Goal: Task Accomplishment & Management: Complete application form

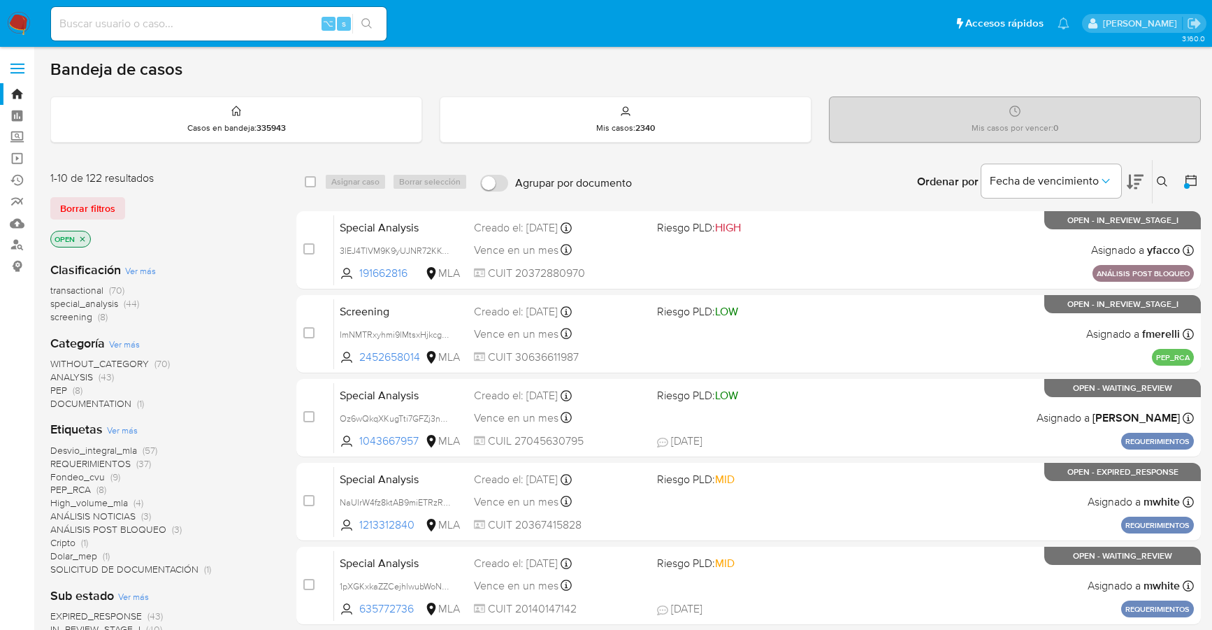
scroll to position [355, 0]
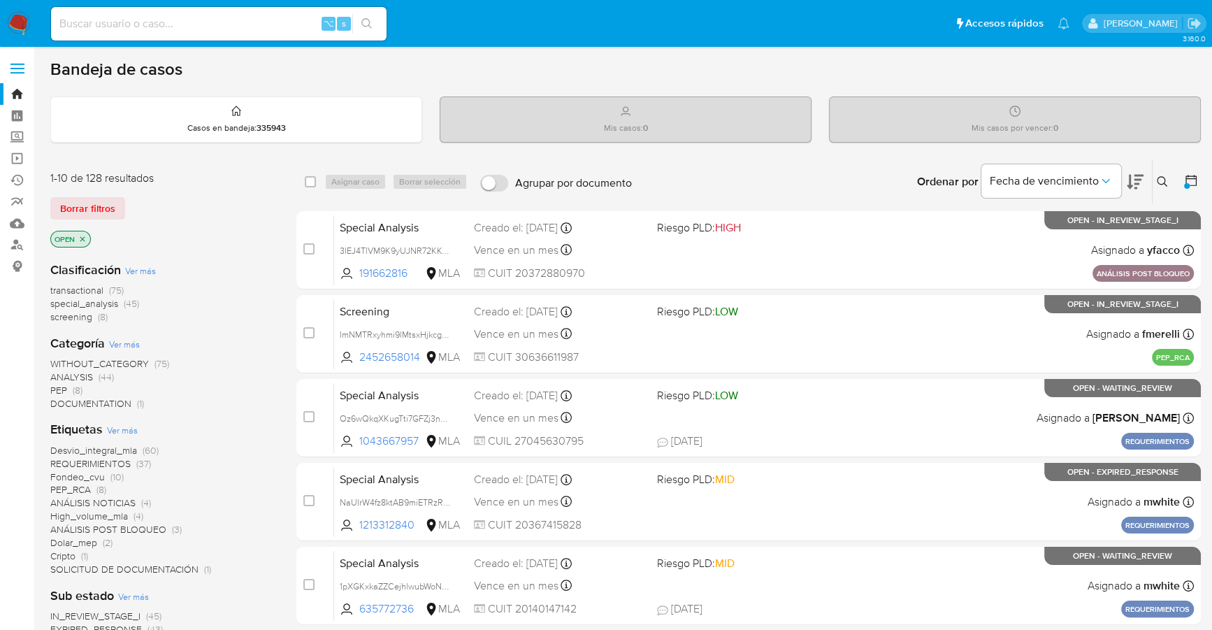
click at [20, 21] on img at bounding box center [19, 24] width 24 height 24
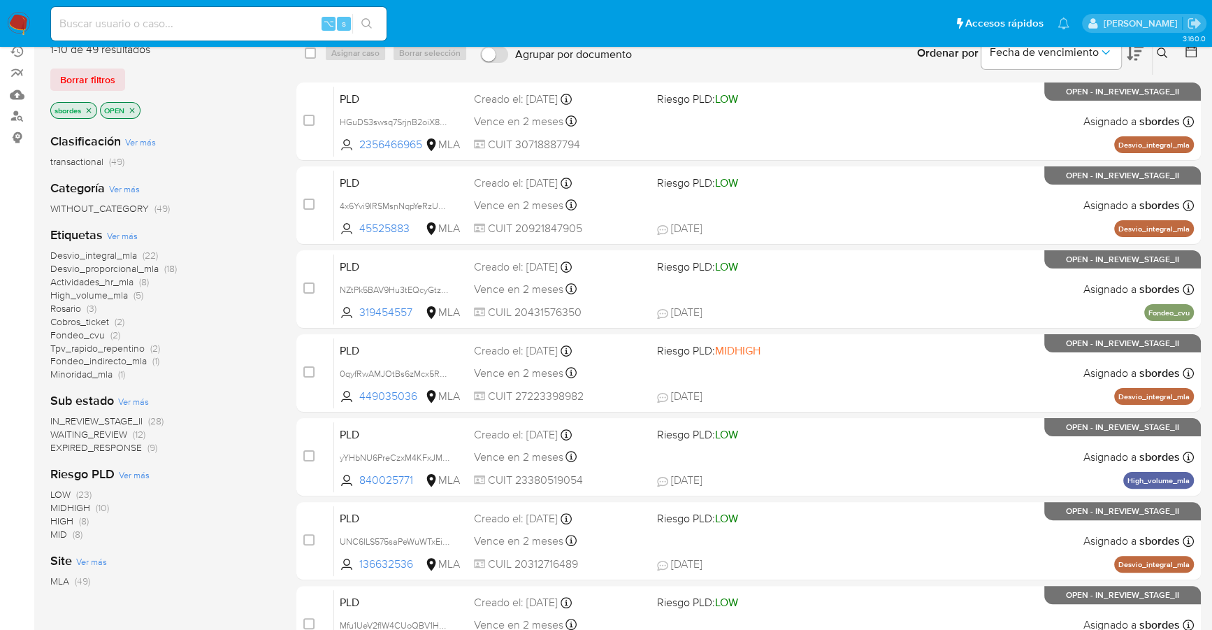
scroll to position [116, 0]
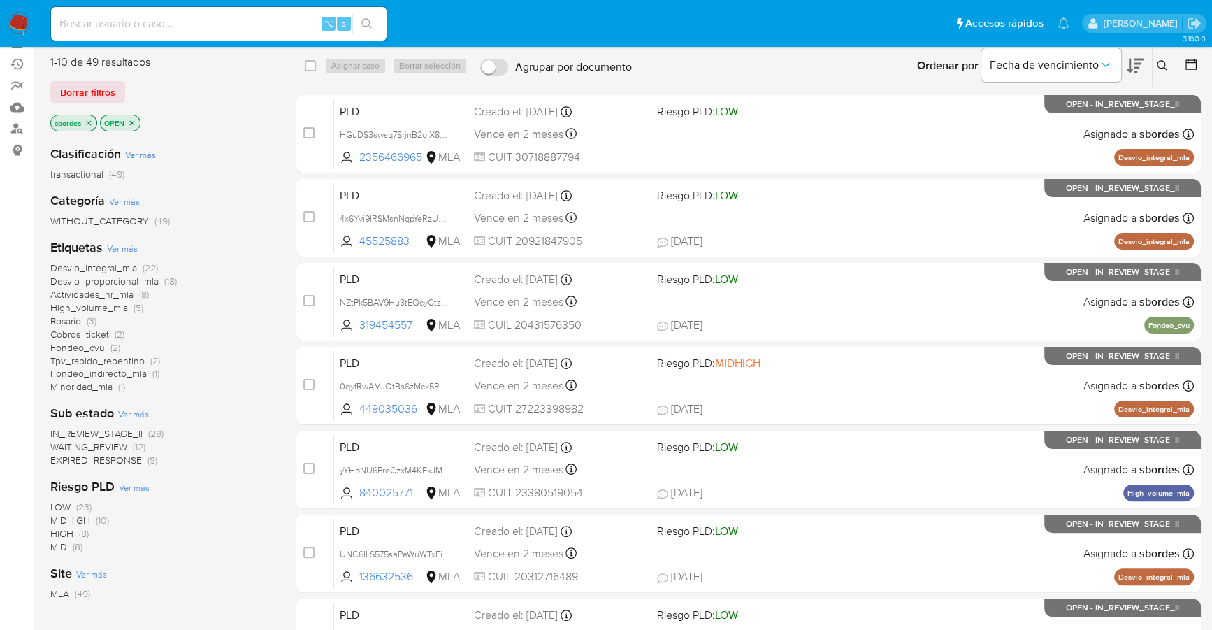
click at [90, 120] on icon "close-filter" at bounding box center [89, 123] width 8 height 8
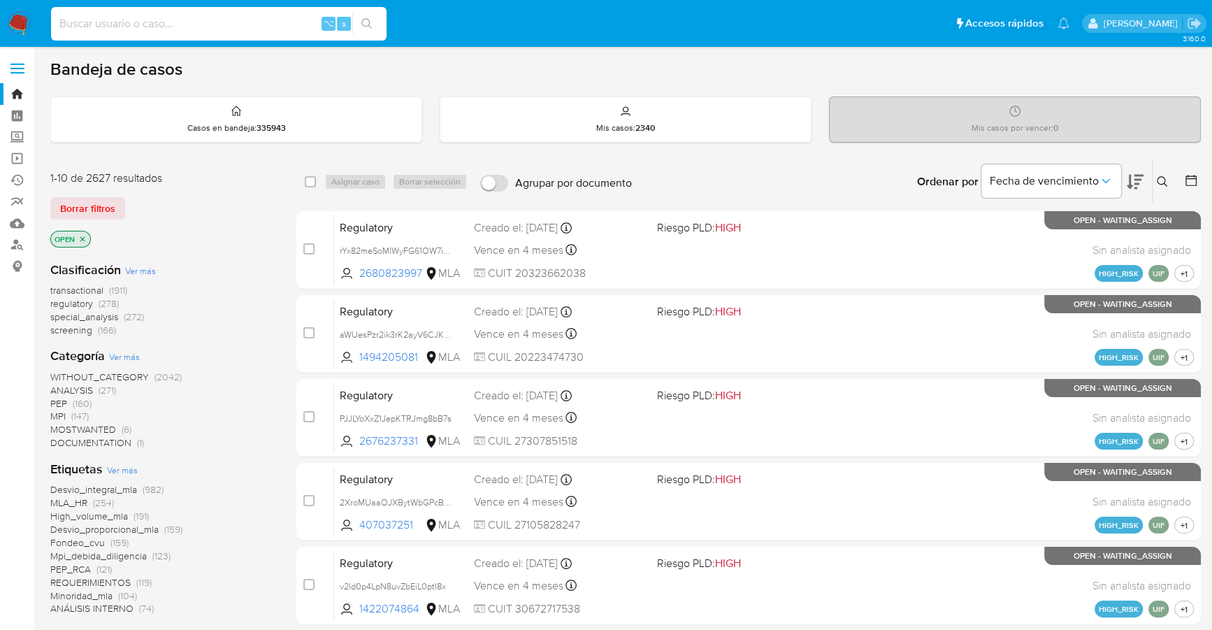
click at [291, 15] on input at bounding box center [219, 24] width 336 height 18
paste input "787468864"
type input "787468864"
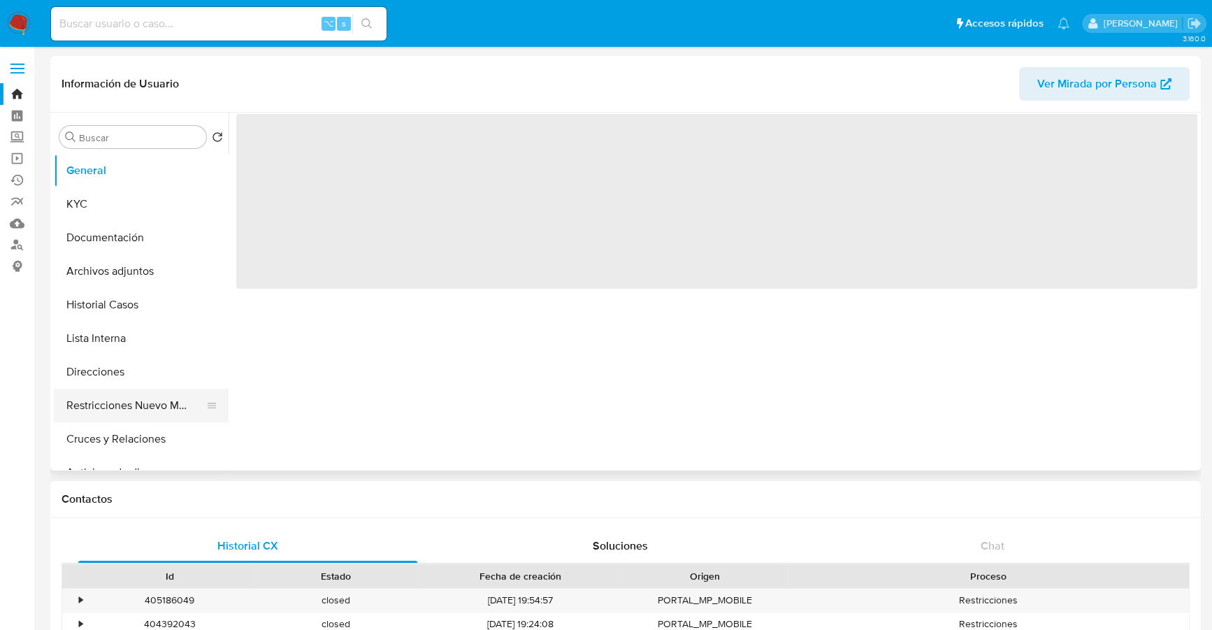
select select "10"
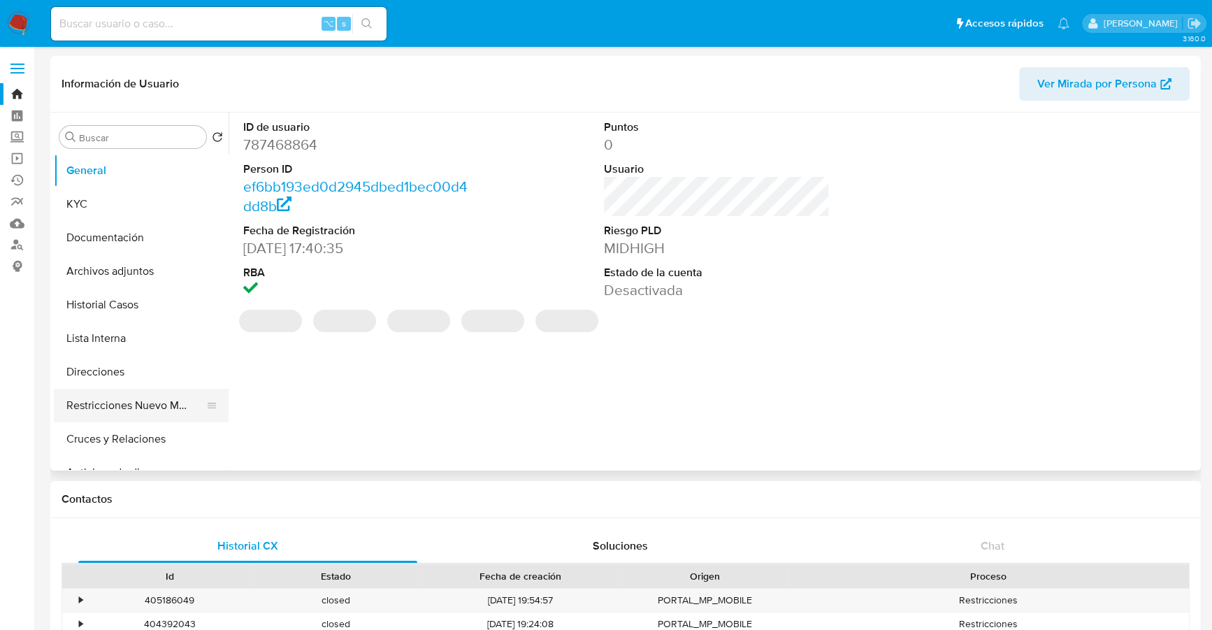
click at [131, 403] on button "Restricciones Nuevo Mundo" at bounding box center [136, 406] width 164 height 34
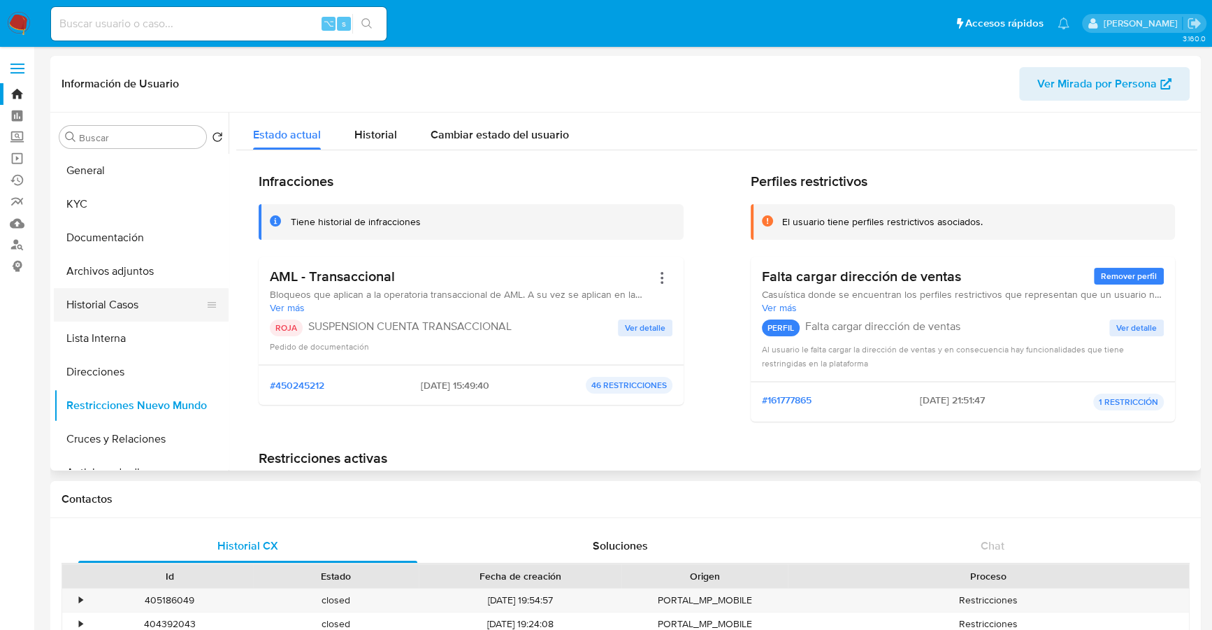
click at [113, 305] on button "Historial Casos" at bounding box center [136, 305] width 164 height 34
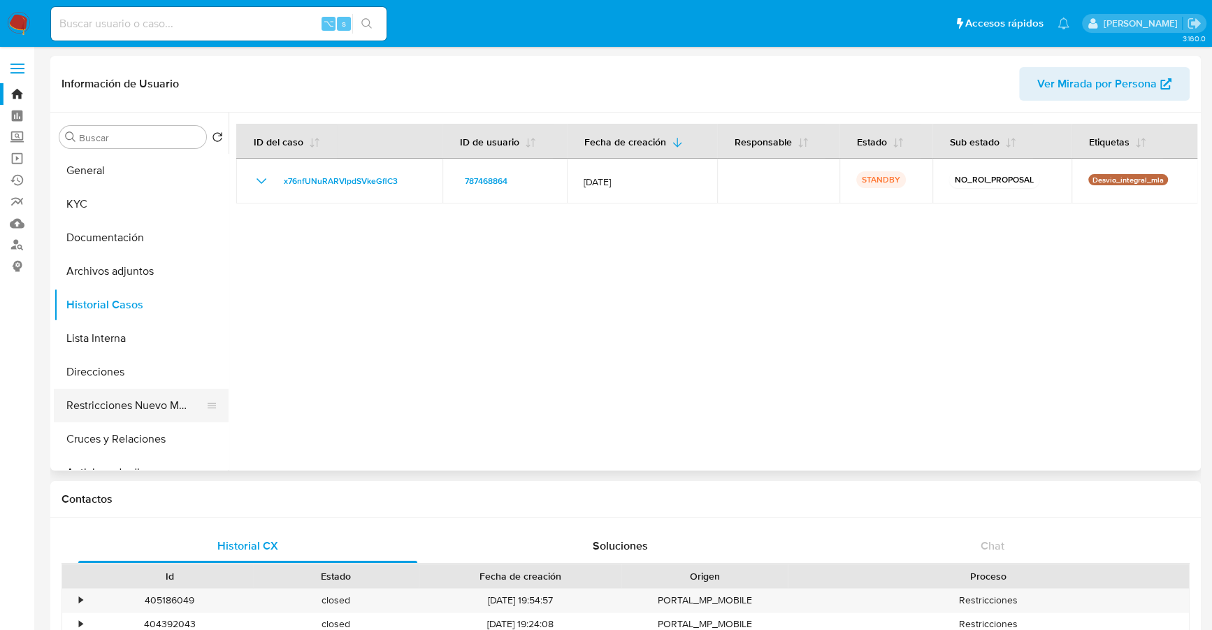
click at [113, 399] on button "Restricciones Nuevo Mundo" at bounding box center [136, 406] width 164 height 34
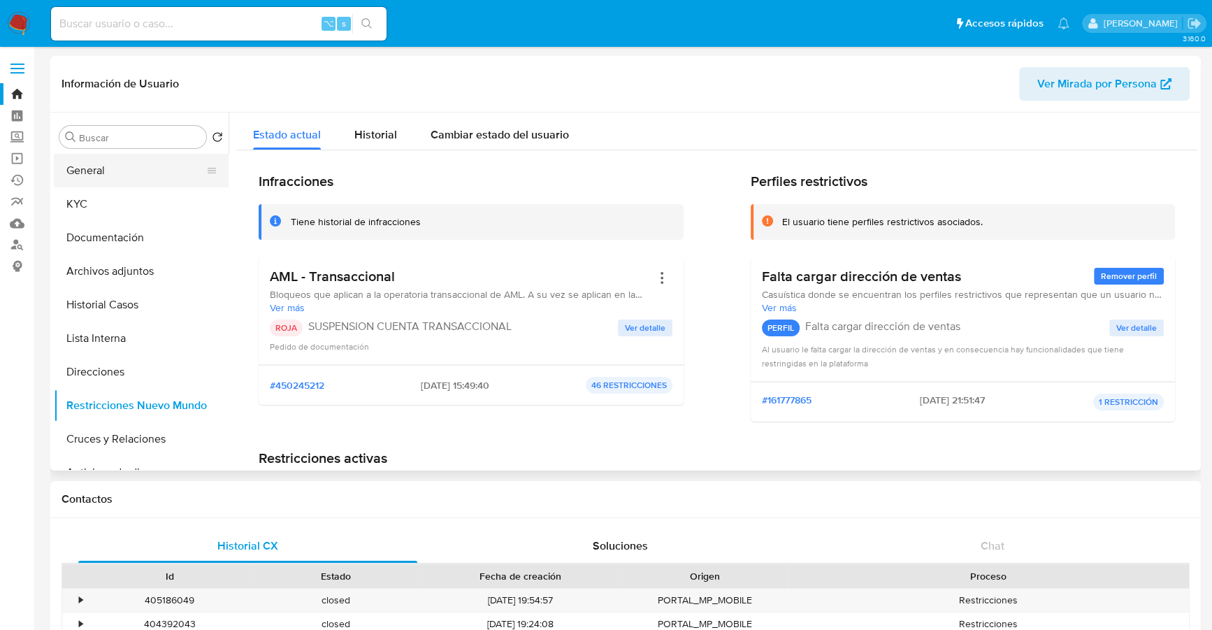
click at [110, 179] on button "General" at bounding box center [136, 171] width 164 height 34
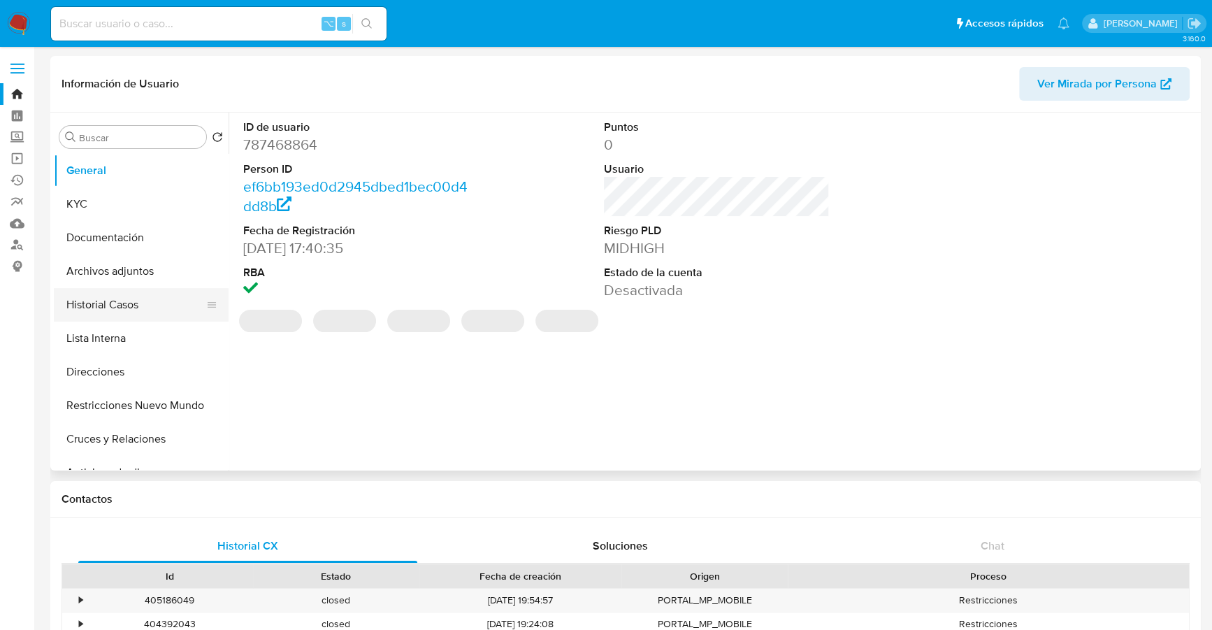
click at [108, 308] on button "Historial Casos" at bounding box center [136, 305] width 164 height 34
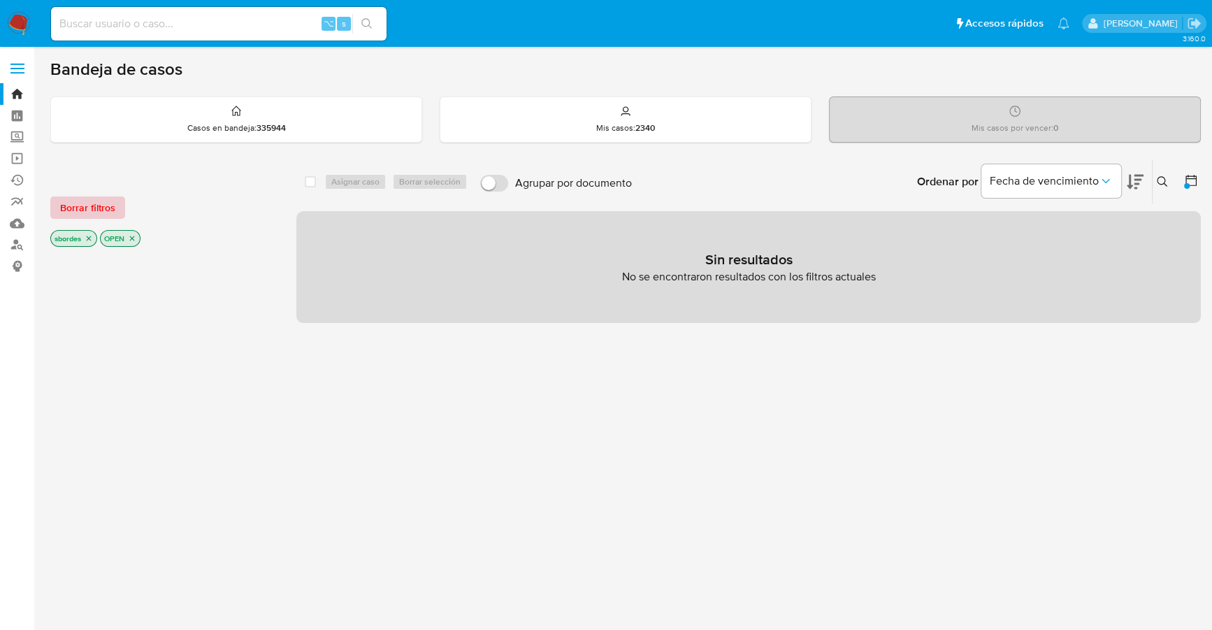
click at [86, 203] on span "Borrar filtros" at bounding box center [87, 208] width 55 height 20
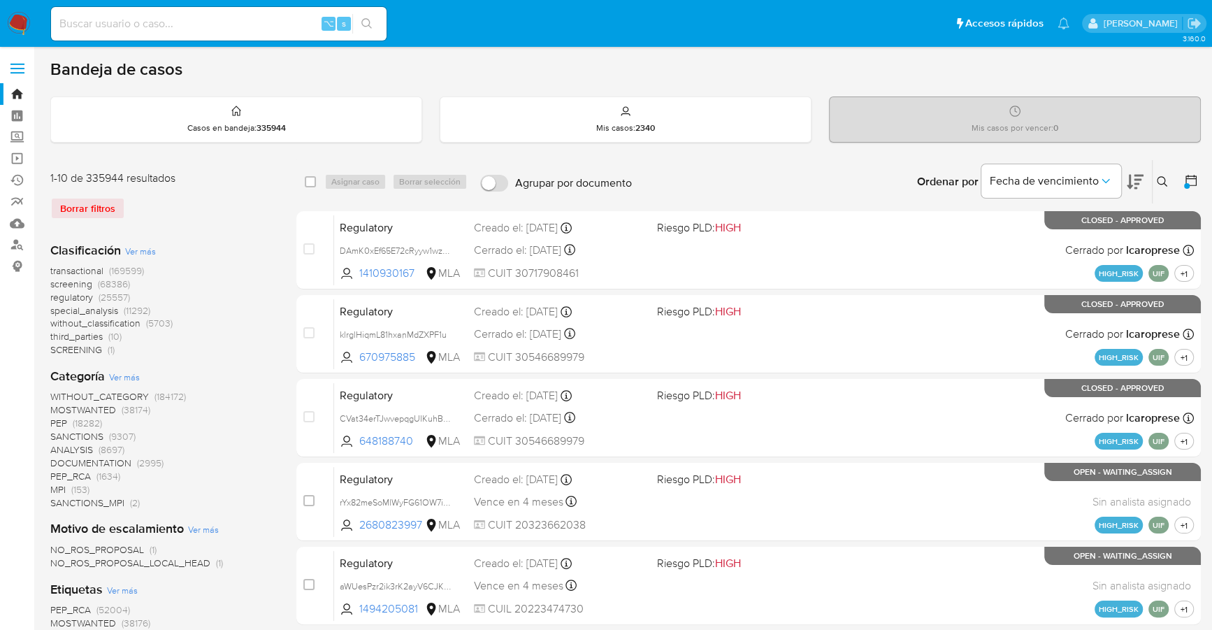
click at [1159, 180] on icon at bounding box center [1162, 181] width 11 height 11
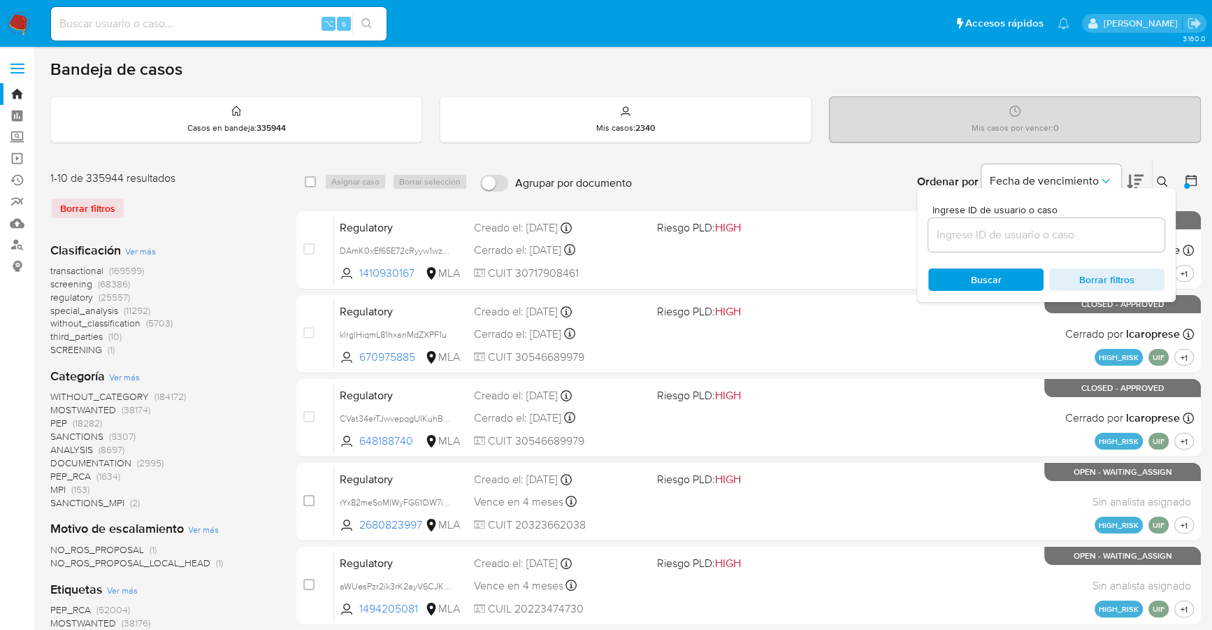
click at [989, 248] on div at bounding box center [1046, 235] width 236 height 34
click at [989, 238] on input at bounding box center [1046, 235] width 236 height 18
paste input "x76nfUNuRARVlpdSVkeGflC3"
type input "x76nfUNuRARVlpdSVkeGflC3"
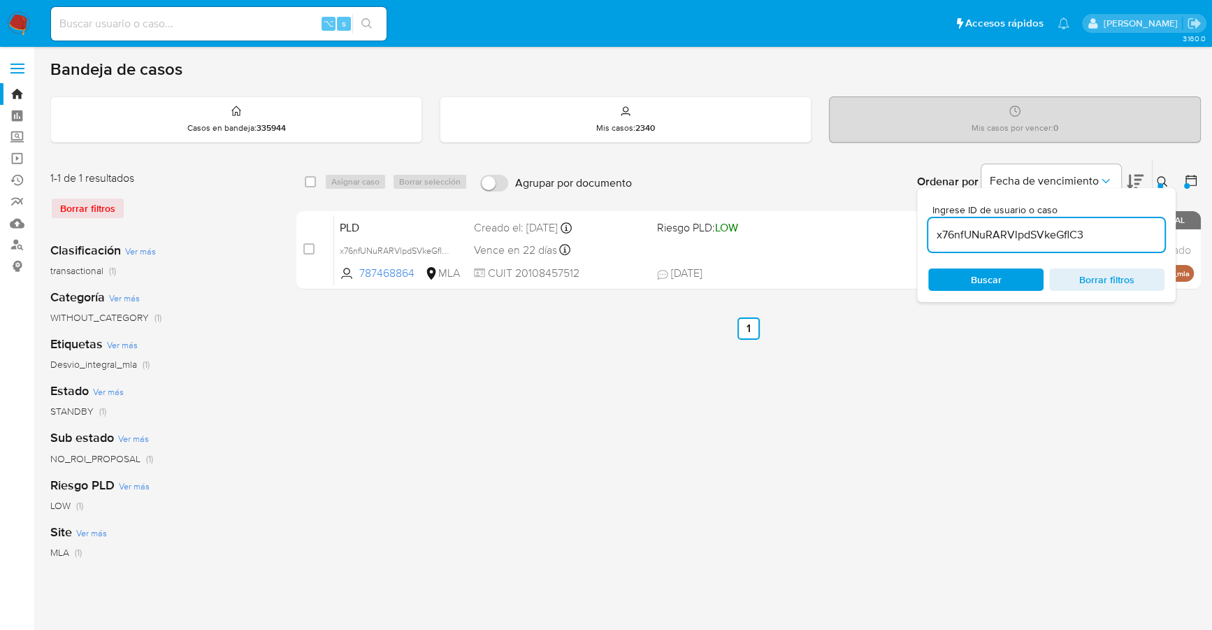
click at [1165, 186] on button at bounding box center [1164, 181] width 23 height 17
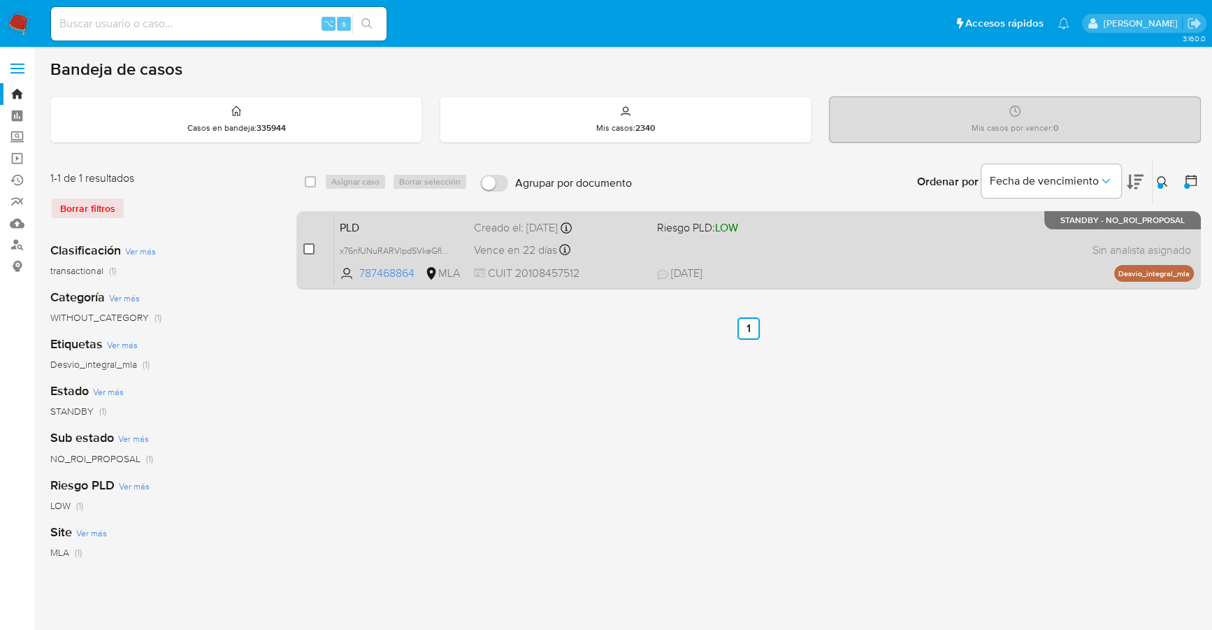
click at [309, 250] on input "checkbox" at bounding box center [308, 248] width 11 height 11
checkbox input "true"
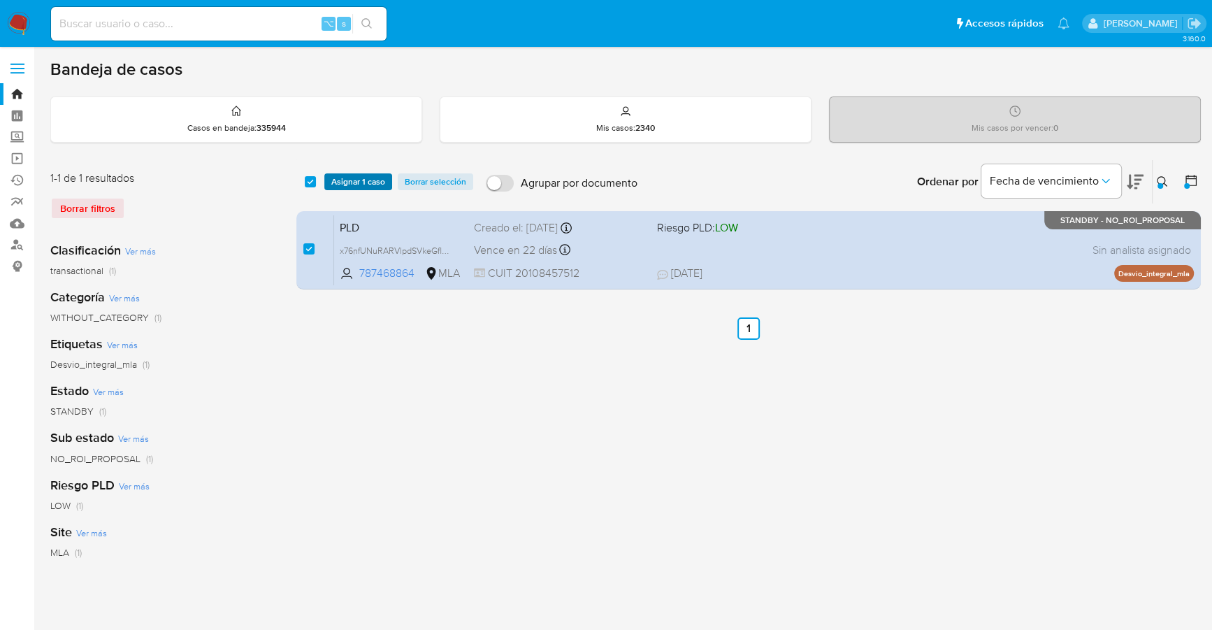
click at [345, 178] on span "Asignar 1 caso" at bounding box center [358, 182] width 54 height 14
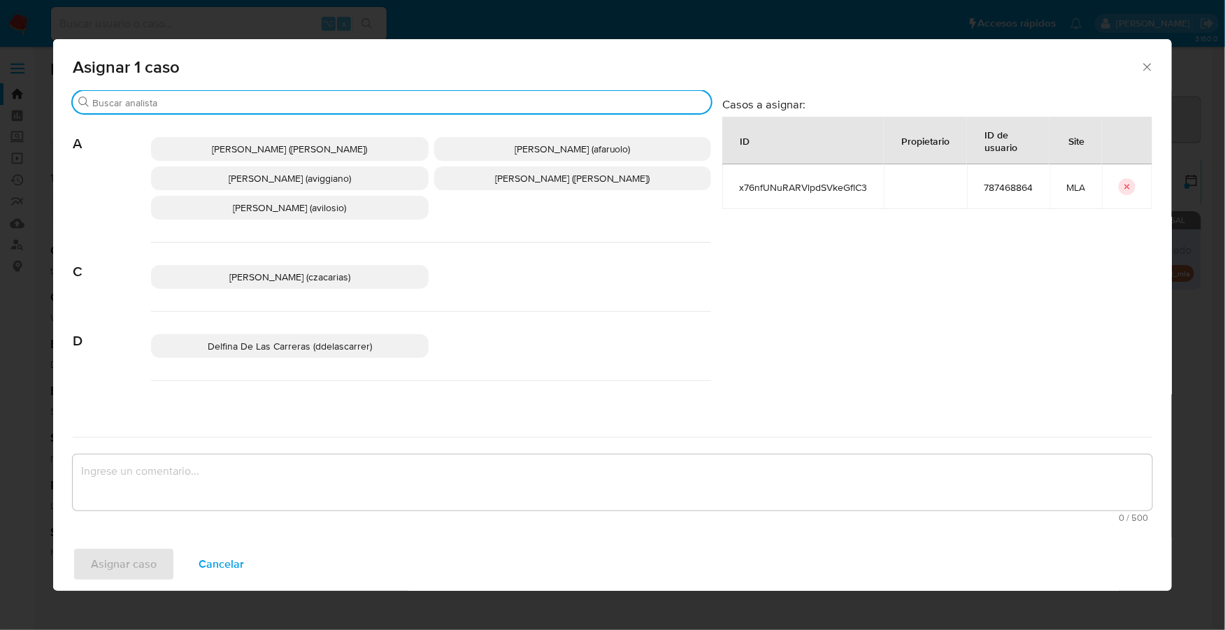
click at [225, 96] on input "Buscar" at bounding box center [398, 102] width 613 height 13
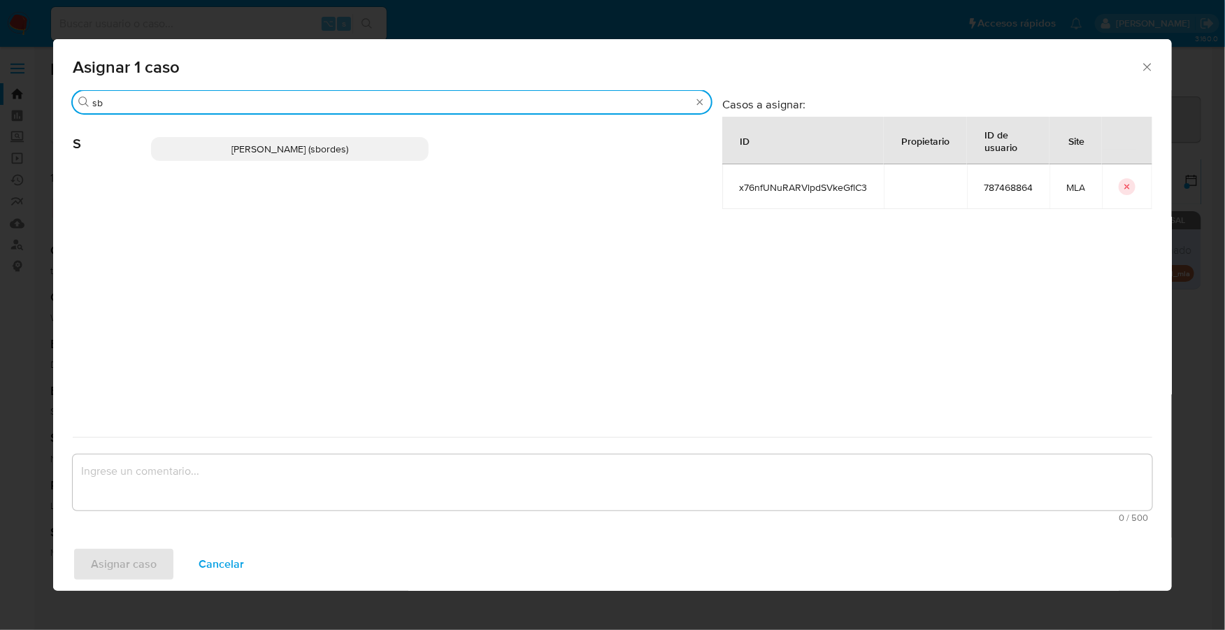
type input "sb"
click at [253, 143] on span "Stefania Bordes (sbordes)" at bounding box center [289, 149] width 117 height 14
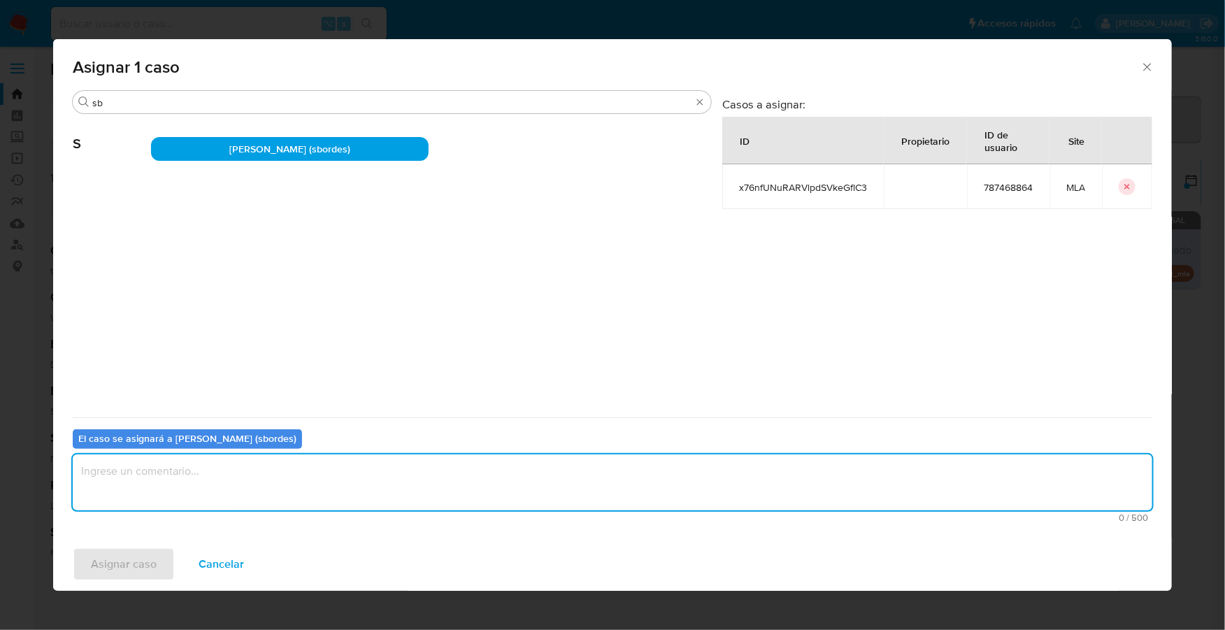
click at [285, 474] on textarea "assign-modal" at bounding box center [612, 482] width 1079 height 56
click at [125, 556] on span "Asignar caso" at bounding box center [124, 564] width 66 height 31
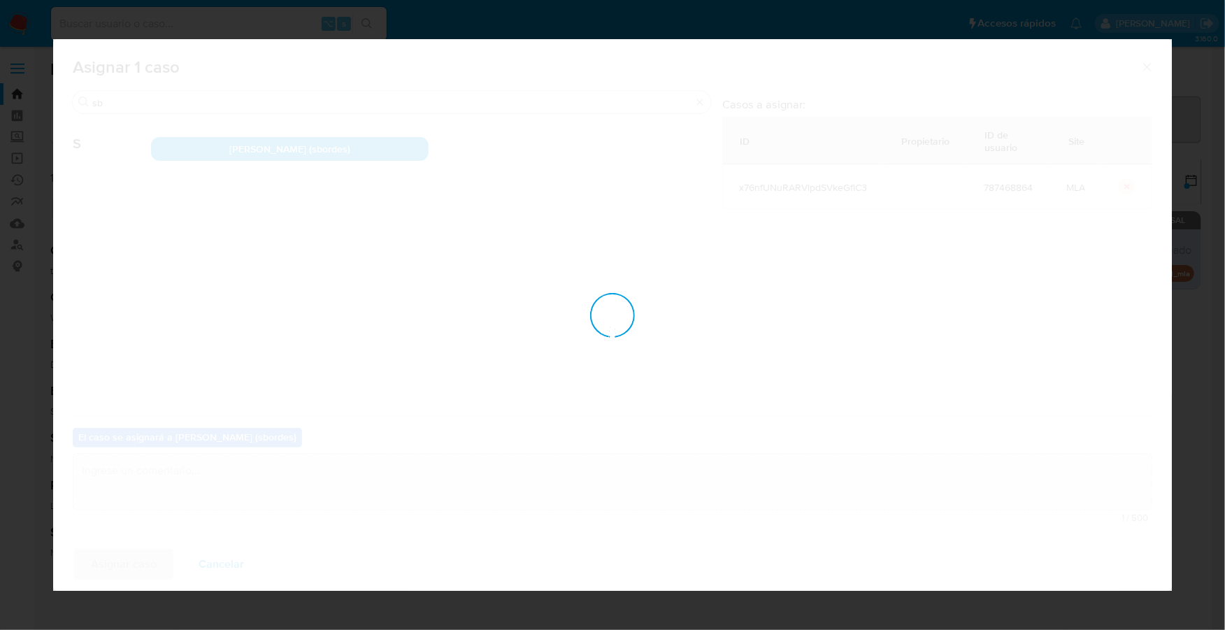
checkbox input "false"
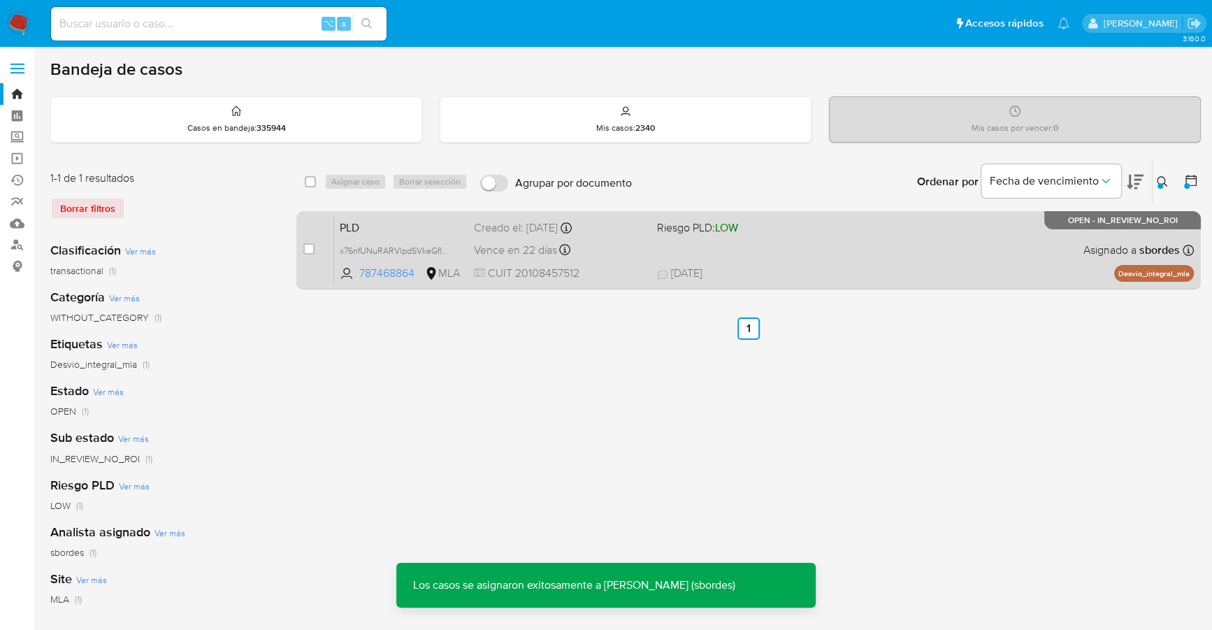
click at [732, 267] on span "08/08/2025 08/08/2025 17:41" at bounding box center [834, 273] width 354 height 15
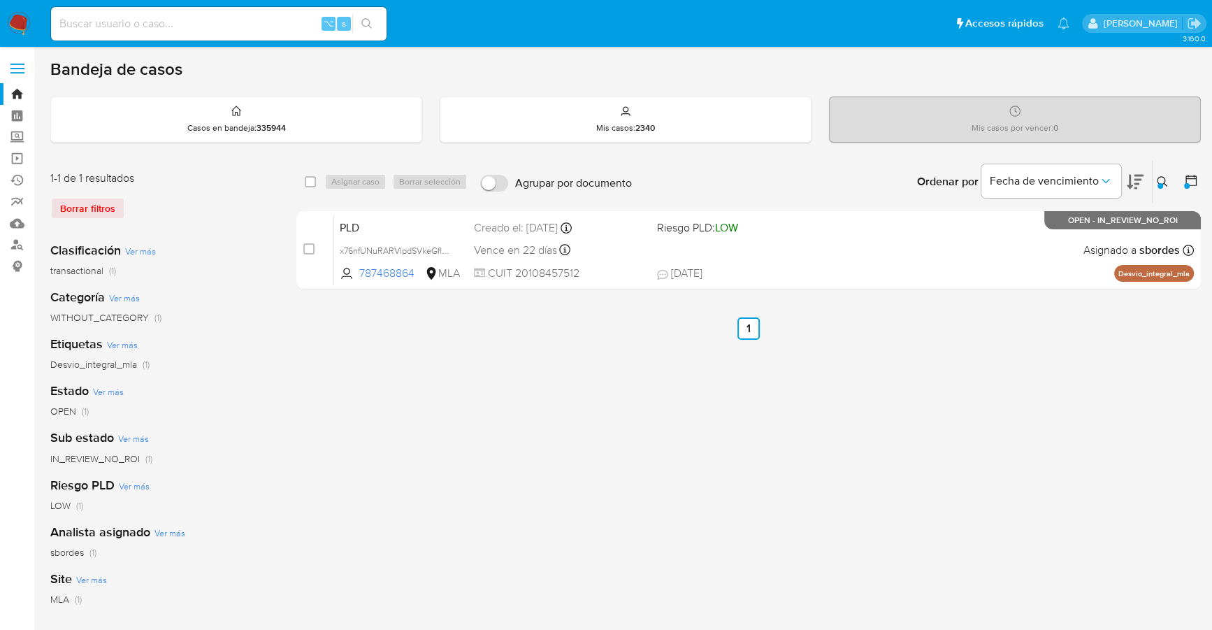
click at [1165, 177] on icon at bounding box center [1162, 181] width 11 height 11
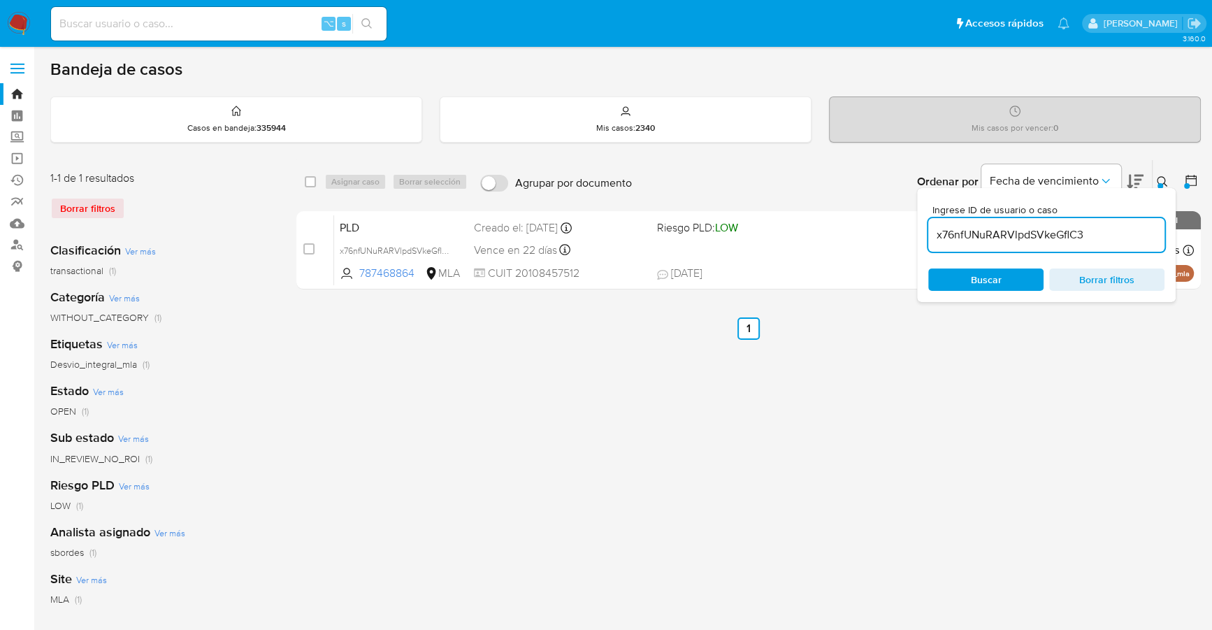
drag, startPoint x: 1106, startPoint y: 235, endPoint x: 919, endPoint y: 217, distance: 187.5
click at [919, 217] on div "Ingrese ID de usuario o caso x76nfUNuRARVlpdSVkeGflC3 Buscar Borrar filtros" at bounding box center [1046, 245] width 259 height 114
type input "sLy8J8mdDrAaLRy7xxQNXDZL"
click at [1160, 185] on div at bounding box center [1161, 186] width 6 height 6
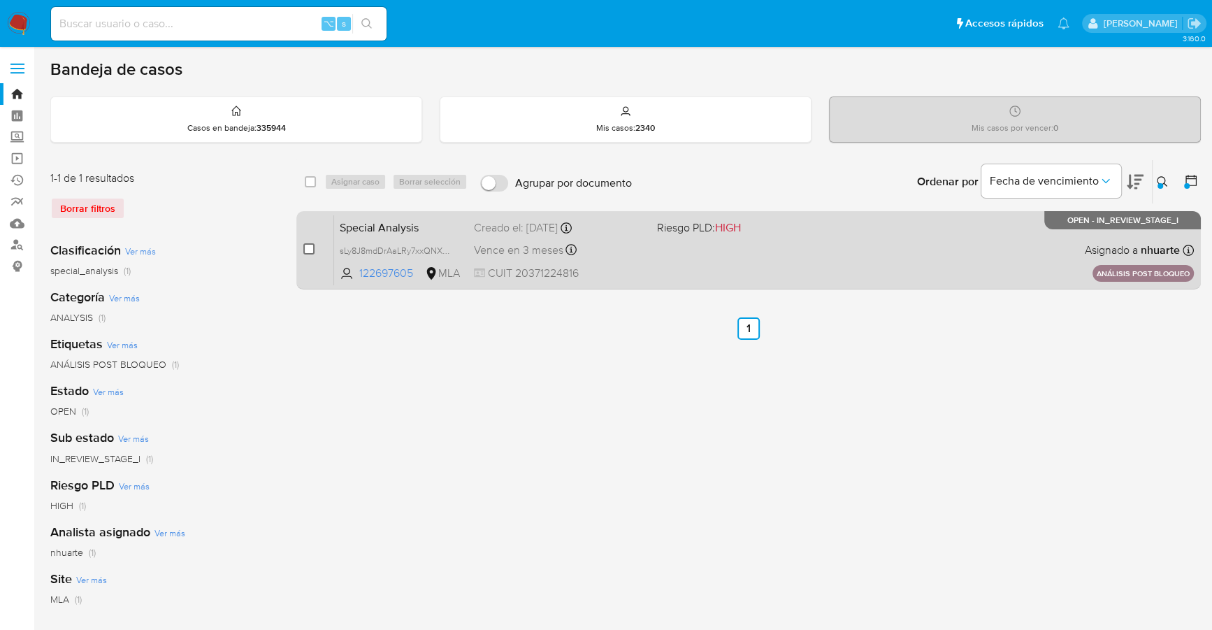
click at [305, 248] on input "checkbox" at bounding box center [308, 248] width 11 height 11
checkbox input "true"
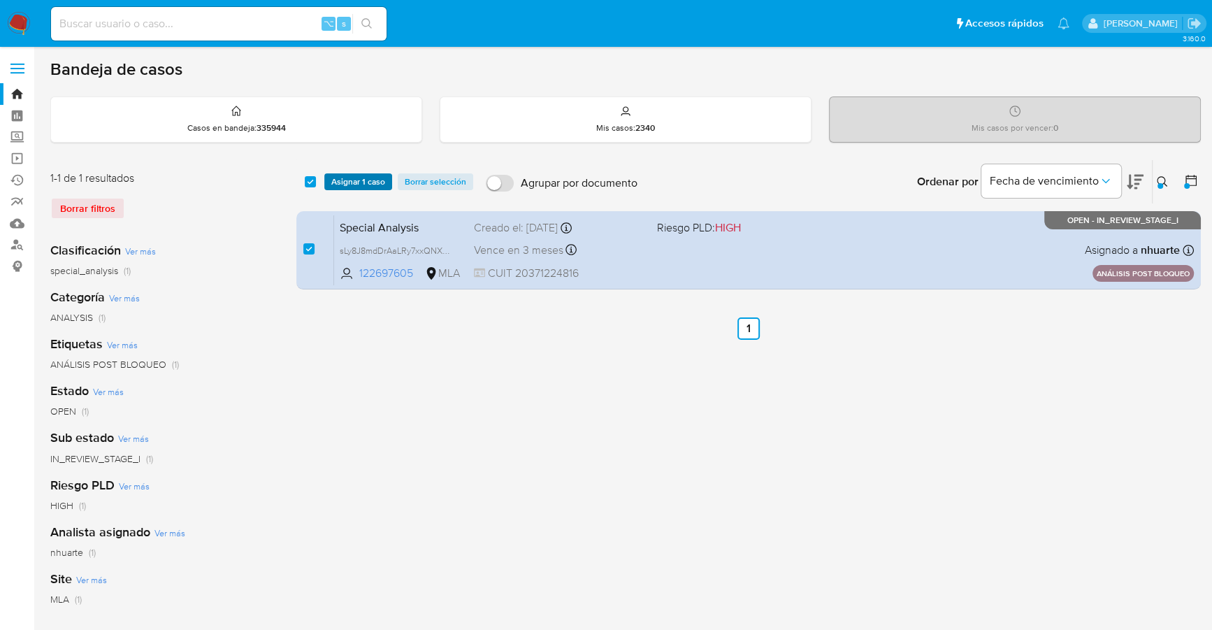
click at [349, 177] on span "Asignar 1 caso" at bounding box center [358, 182] width 54 height 14
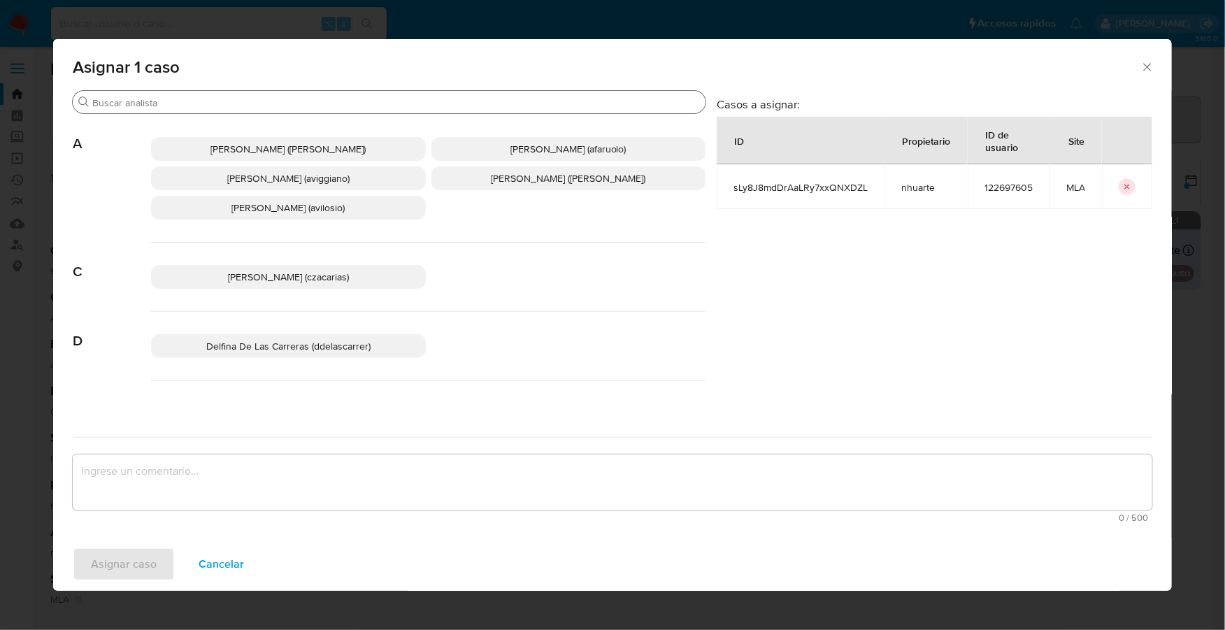
click at [257, 103] on input "Buscar" at bounding box center [395, 102] width 607 height 13
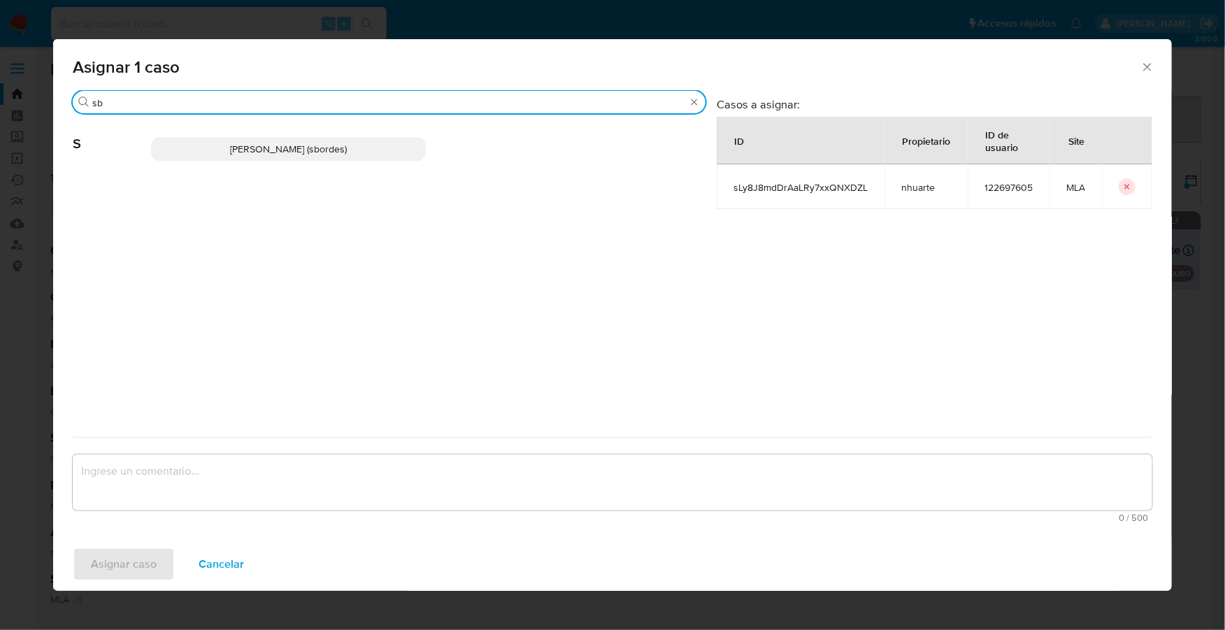
type input "sb"
click at [261, 147] on span "Stefania Bordes (sbordes)" at bounding box center [288, 149] width 117 height 14
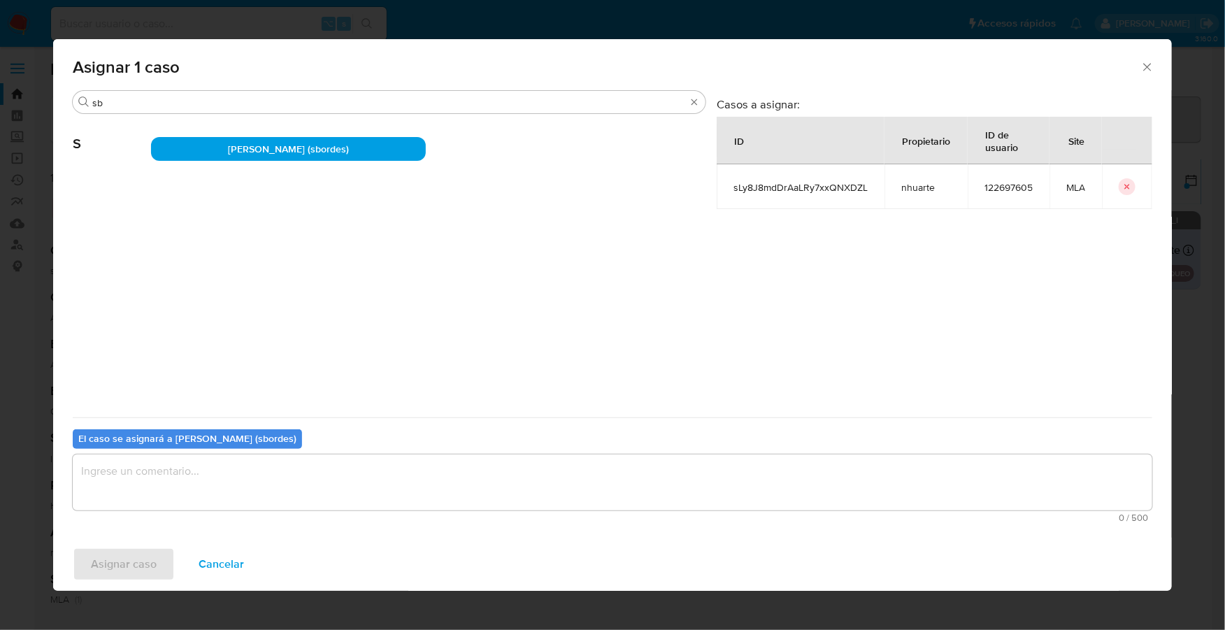
click at [278, 453] on div "El caso se asignará a Stefania Bordes (sbordes) 0 / 500 500 caracteres restantes" at bounding box center [612, 472] width 1079 height 110
click at [279, 473] on textarea "assign-modal" at bounding box center [612, 482] width 1079 height 56
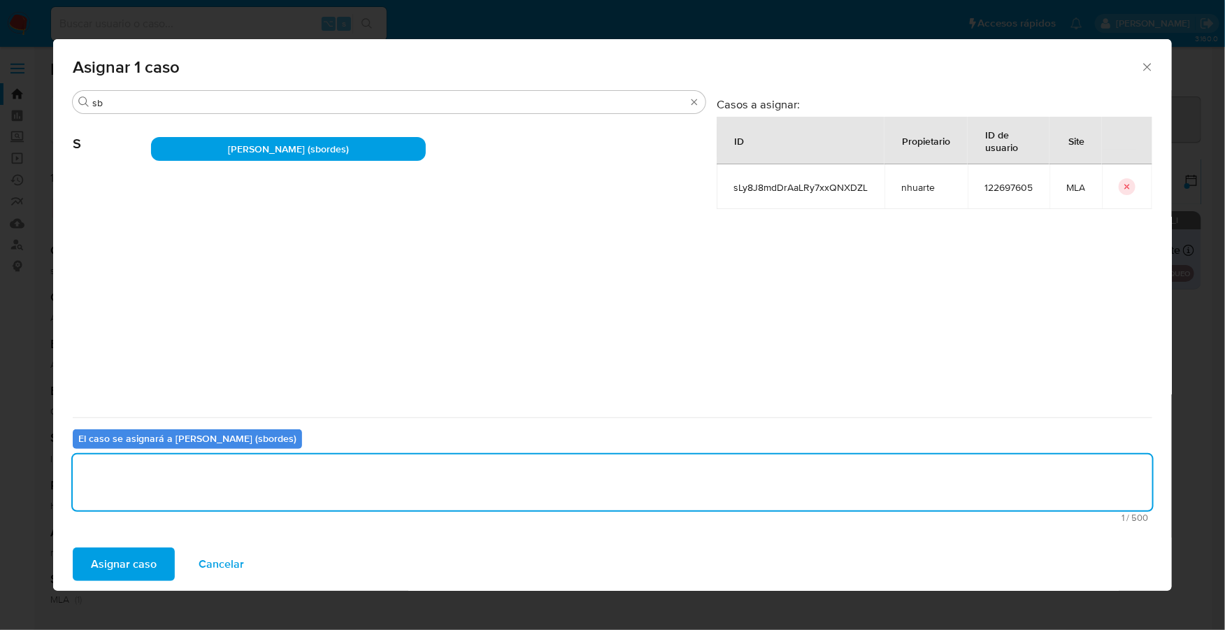
click at [128, 557] on span "Asignar caso" at bounding box center [124, 564] width 66 height 31
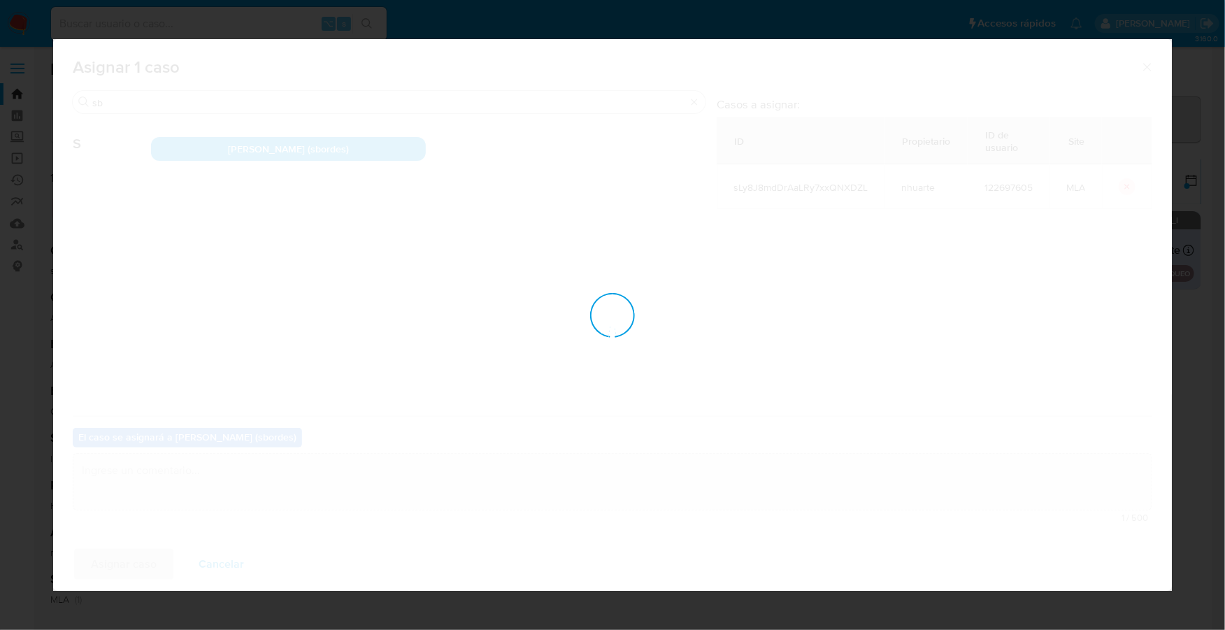
checkbox input "false"
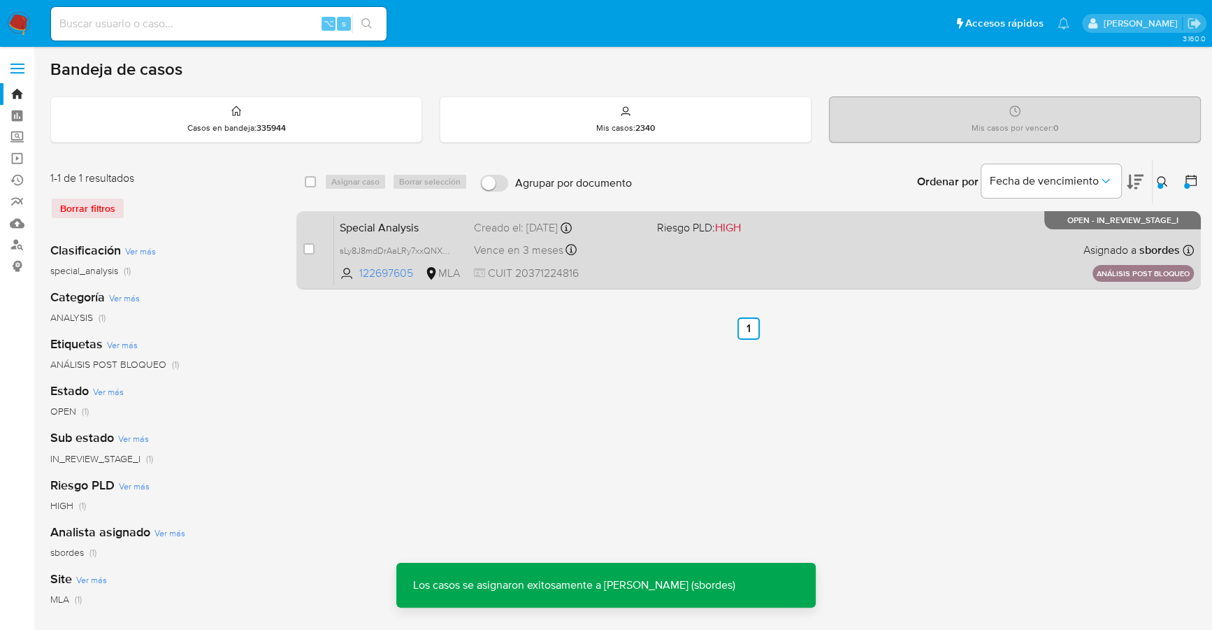
click at [693, 241] on div "Special Analysis sLy8J8mdDrAaLRy7xxQNXDZL 122697605 MLA Riesgo PLD: HIGH Creado…" at bounding box center [764, 250] width 860 height 71
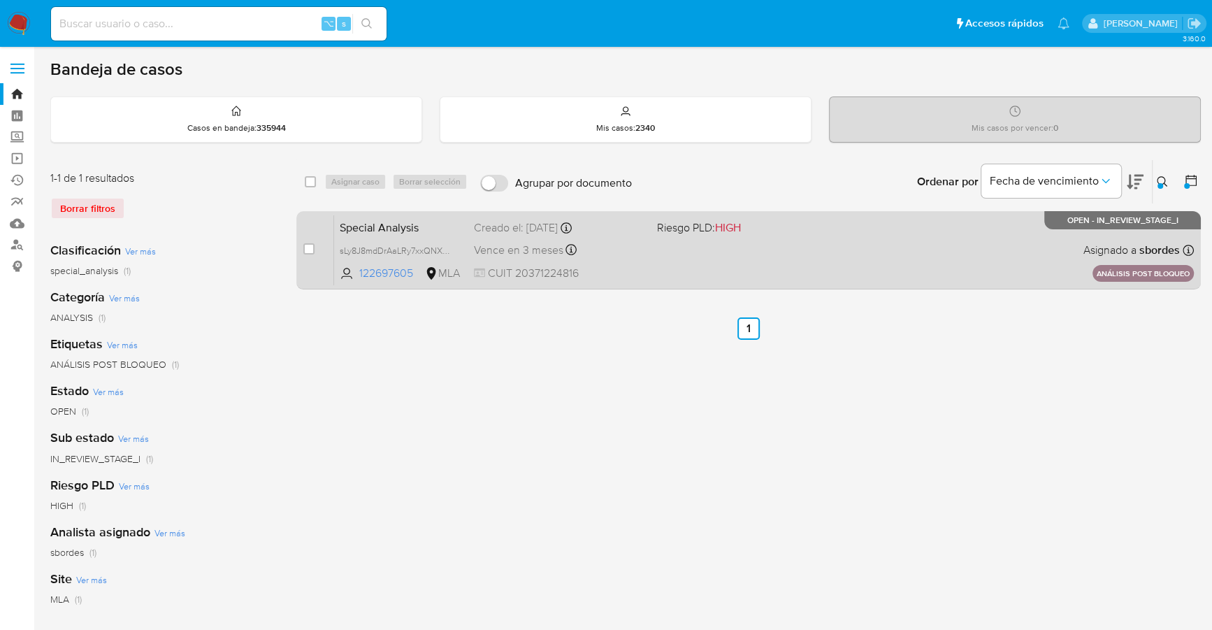
click at [730, 255] on div "Special Analysis sLy8J8mdDrAaLRy7xxQNXDZL 122697605 MLA Riesgo PLD: HIGH Creado…" at bounding box center [764, 250] width 860 height 71
click at [312, 242] on div "case-item-checkbox" at bounding box center [308, 249] width 11 height 14
click at [310, 246] on input "checkbox" at bounding box center [308, 248] width 11 height 11
checkbox input "true"
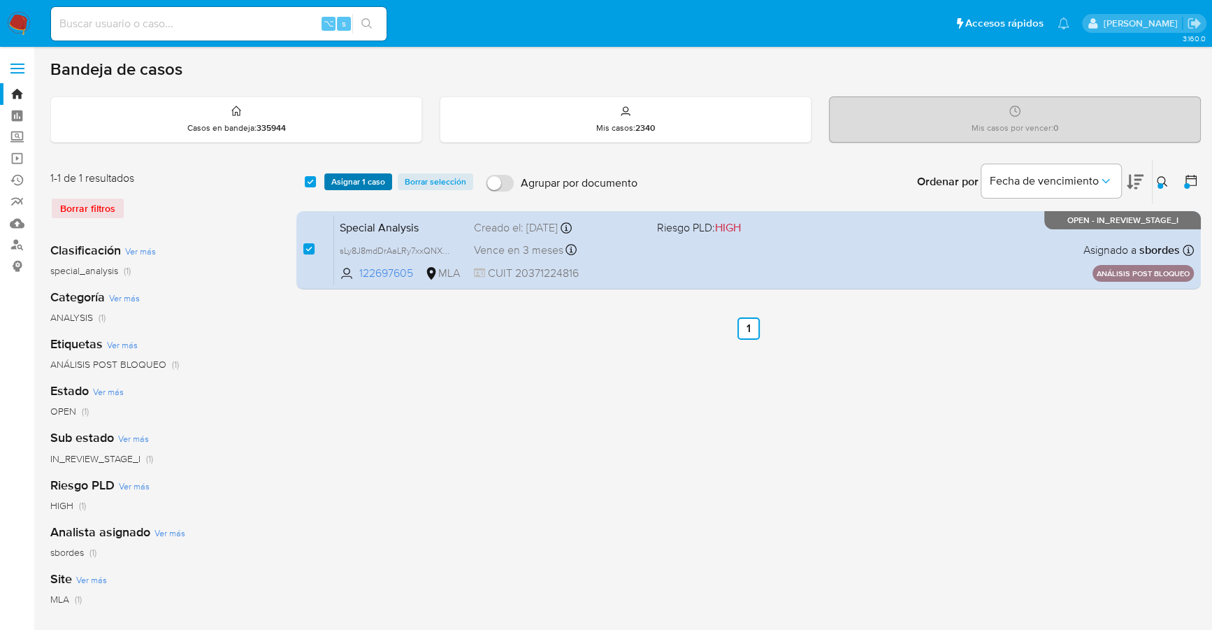
click at [352, 180] on span "Asignar 1 caso" at bounding box center [358, 182] width 54 height 14
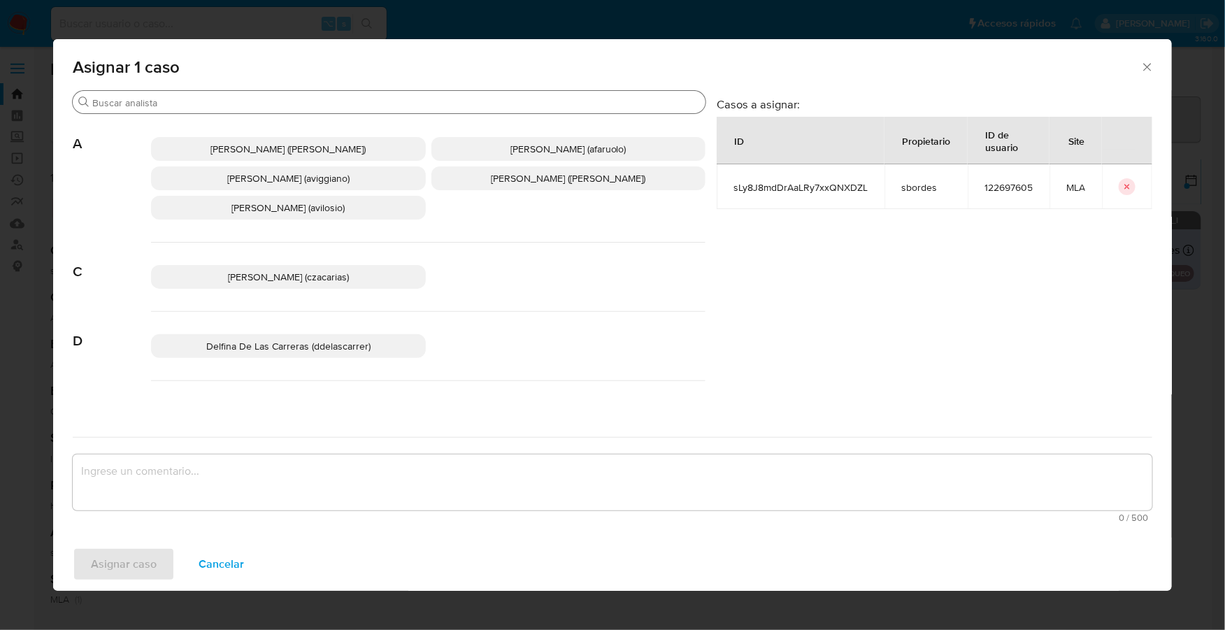
click at [371, 100] on input "Buscar" at bounding box center [395, 102] width 607 height 13
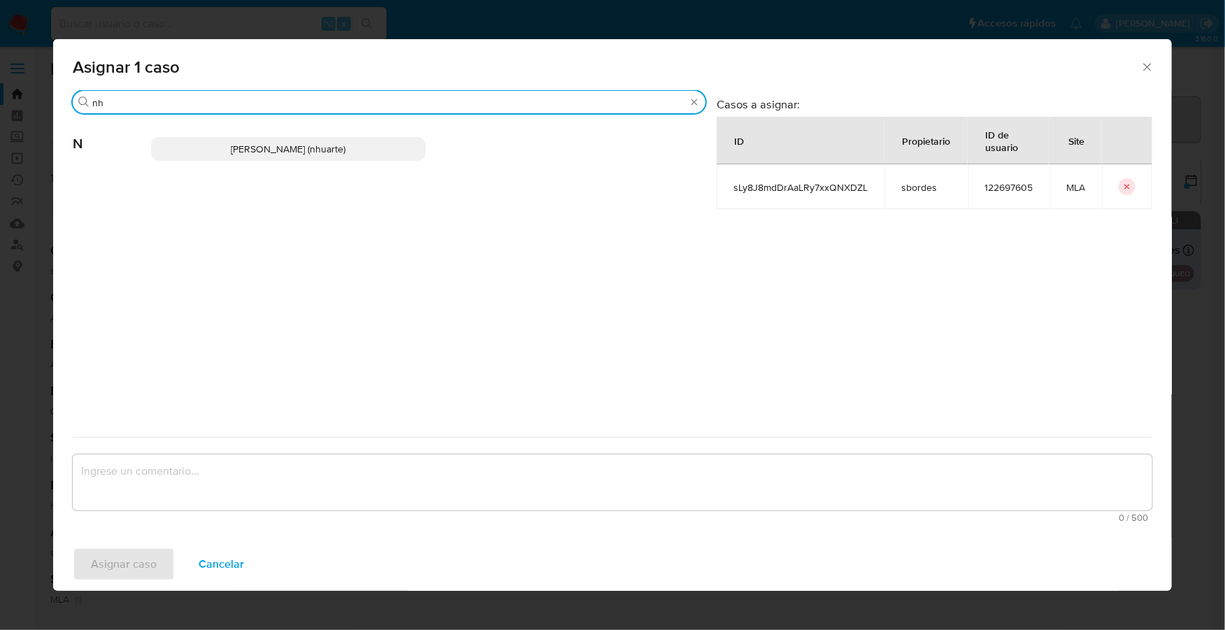
type input "nh"
click at [384, 145] on p "Noelia Rocio Huarte (nhuarte)" at bounding box center [288, 149] width 275 height 24
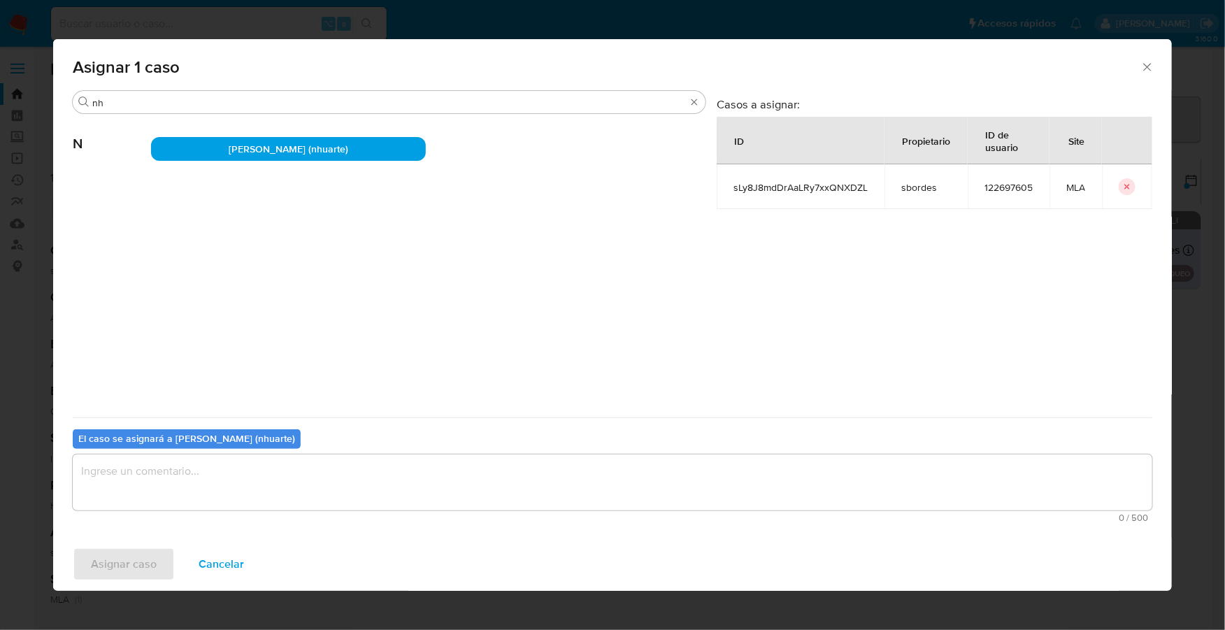
click at [251, 489] on textarea "assign-modal" at bounding box center [612, 482] width 1079 height 56
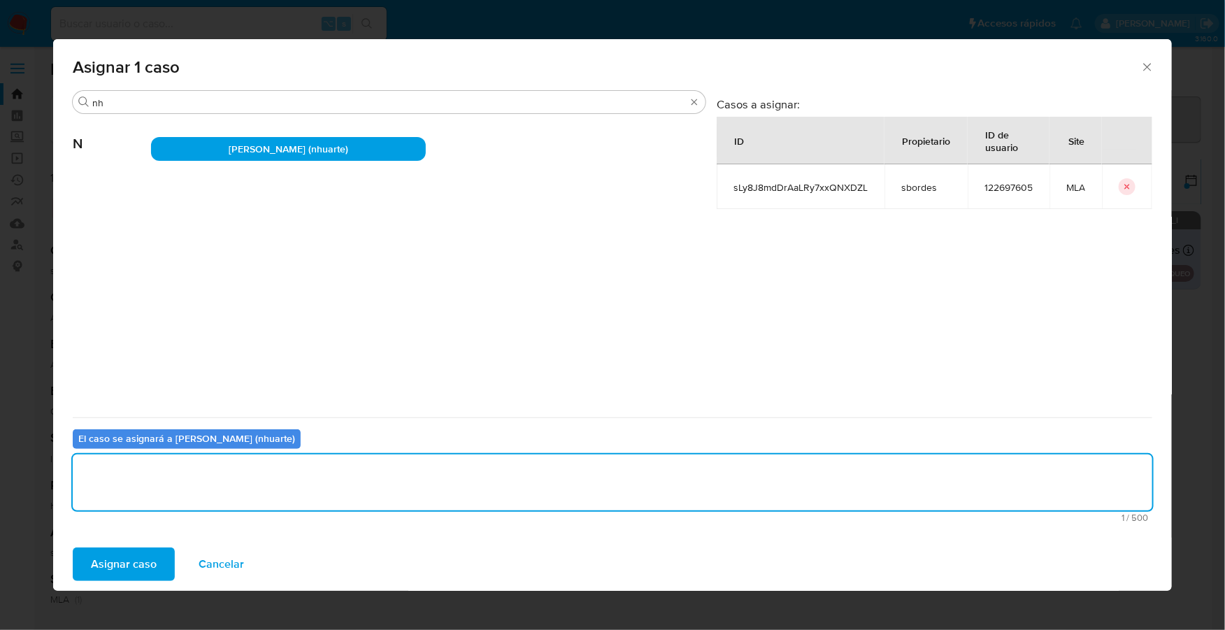
click at [129, 561] on span "Asignar caso" at bounding box center [124, 564] width 66 height 31
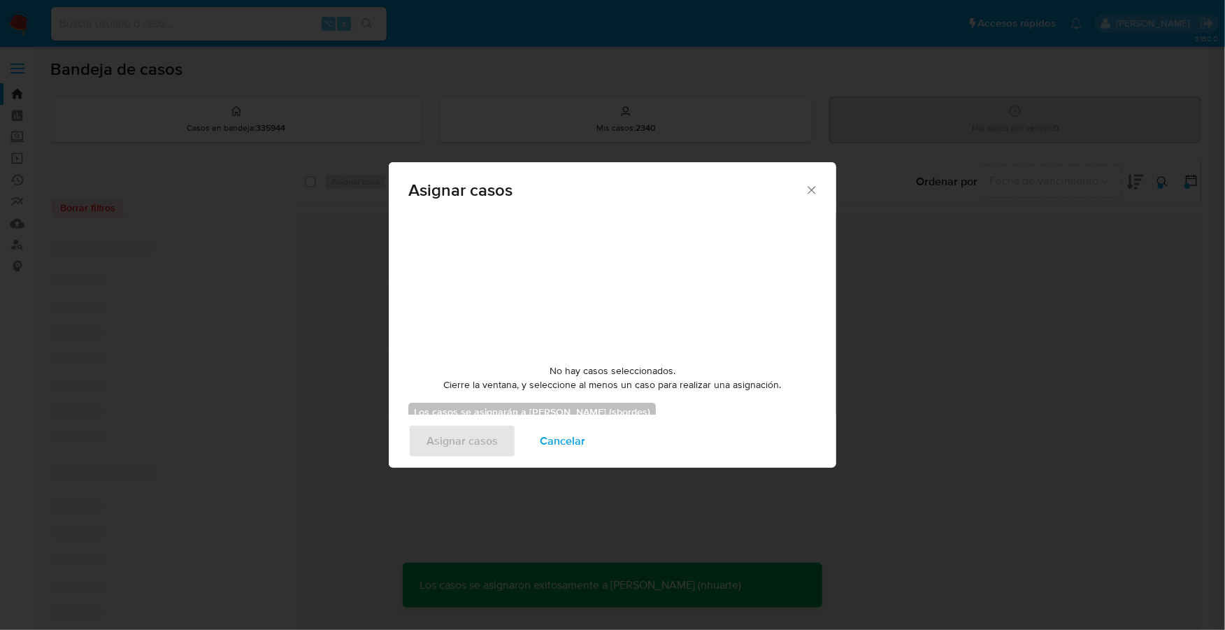
checkbox input "false"
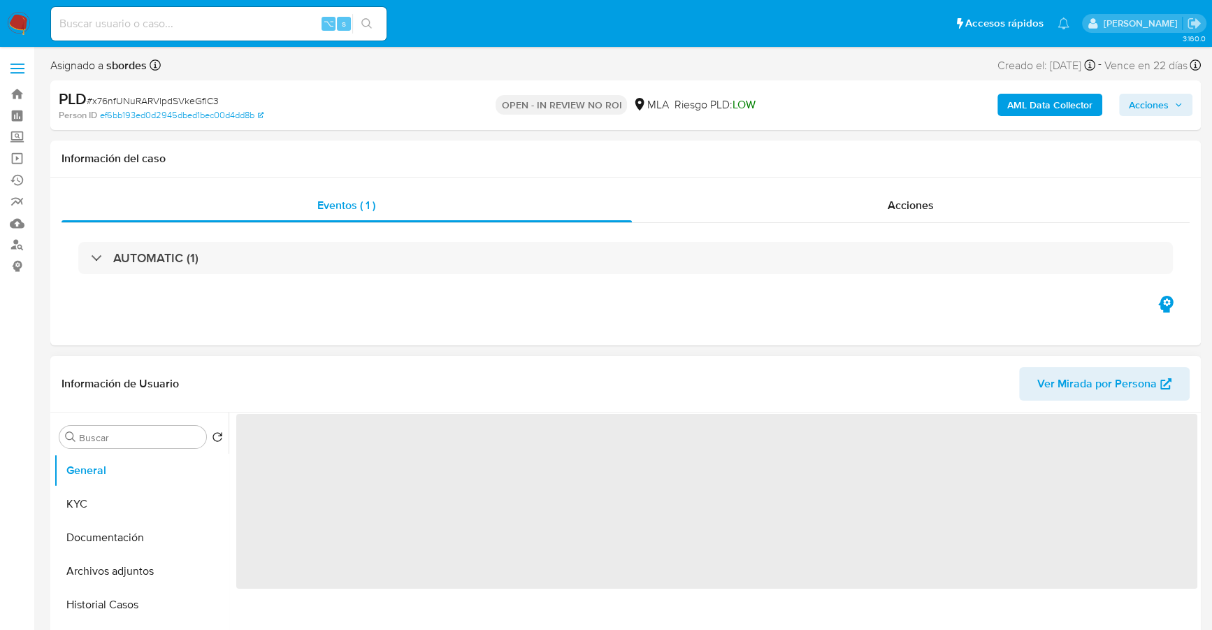
select select "10"
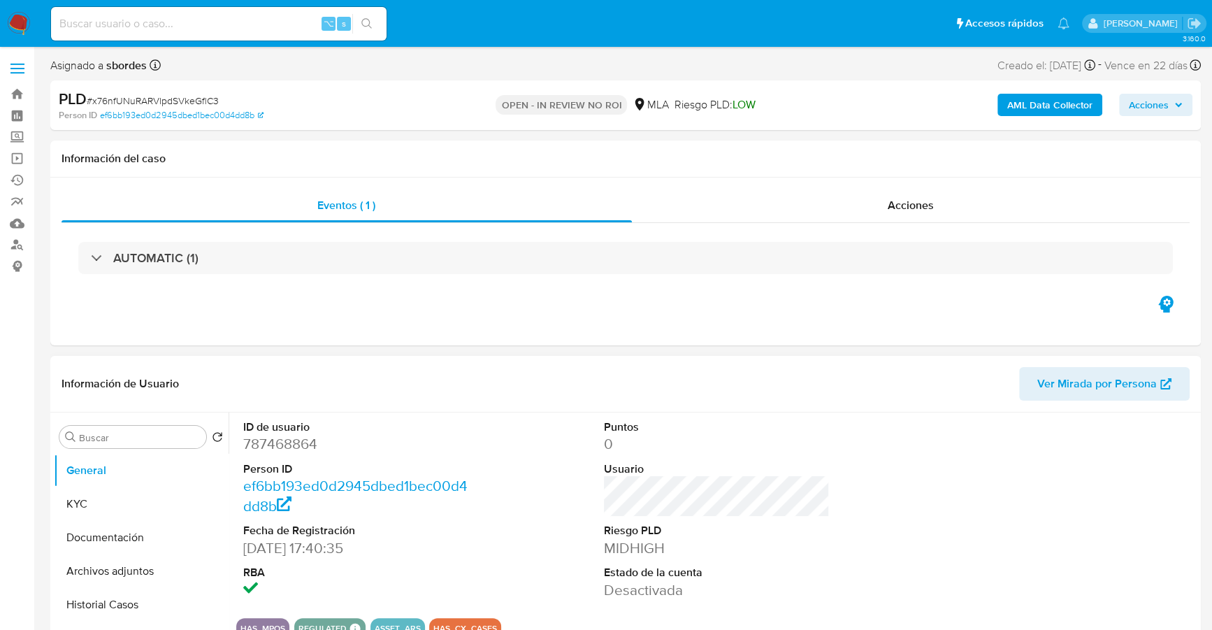
click at [1150, 106] on span "Acciones" at bounding box center [1149, 105] width 40 height 22
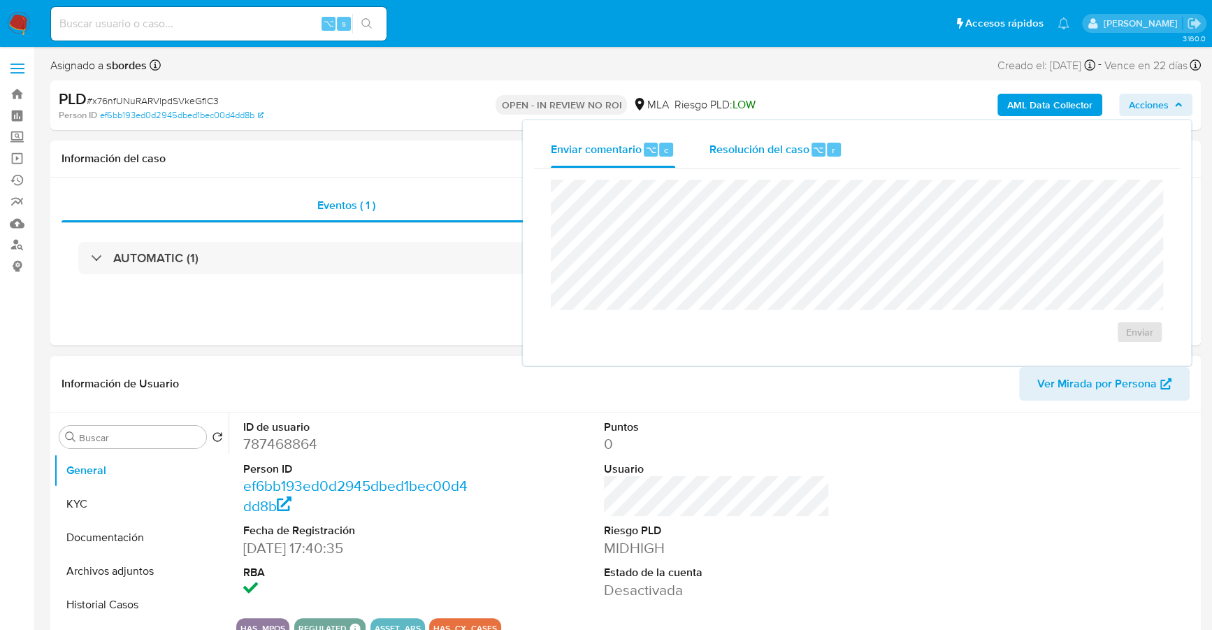
click at [777, 157] on div "Resolución del caso ⌥ r" at bounding box center [776, 149] width 134 height 36
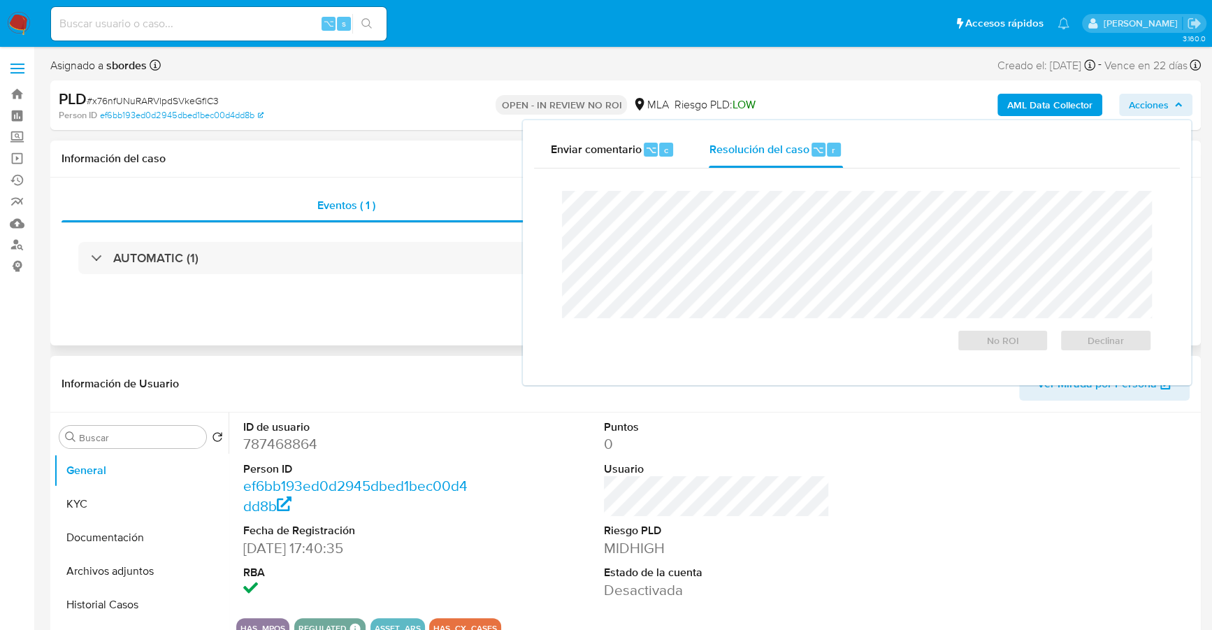
click at [361, 182] on div "Eventos ( 1 ) Acciones AUTOMATIC (1)" at bounding box center [625, 262] width 1151 height 168
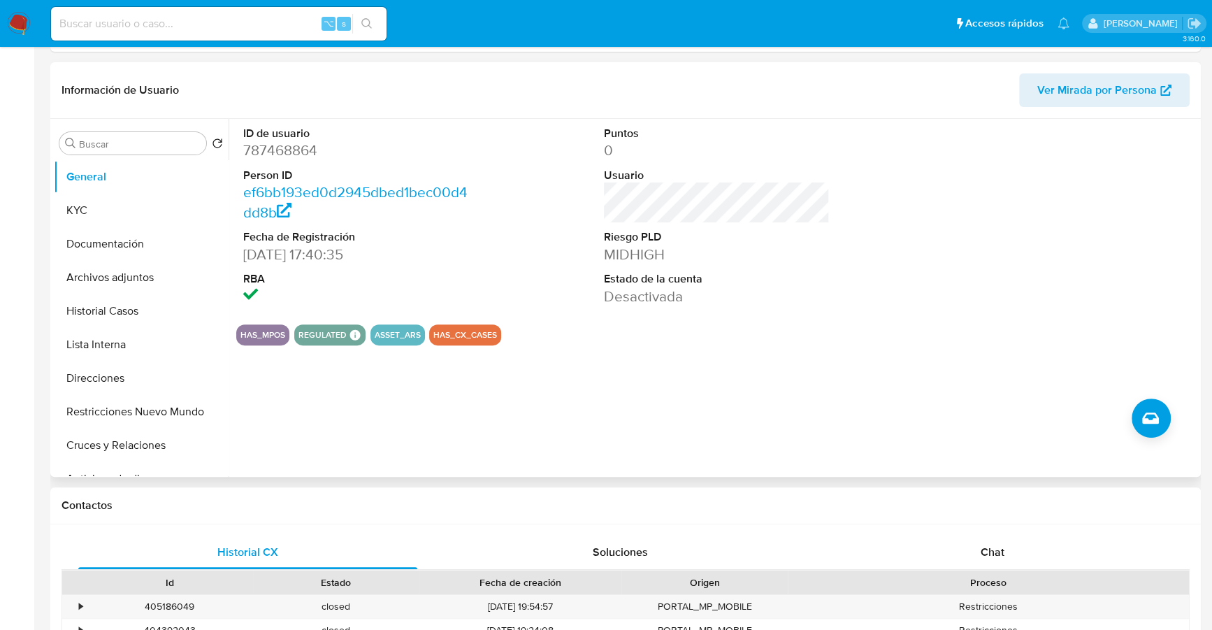
scroll to position [364, 0]
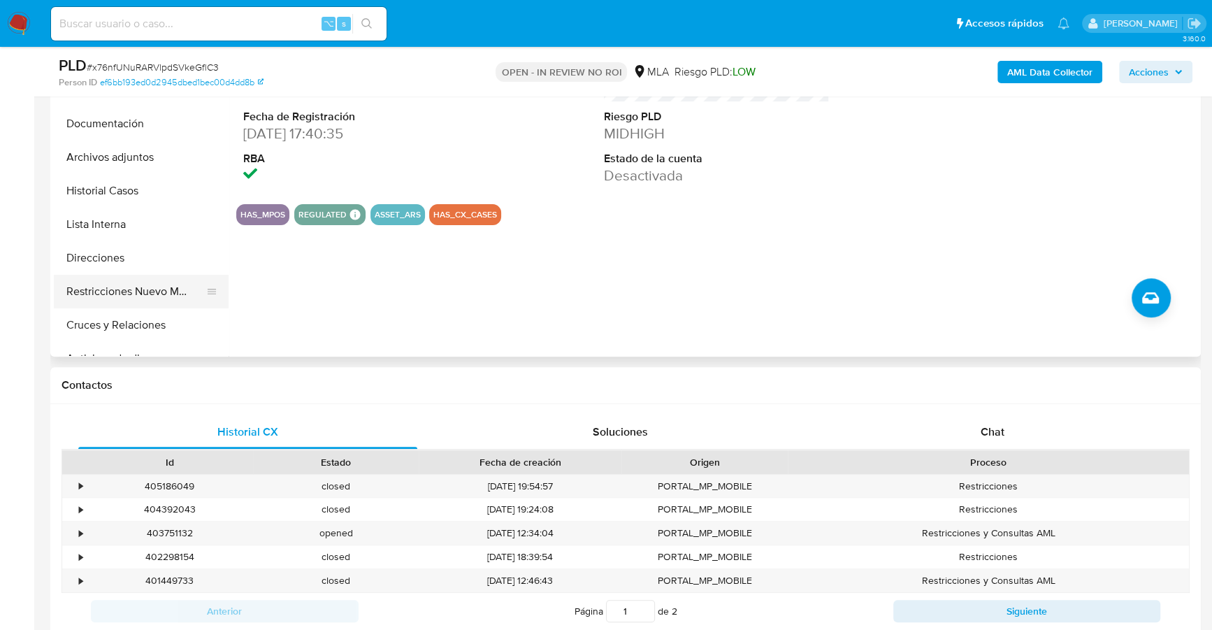
click at [134, 276] on button "Restricciones Nuevo Mundo" at bounding box center [136, 292] width 164 height 34
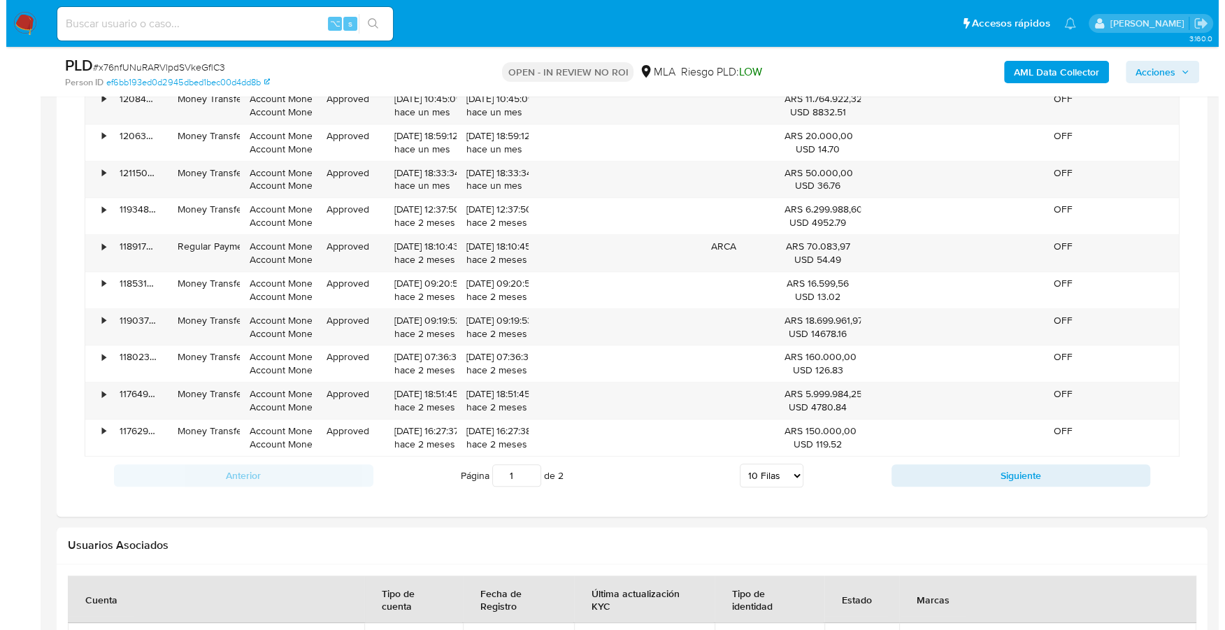
scroll to position [1787, 0]
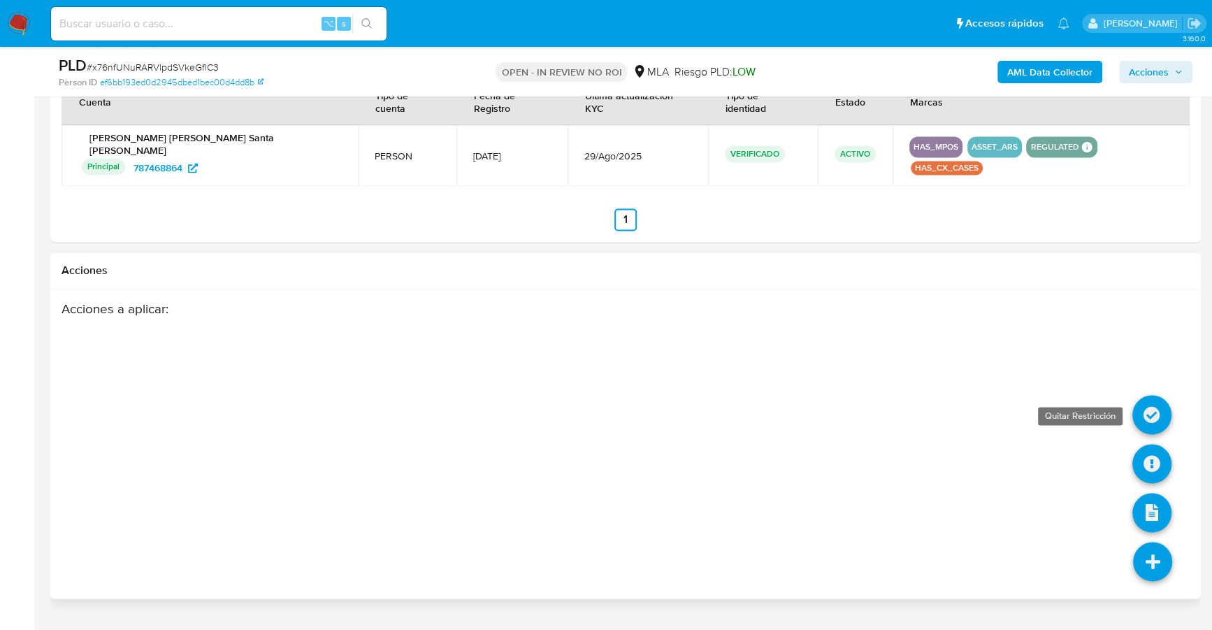
click at [1148, 395] on icon at bounding box center [1151, 414] width 39 height 39
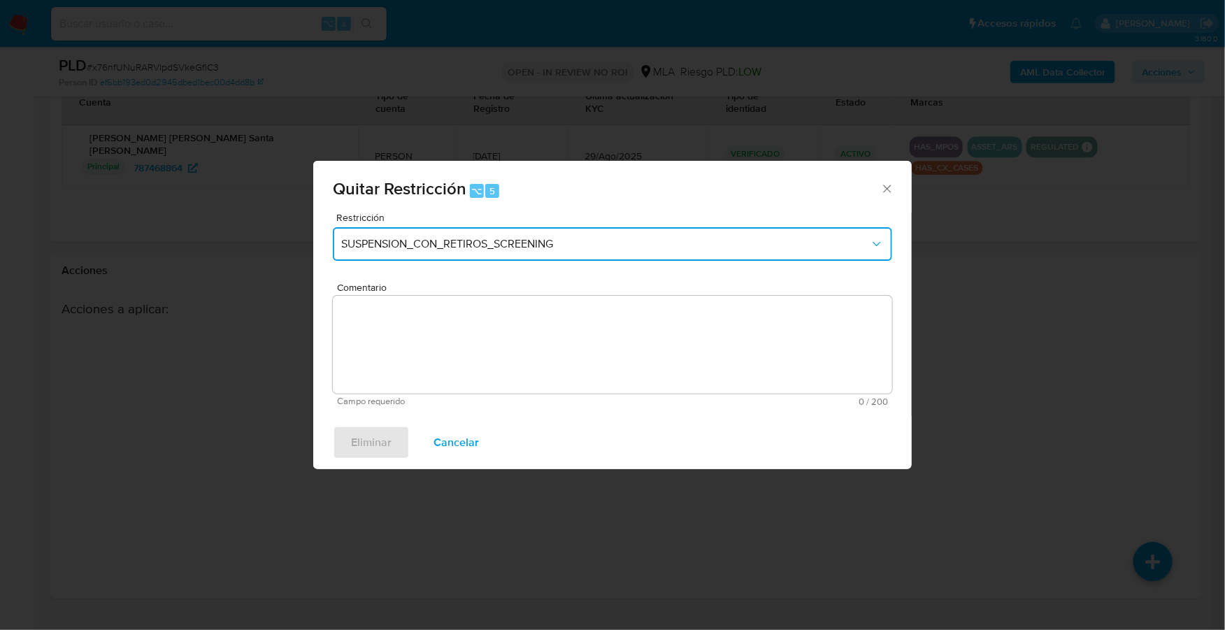
click at [555, 229] on button "SUSPENSION_CON_RETIROS_SCREENING" at bounding box center [612, 244] width 559 height 34
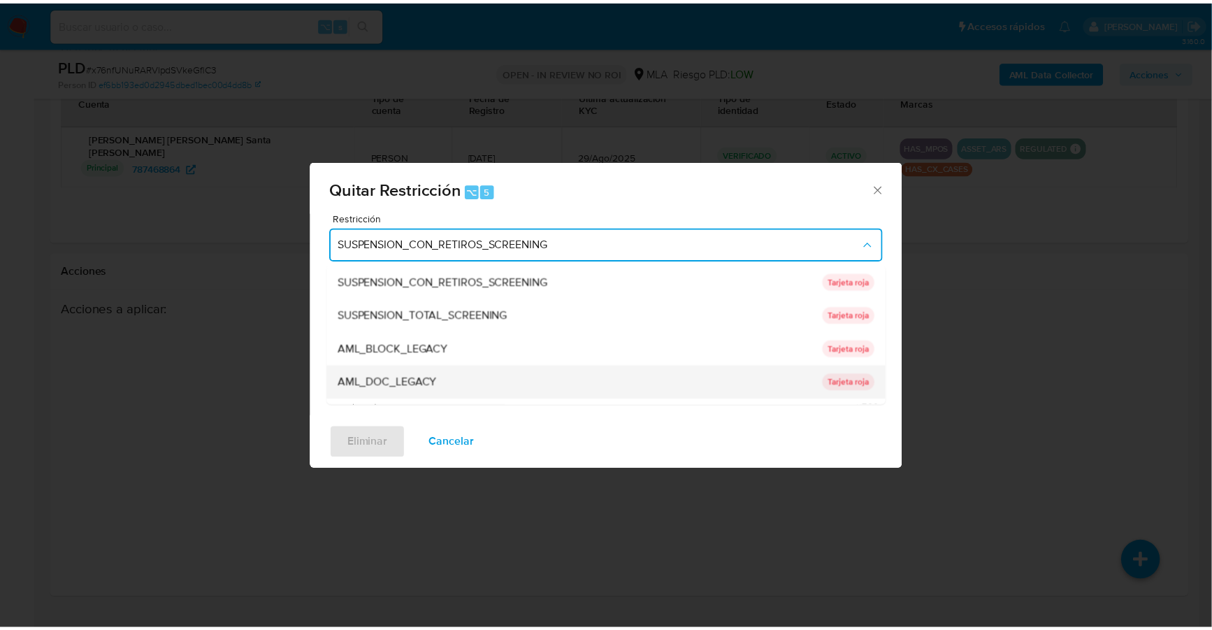
scroll to position [296, 0]
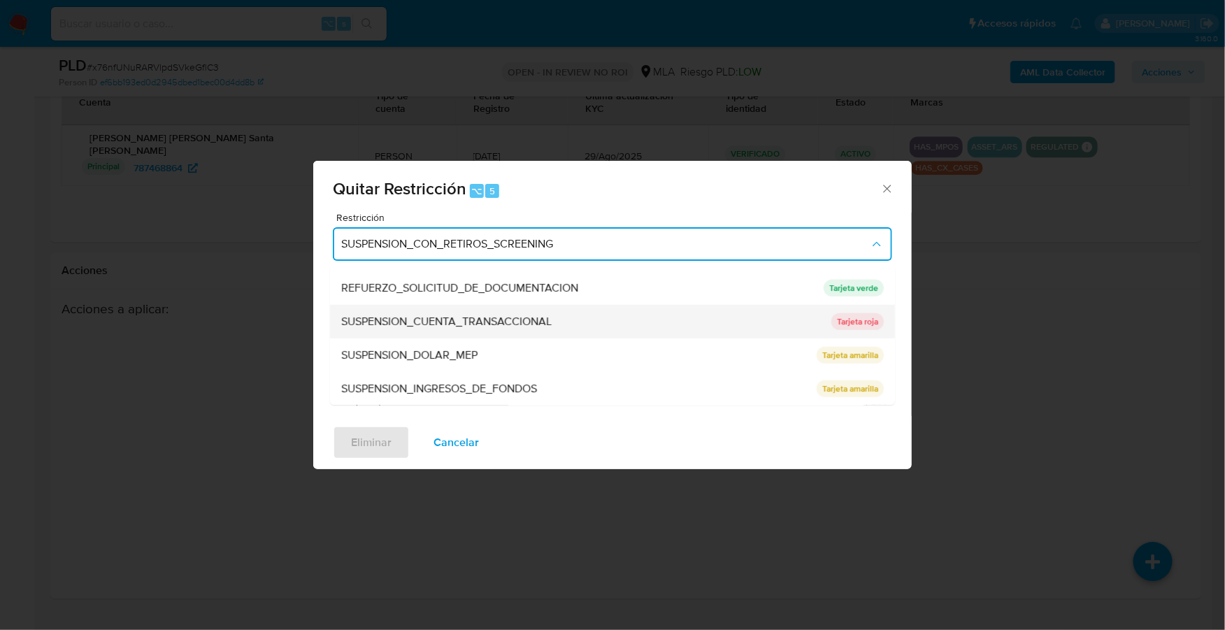
click at [489, 323] on span "SUSPENSION_CUENTA_TRANSACCIONAL" at bounding box center [446, 322] width 210 height 14
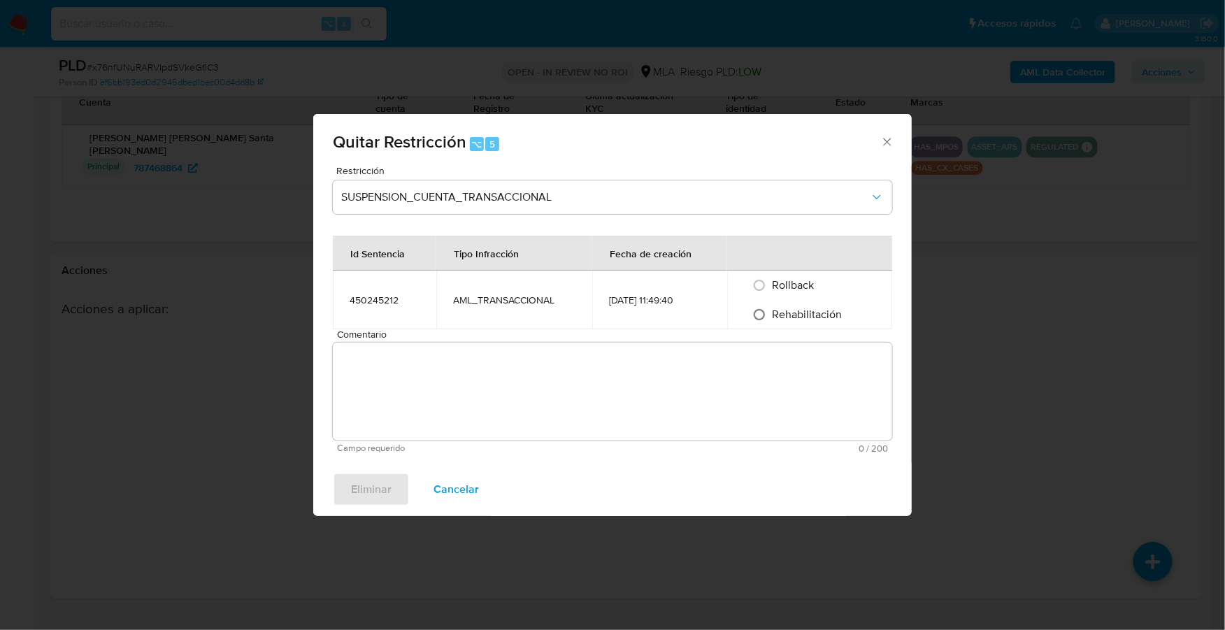
click at [768, 314] on input "Rehabilitación" at bounding box center [759, 314] width 22 height 22
radio input "true"
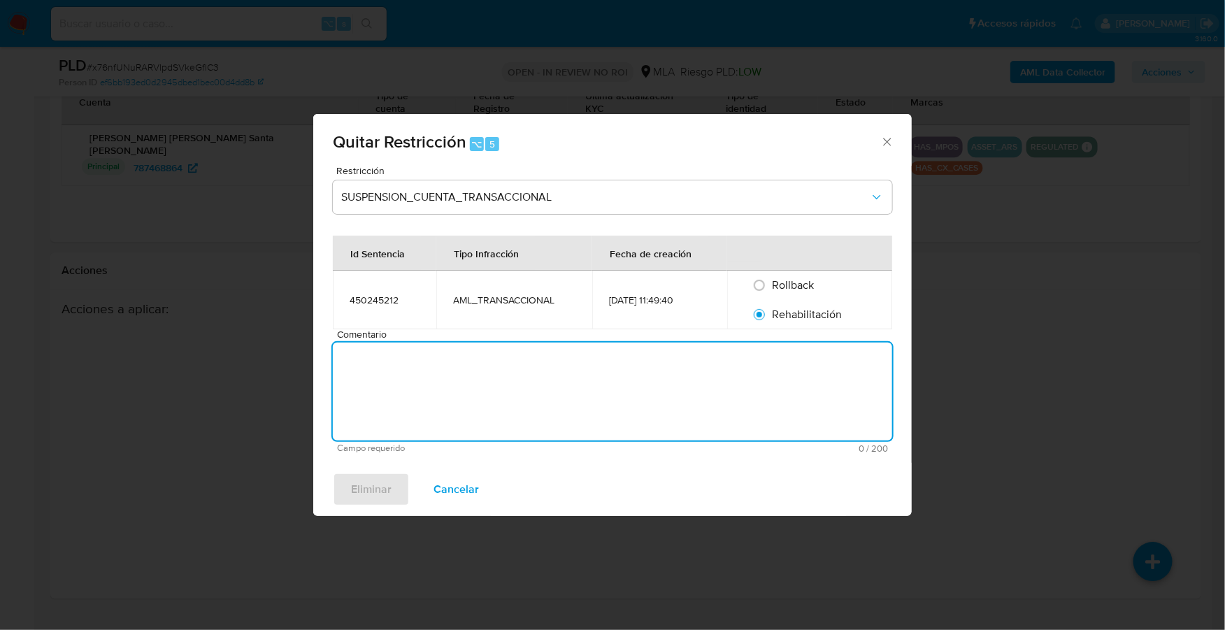
click at [696, 397] on textarea "Comentario" at bounding box center [612, 392] width 559 height 98
type textarea "AML"
click at [395, 482] on button "Eliminar" at bounding box center [371, 490] width 77 height 34
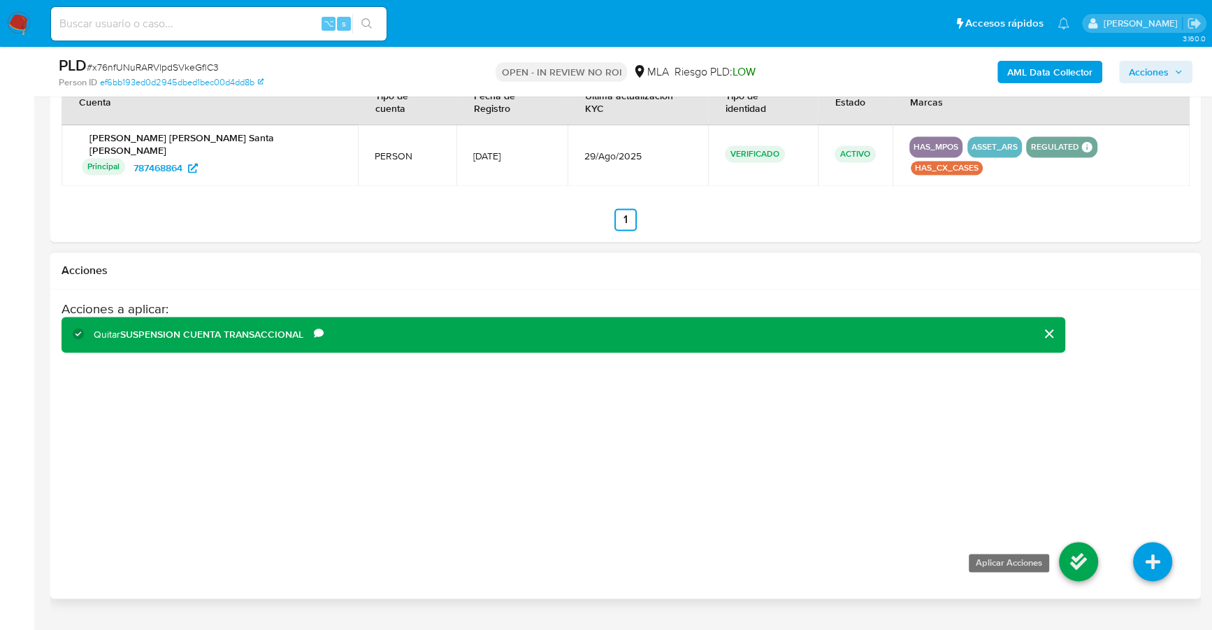
click at [1088, 542] on icon at bounding box center [1078, 561] width 39 height 39
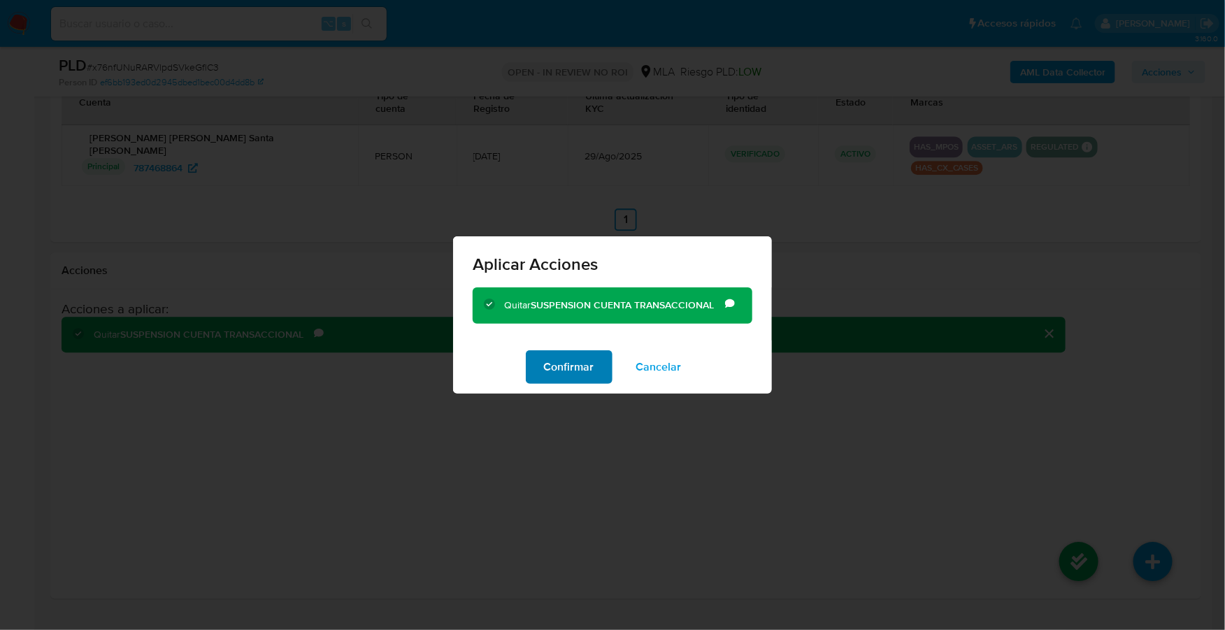
click at [566, 361] on span "Confirmar" at bounding box center [569, 367] width 50 height 31
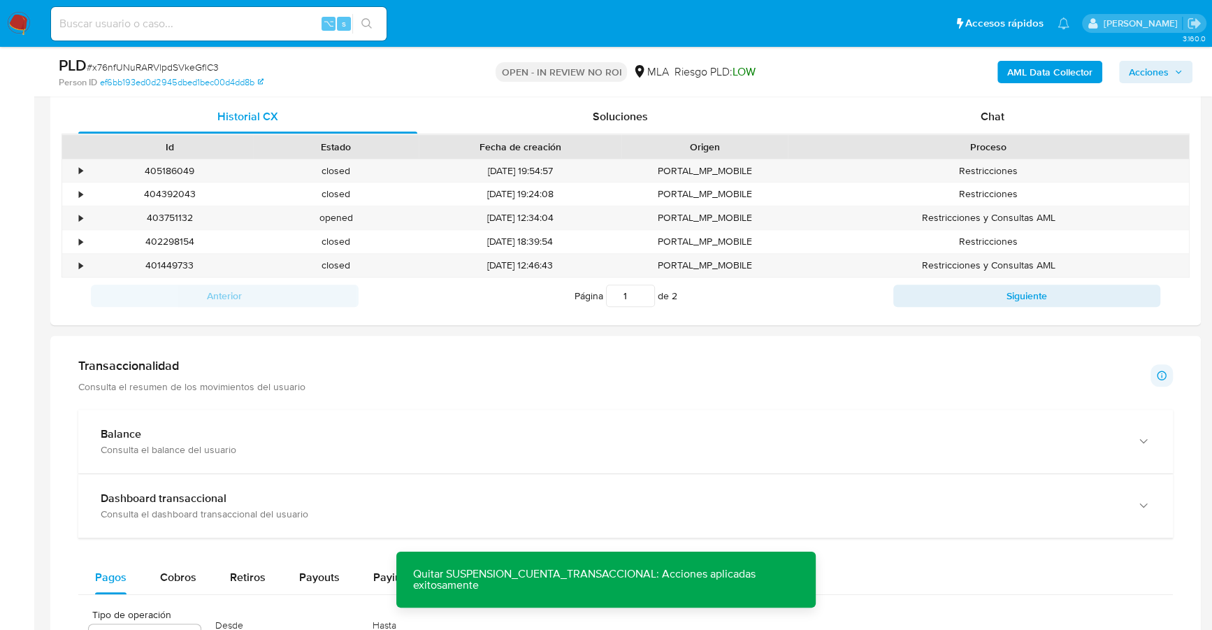
scroll to position [0, 0]
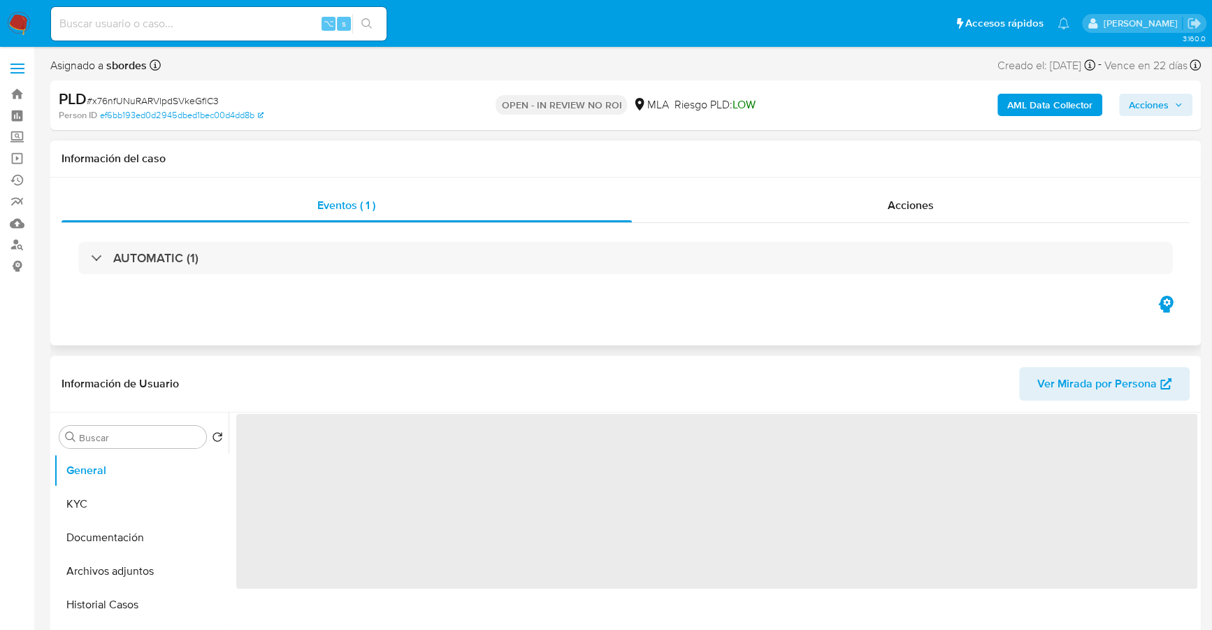
select select "10"
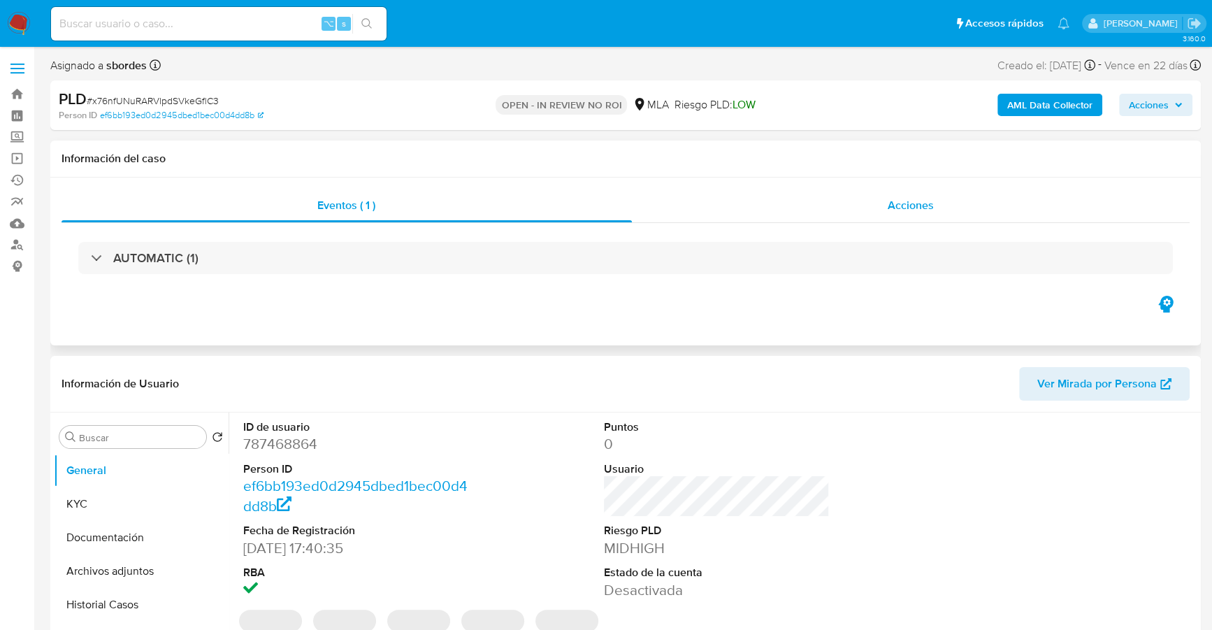
click at [914, 206] on span "Acciones" at bounding box center [911, 205] width 46 height 16
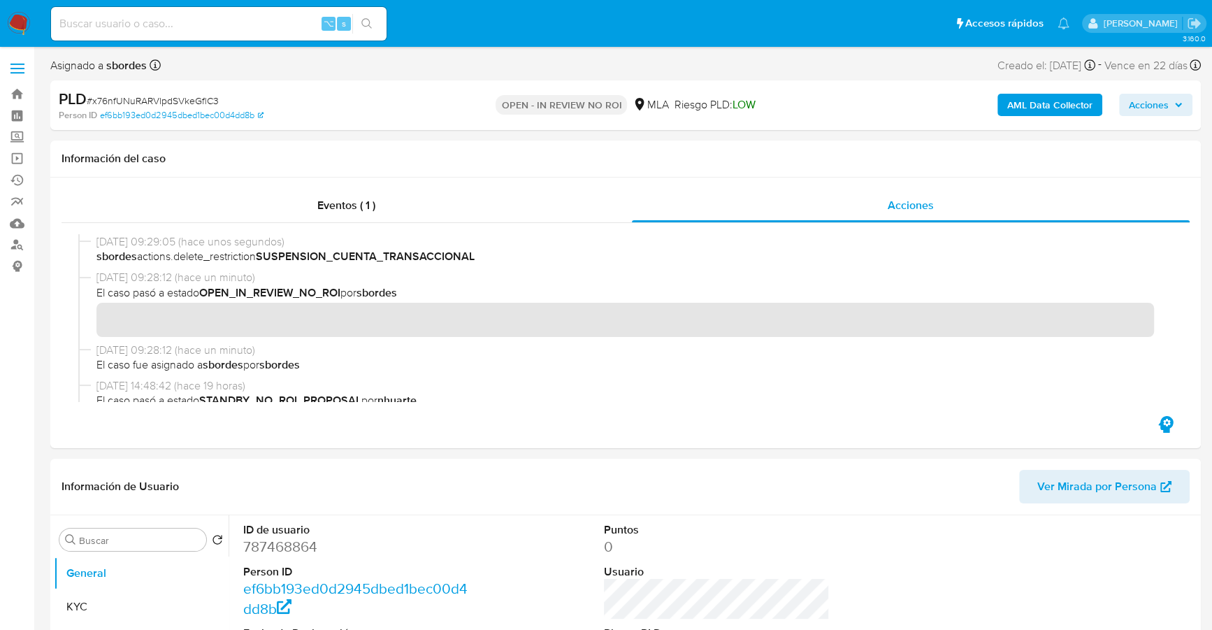
click at [1149, 103] on span "Acciones" at bounding box center [1149, 105] width 40 height 22
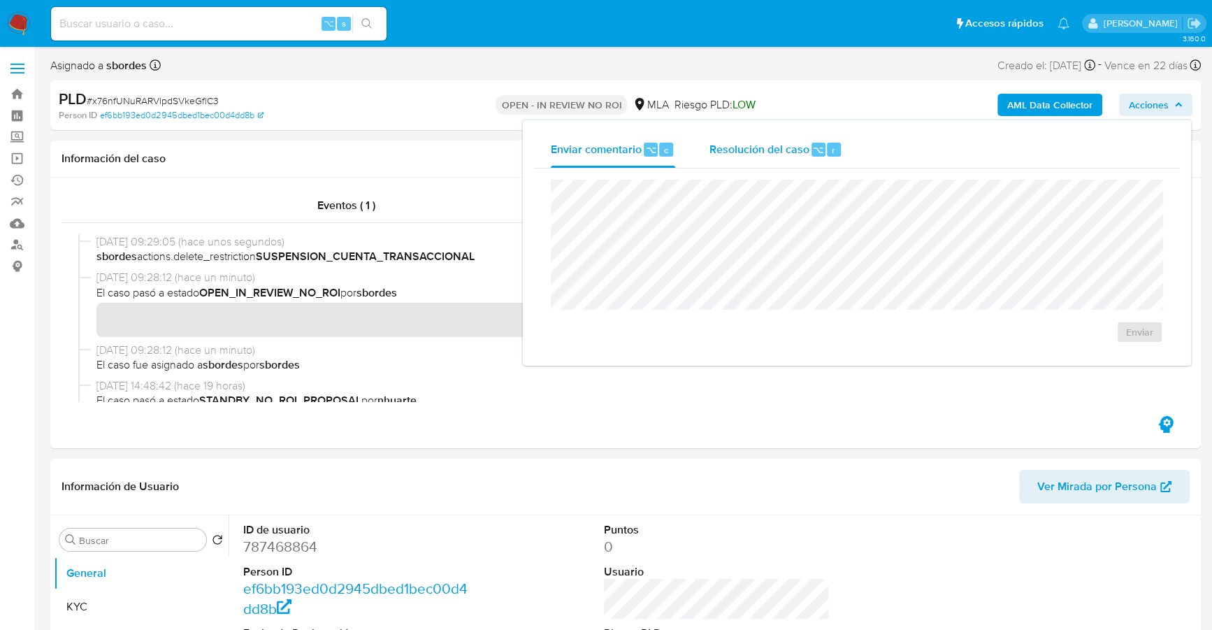
click at [752, 145] on span "Resolución del caso" at bounding box center [759, 149] width 100 height 16
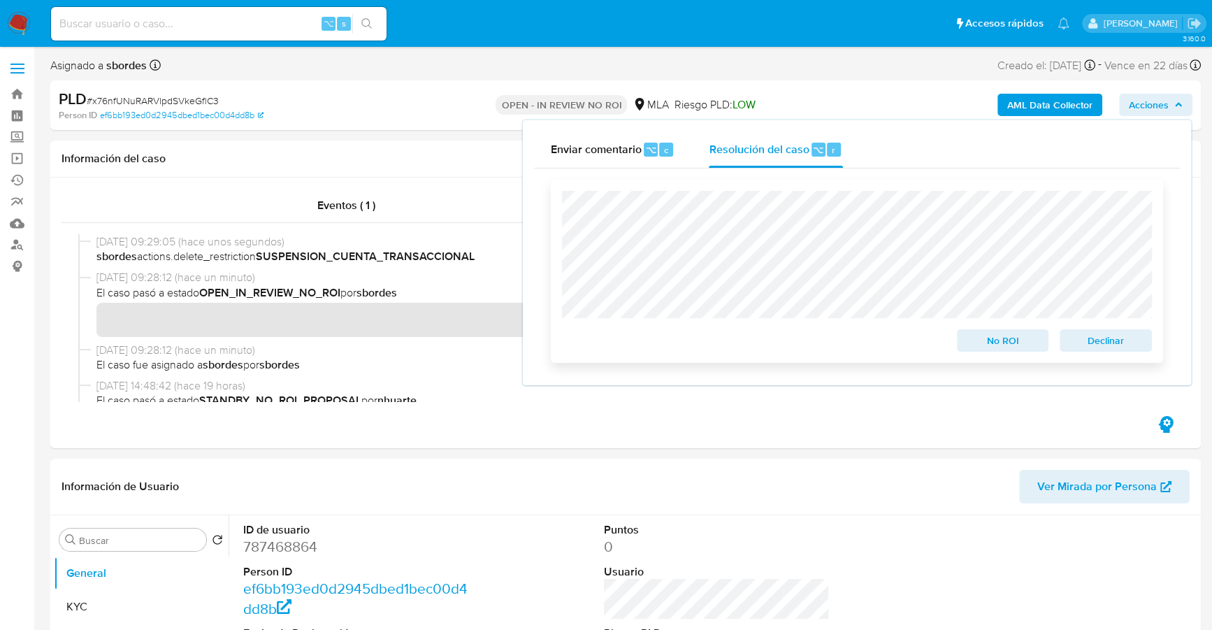
click at [1130, 346] on span "Declinar" at bounding box center [1106, 341] width 73 height 20
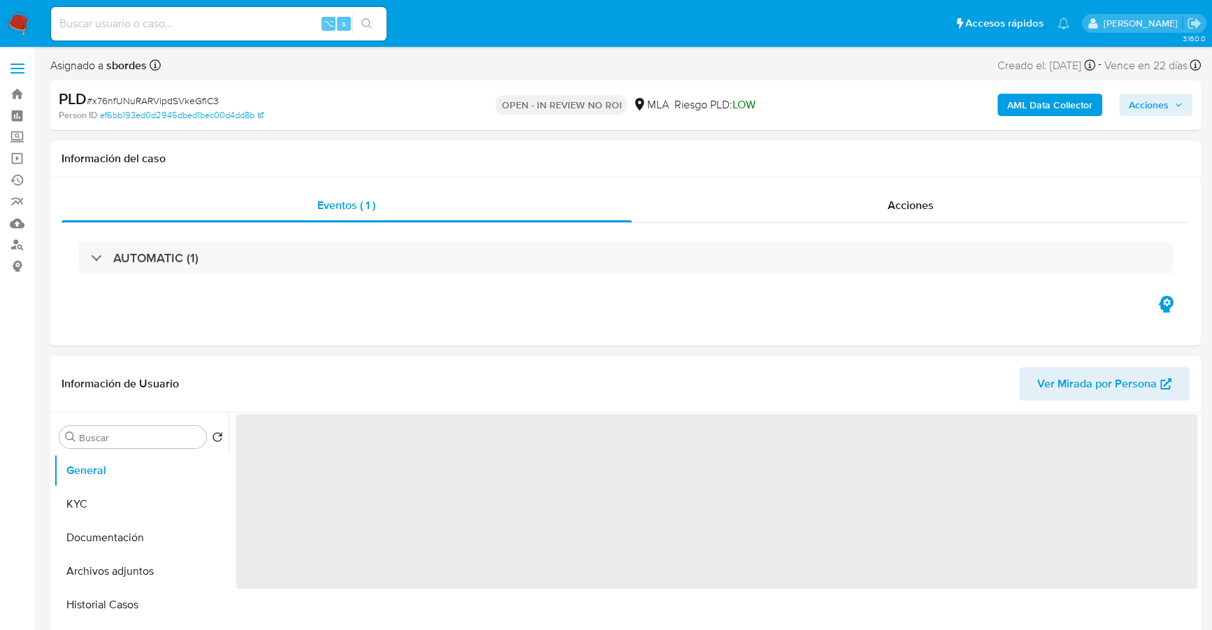
select select "10"
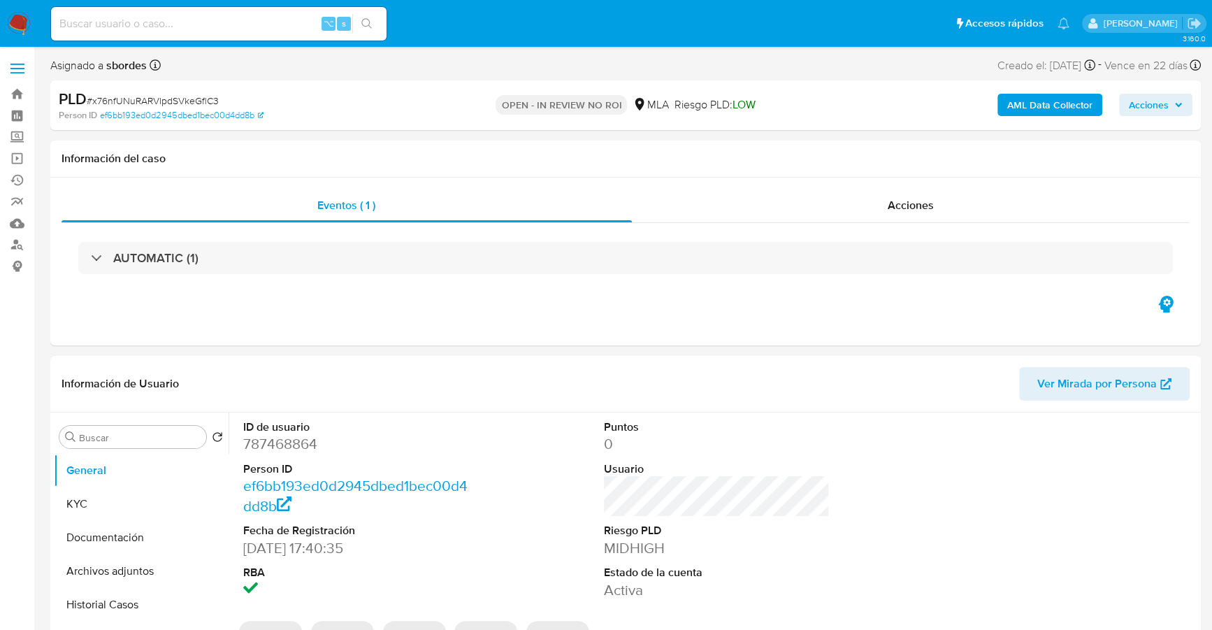
click at [1171, 101] on span "Acciones" at bounding box center [1156, 105] width 54 height 20
select select "10"
click at [786, 73] on div "Asignado a nhuarte Asignado el: [DATE] 16:38:18 Creado el: [DATE] Creado el: [D…" at bounding box center [625, 68] width 1151 height 24
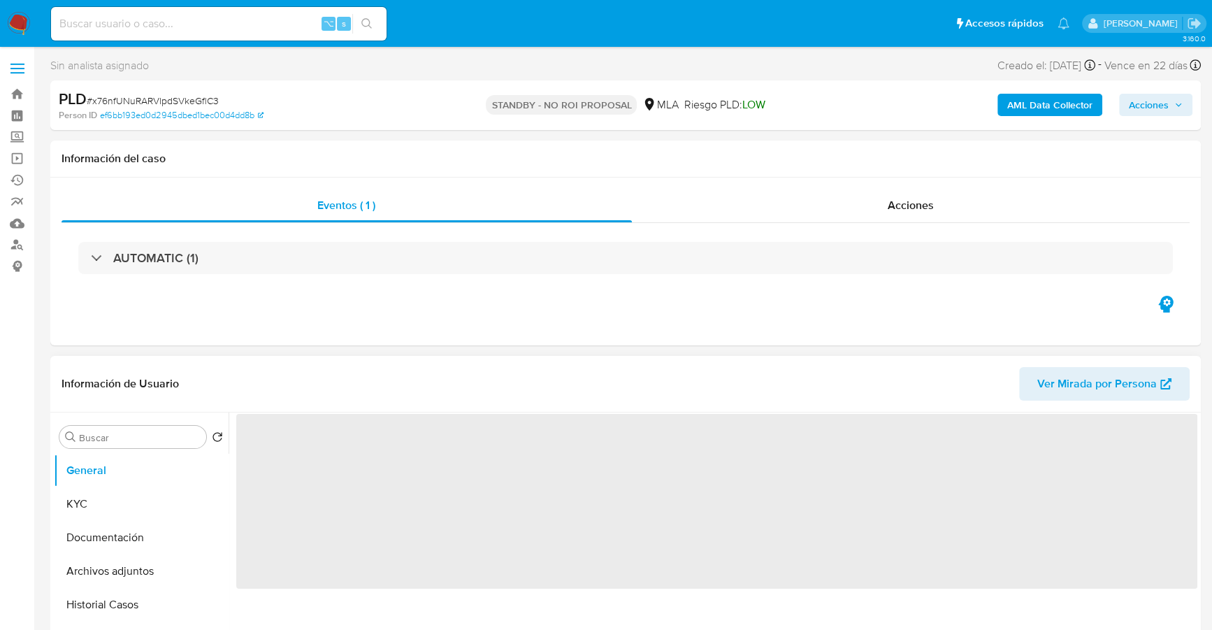
select select "10"
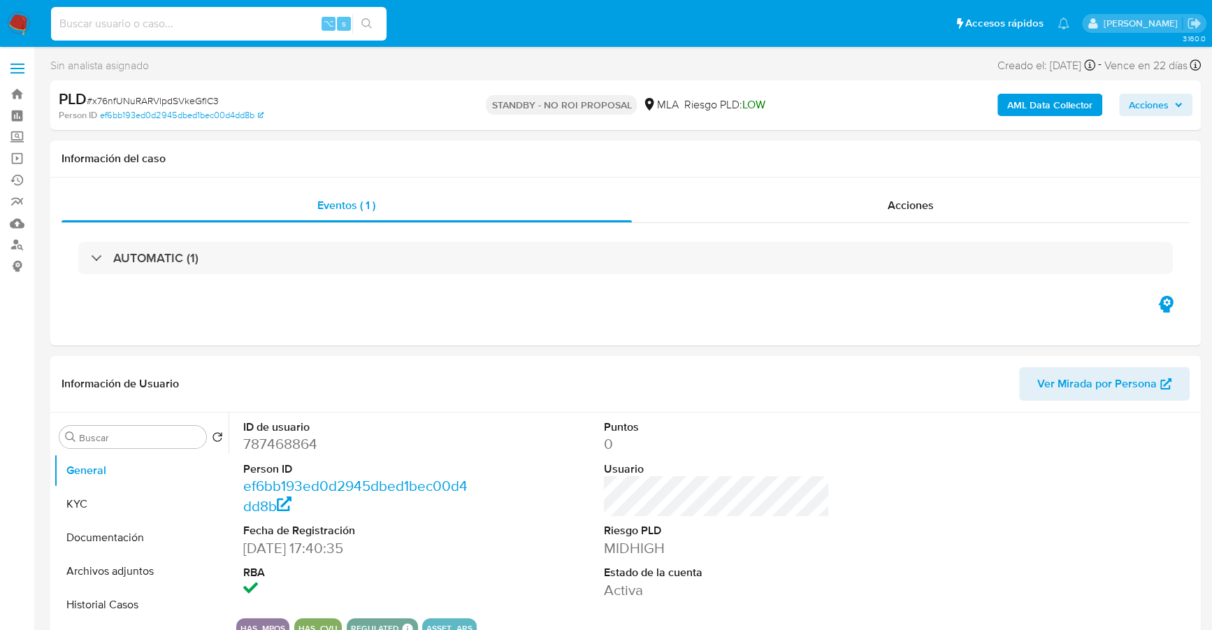
click at [239, 22] on input at bounding box center [219, 24] width 336 height 18
paste input "sLy8J8mdDrAaLRy7xxQNXDZL"
type input "sLy8J8mdDrAaLRy7xxQNXDZL"
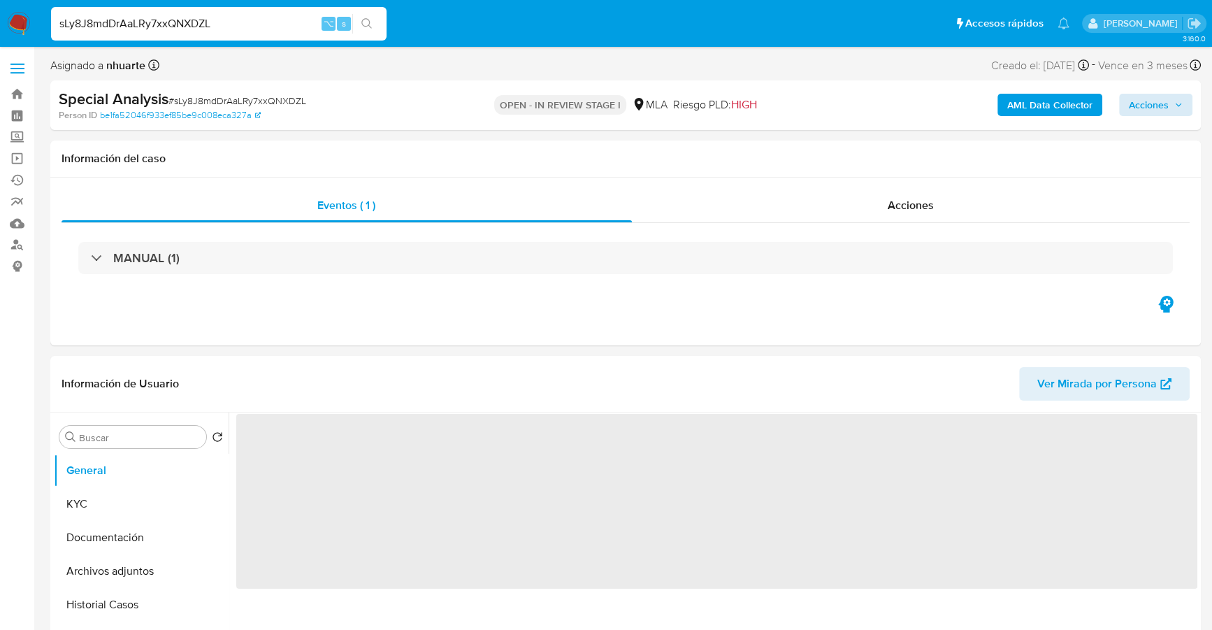
select select "10"
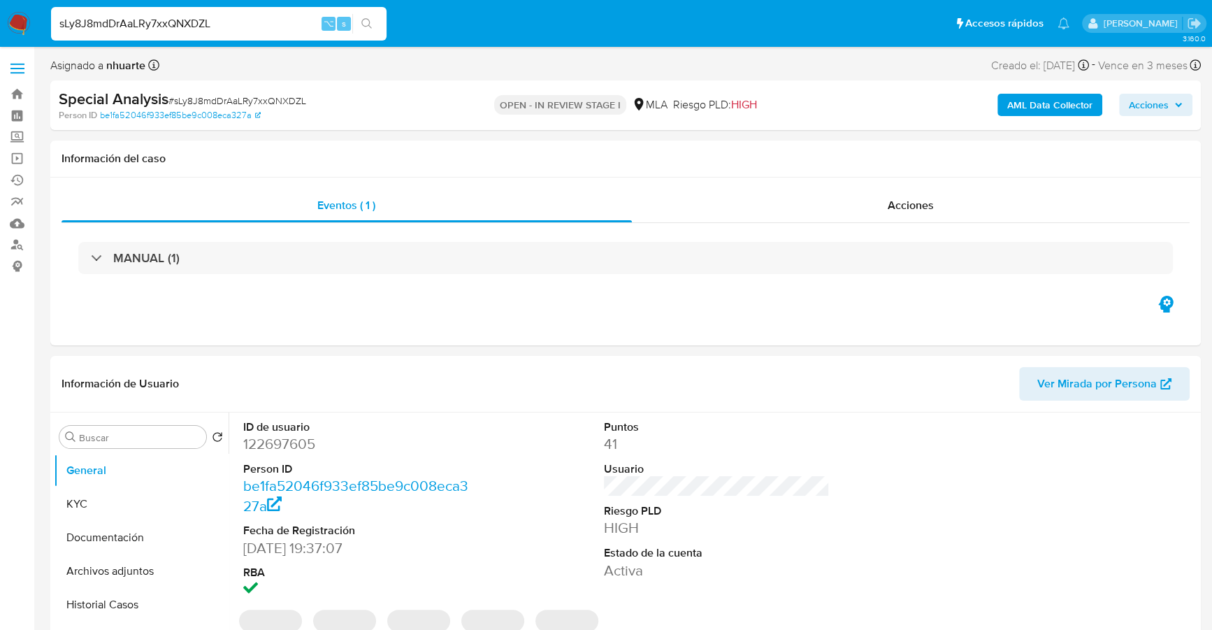
click at [1179, 103] on icon "button" at bounding box center [1178, 105] width 8 height 8
click at [1164, 108] on span "Acciones" at bounding box center [1149, 105] width 40 height 22
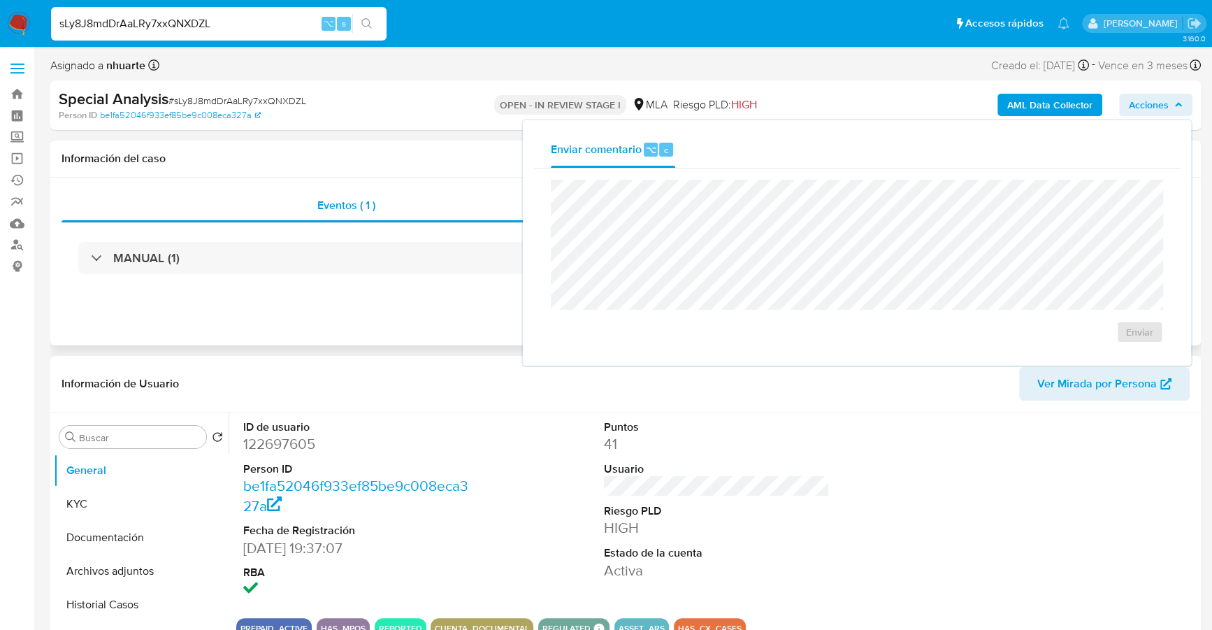
click at [362, 141] on div "Información del caso" at bounding box center [625, 159] width 1151 height 37
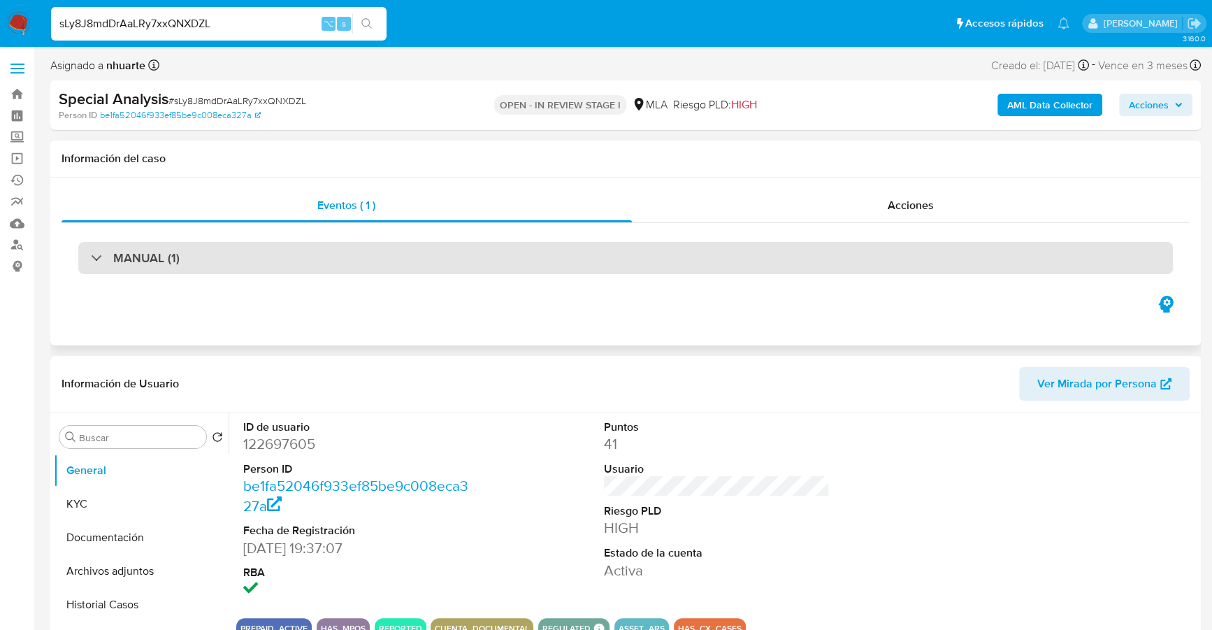
click at [313, 256] on div "MANUAL (1)" at bounding box center [625, 258] width 1095 height 32
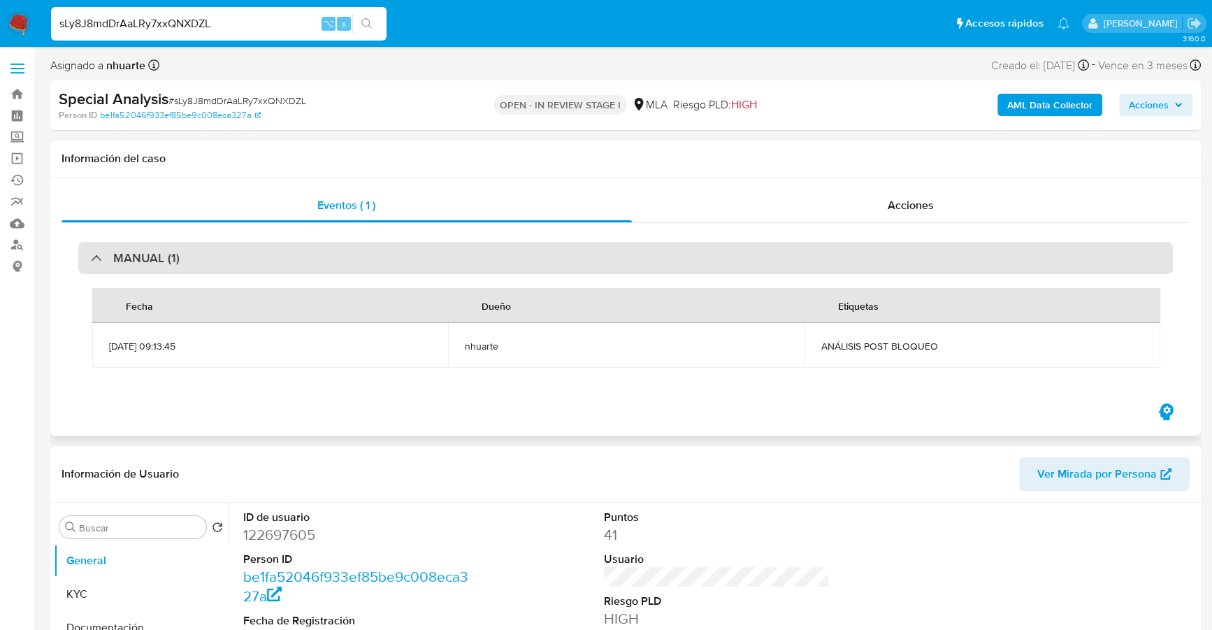
click at [313, 256] on div "MANUAL (1)" at bounding box center [625, 258] width 1095 height 32
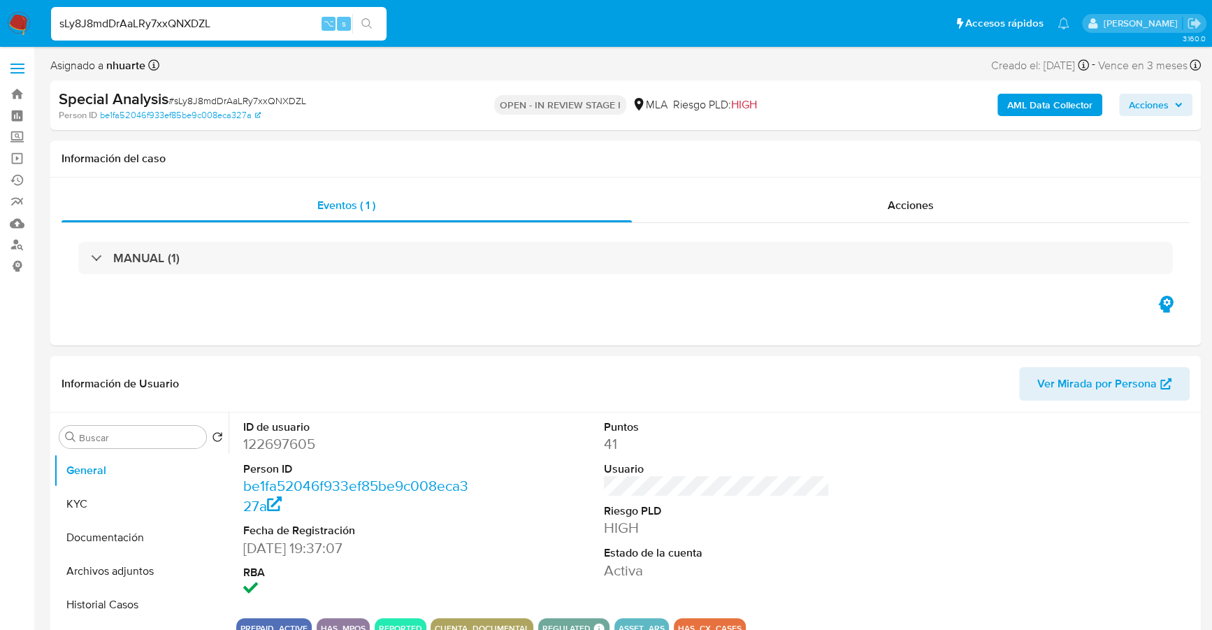
click at [1153, 89] on div "AML Data Collector Acciones" at bounding box center [1006, 105] width 374 height 33
click at [1158, 106] on span "Acciones" at bounding box center [1149, 105] width 40 height 22
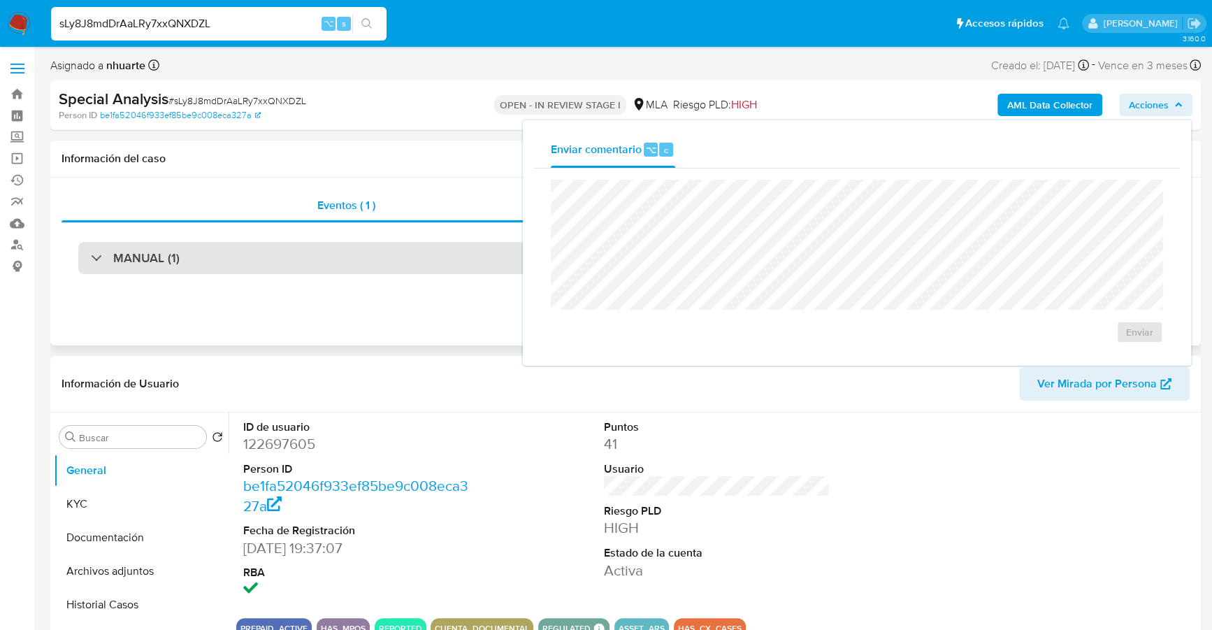
click at [264, 253] on div "MANUAL (1)" at bounding box center [625, 258] width 1095 height 32
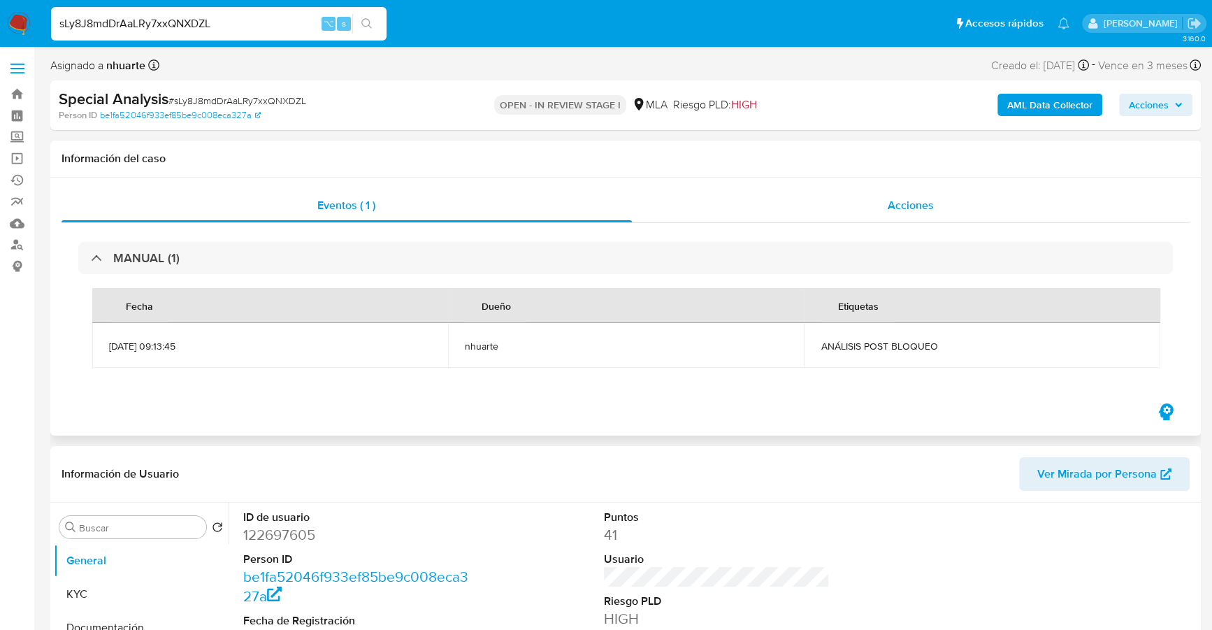
click at [860, 206] on div "Acciones" at bounding box center [911, 206] width 559 height 34
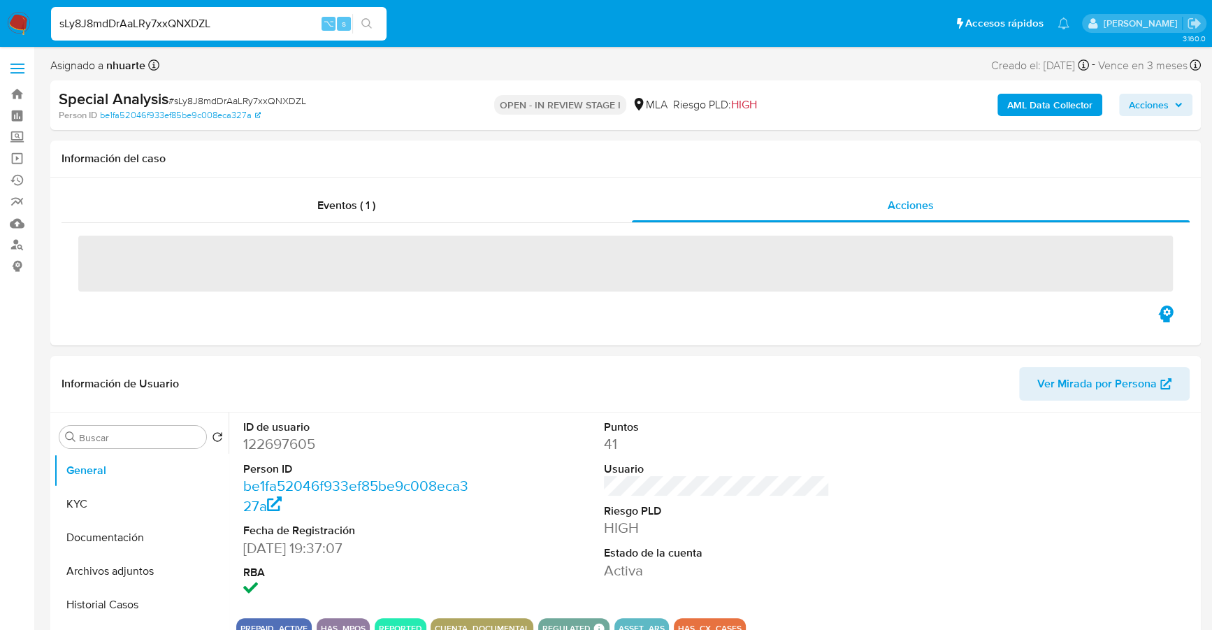
click at [1176, 109] on span "Acciones" at bounding box center [1156, 105] width 54 height 20
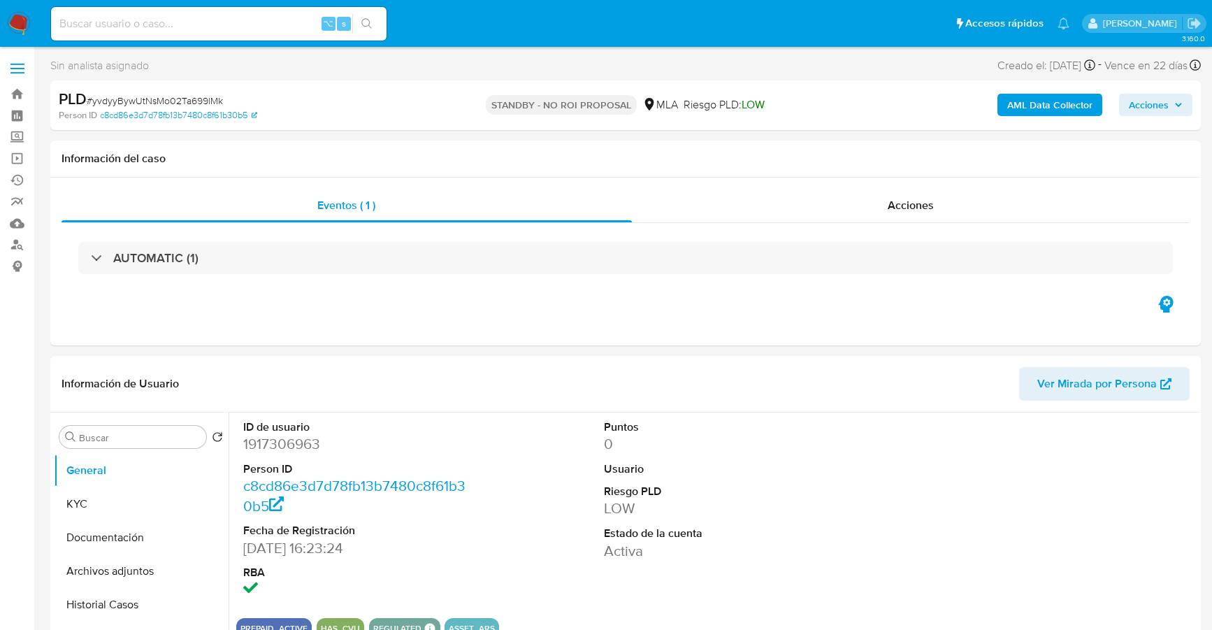
select select "10"
click at [135, 27] on input at bounding box center [219, 24] width 336 height 18
paste input "L1Tx5vxrom4GFWPzmzmOPl8p"
type input "L1Tx5vxrom4GFWPzmzmOPl8p"
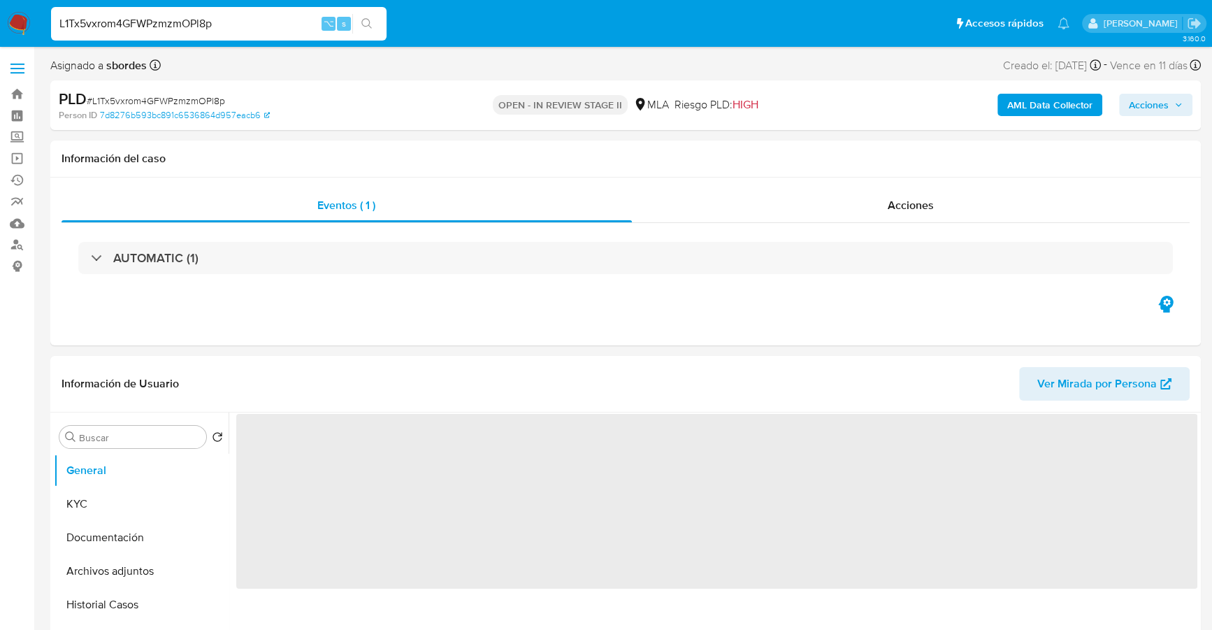
click at [1152, 107] on span "Acciones" at bounding box center [1149, 105] width 40 height 22
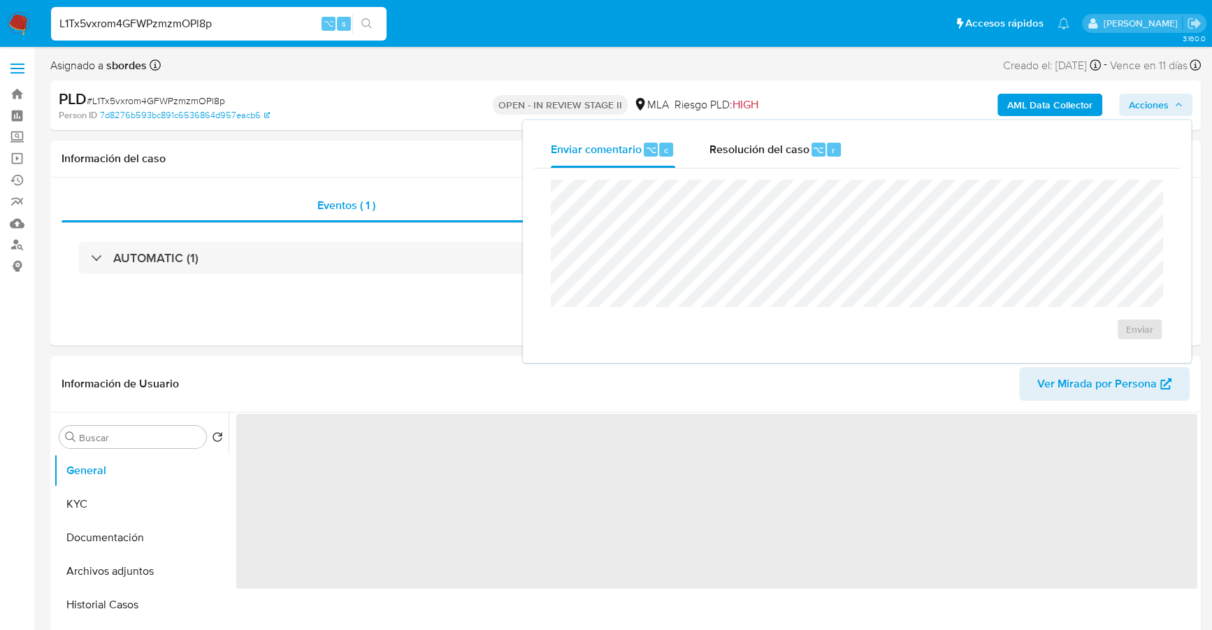
select select "10"
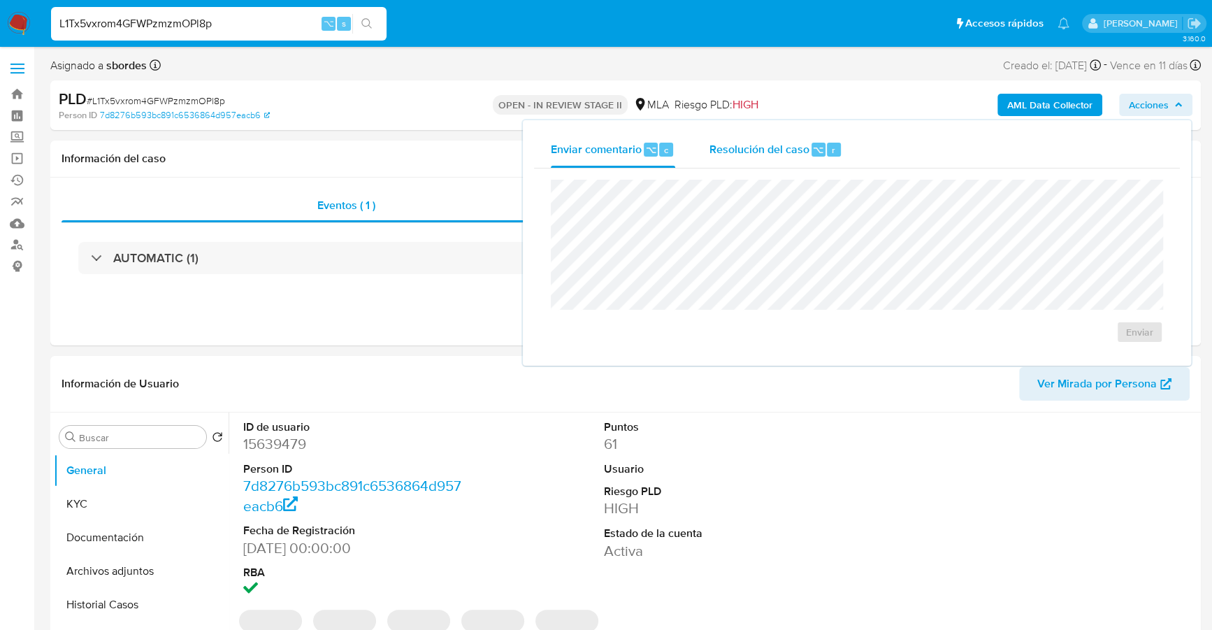
click at [821, 140] on div "Resolución del caso ⌥ r" at bounding box center [776, 149] width 134 height 36
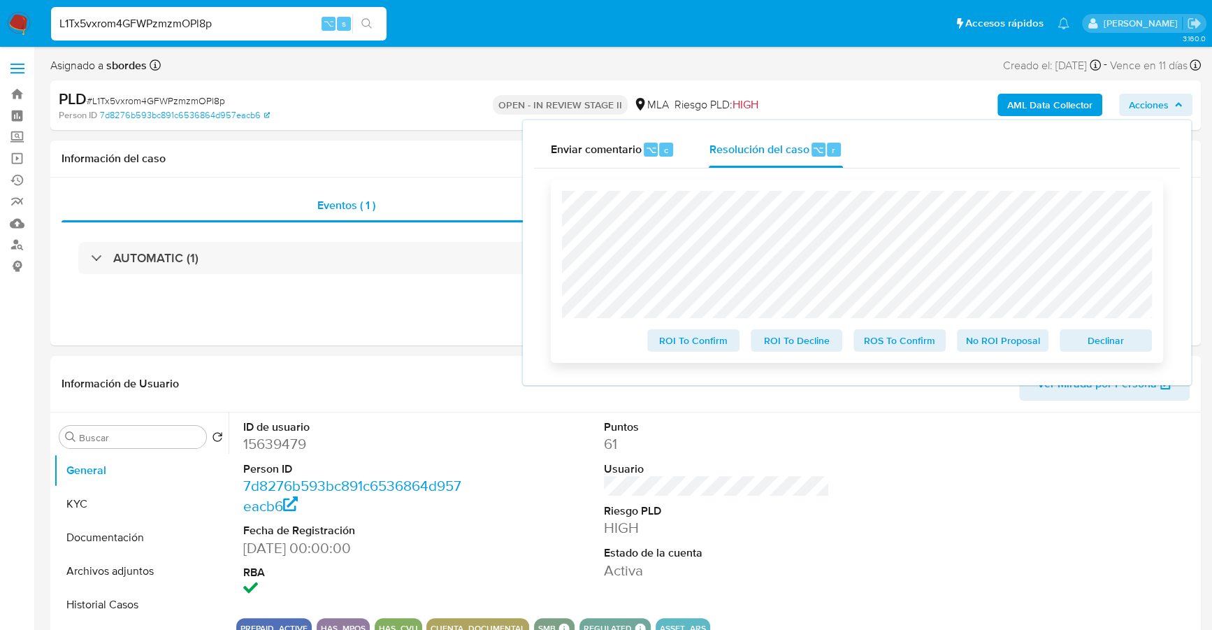
click at [1130, 336] on span "Declinar" at bounding box center [1106, 341] width 73 height 20
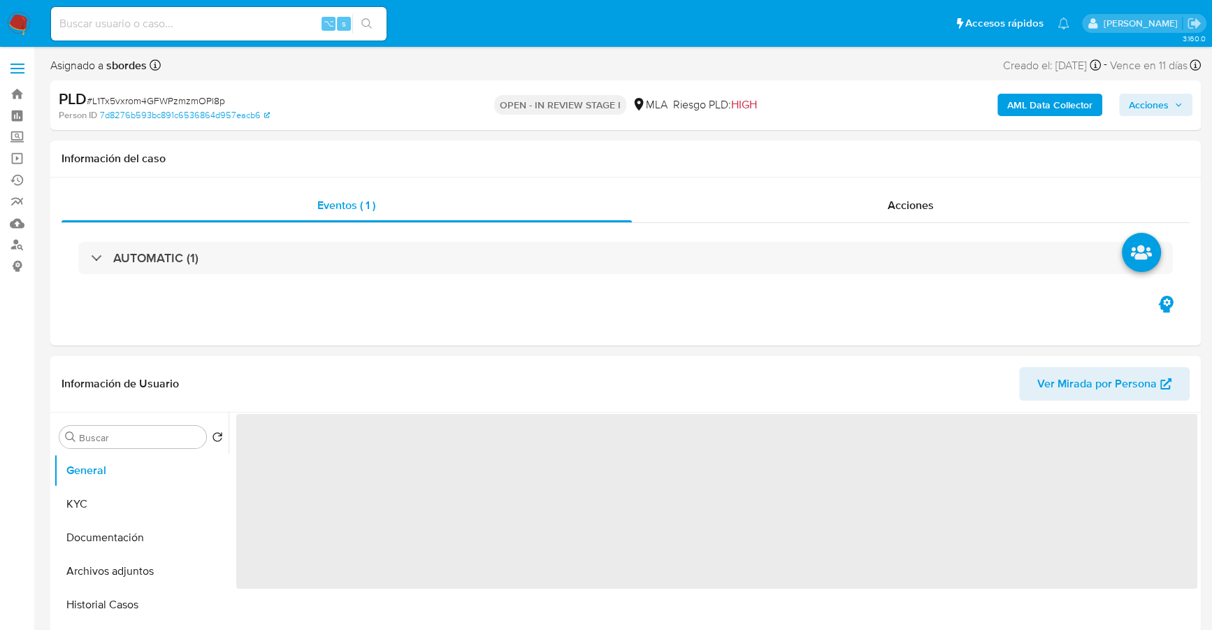
click at [1168, 106] on span "Acciones" at bounding box center [1149, 105] width 40 height 22
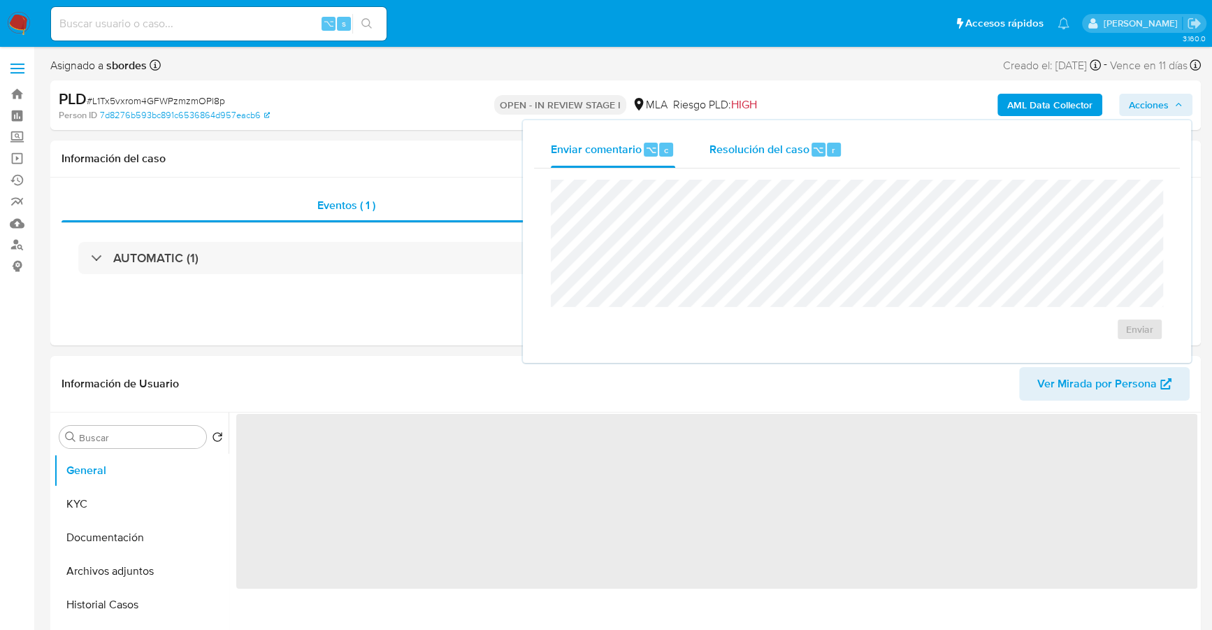
select select "10"
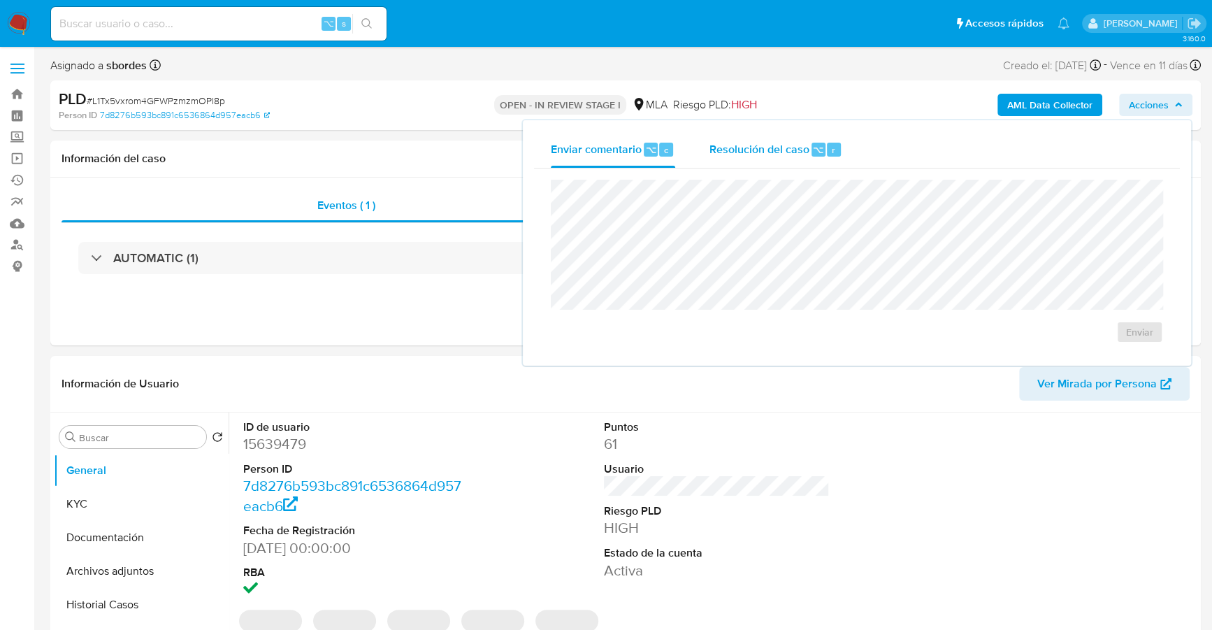
click at [803, 157] on div "Resolución del caso ⌥ r" at bounding box center [776, 149] width 134 height 36
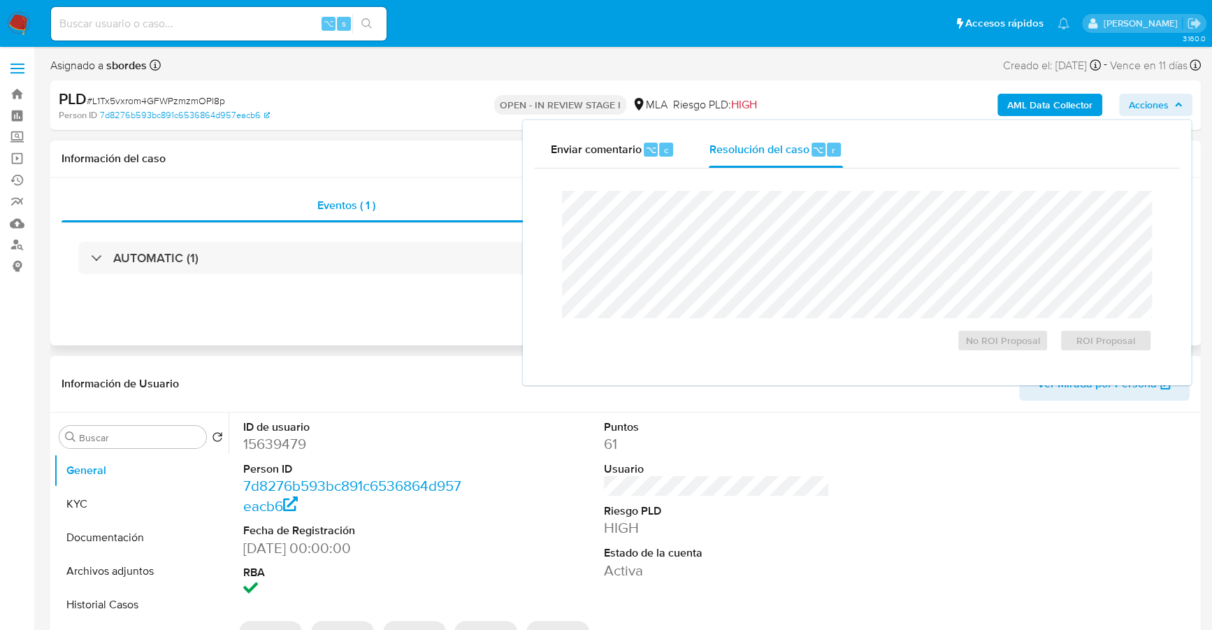
click at [379, 182] on div "Eventos ( 1 ) Acciones AUTOMATIC (1)" at bounding box center [625, 262] width 1151 height 168
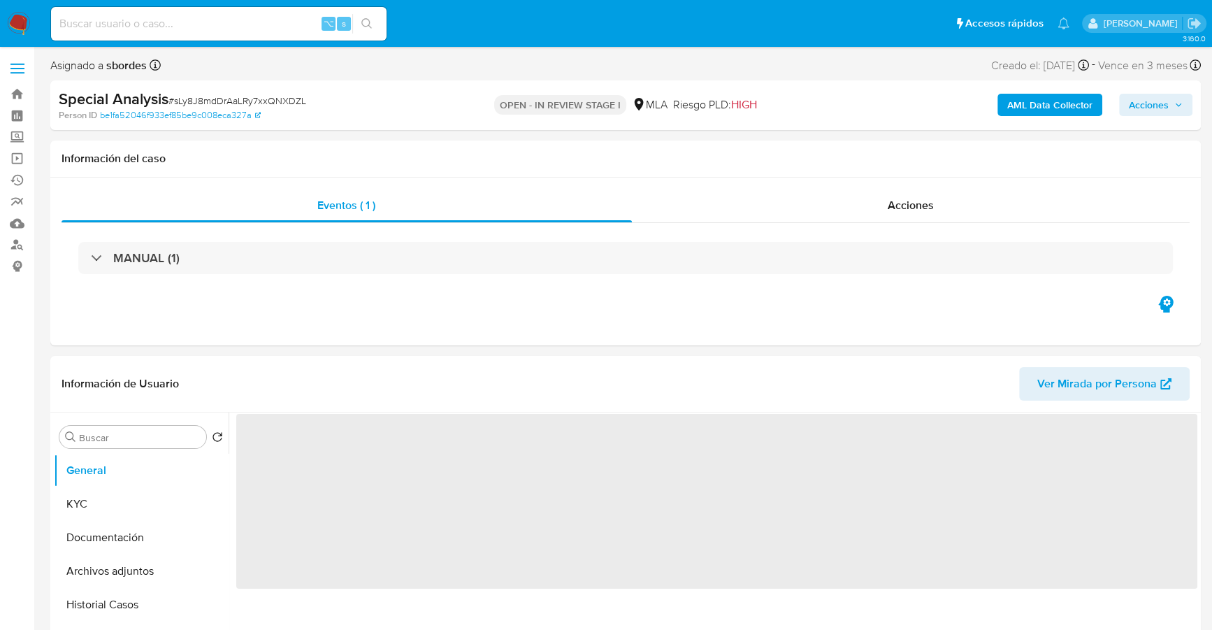
click at [1147, 108] on span "Acciones" at bounding box center [1149, 105] width 40 height 22
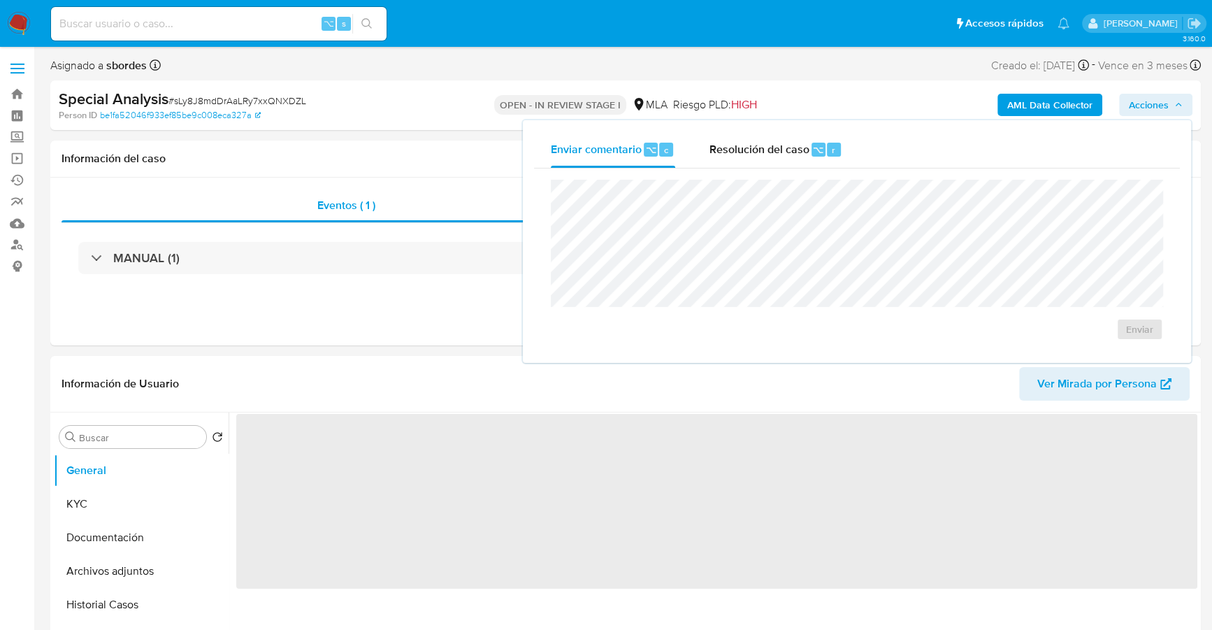
select select "10"
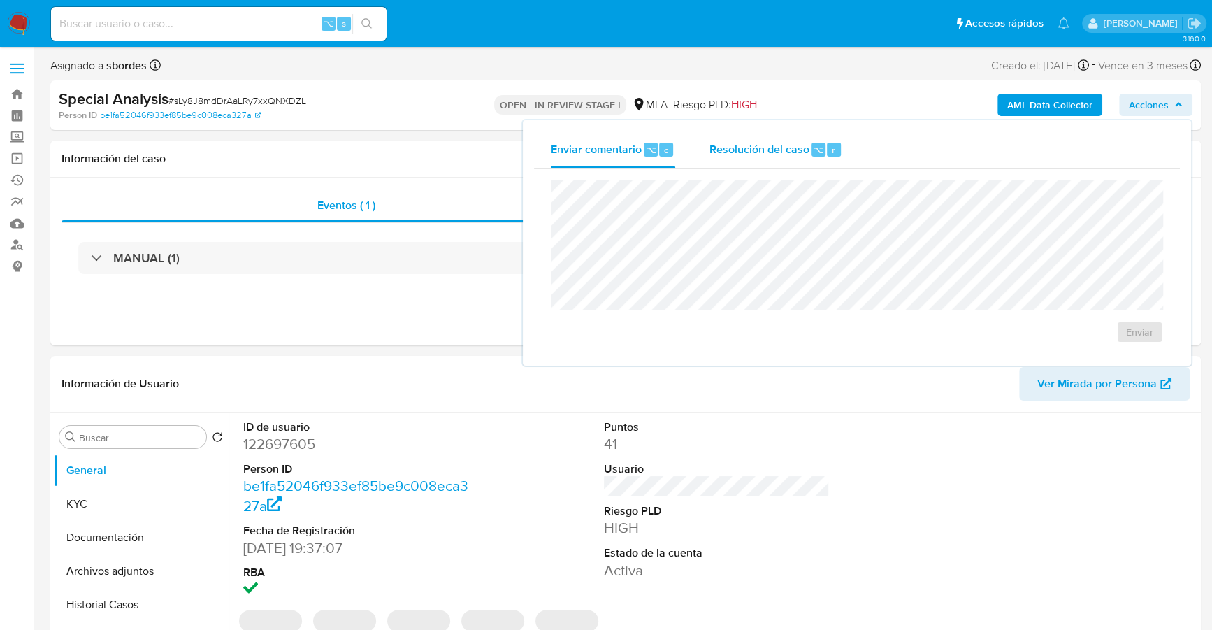
click at [789, 152] on span "Resolución del caso" at bounding box center [759, 149] width 100 height 16
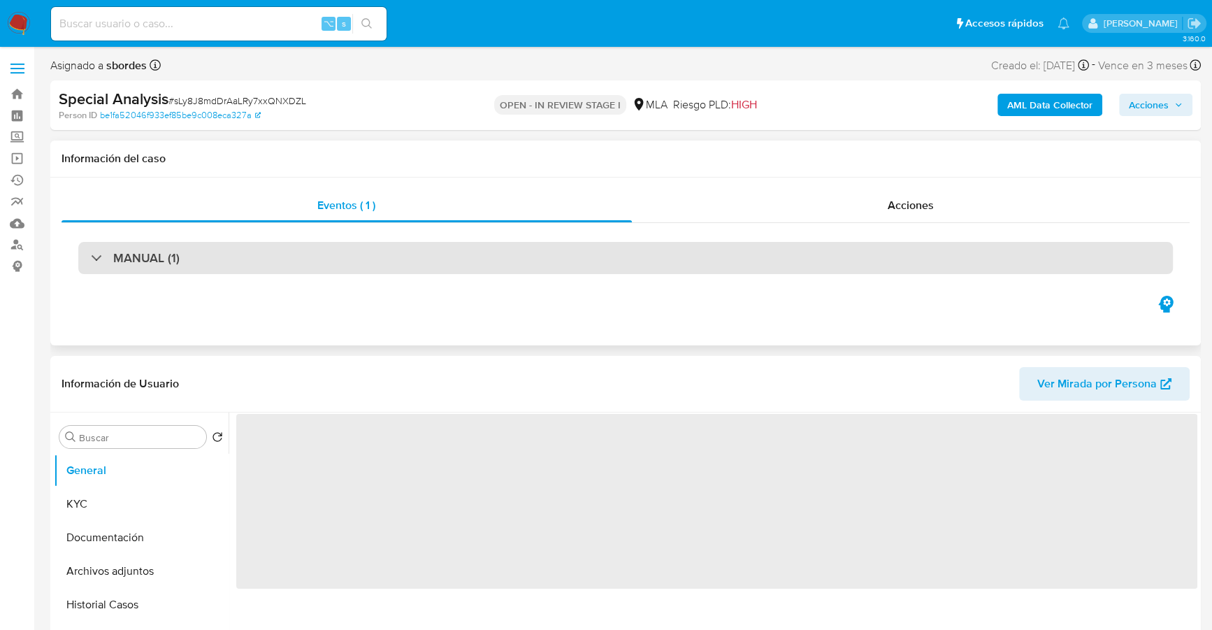
select select "10"
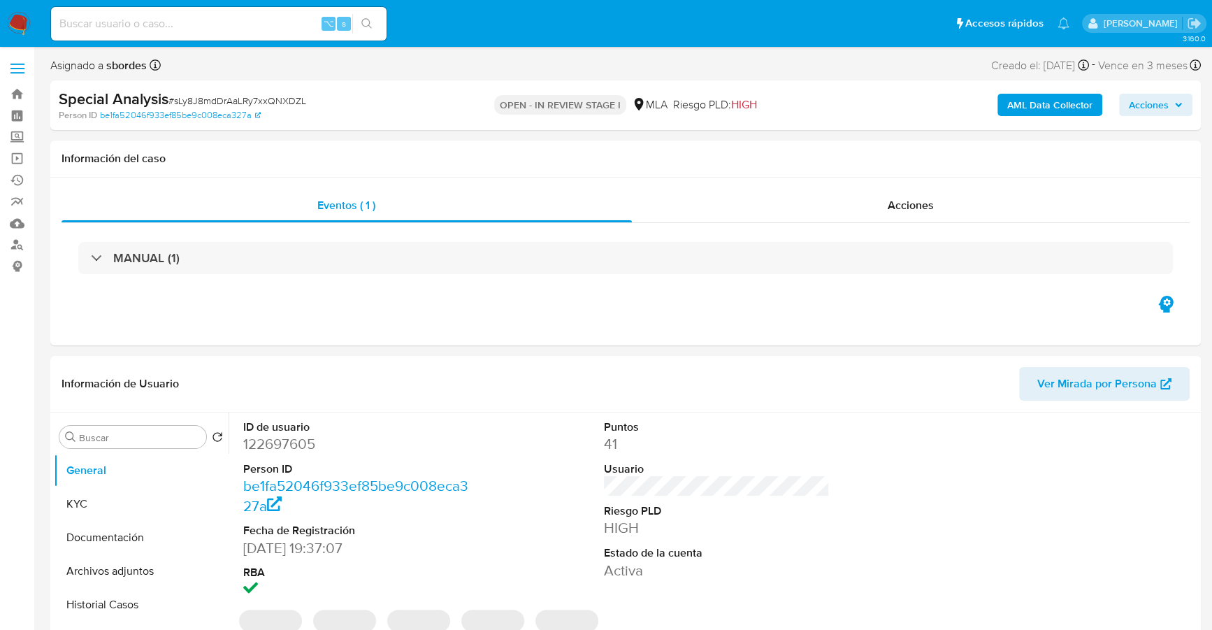
click at [1141, 105] on span "Acciones" at bounding box center [1149, 105] width 40 height 22
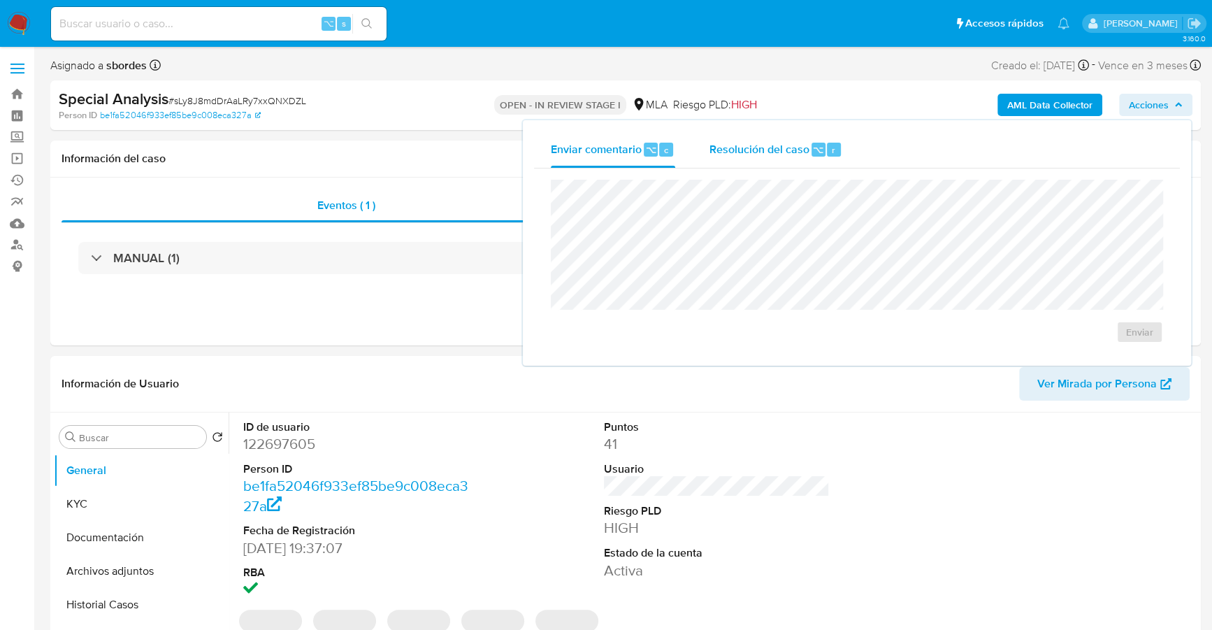
click at [776, 160] on div "Resolución del caso ⌥ r" at bounding box center [776, 149] width 134 height 36
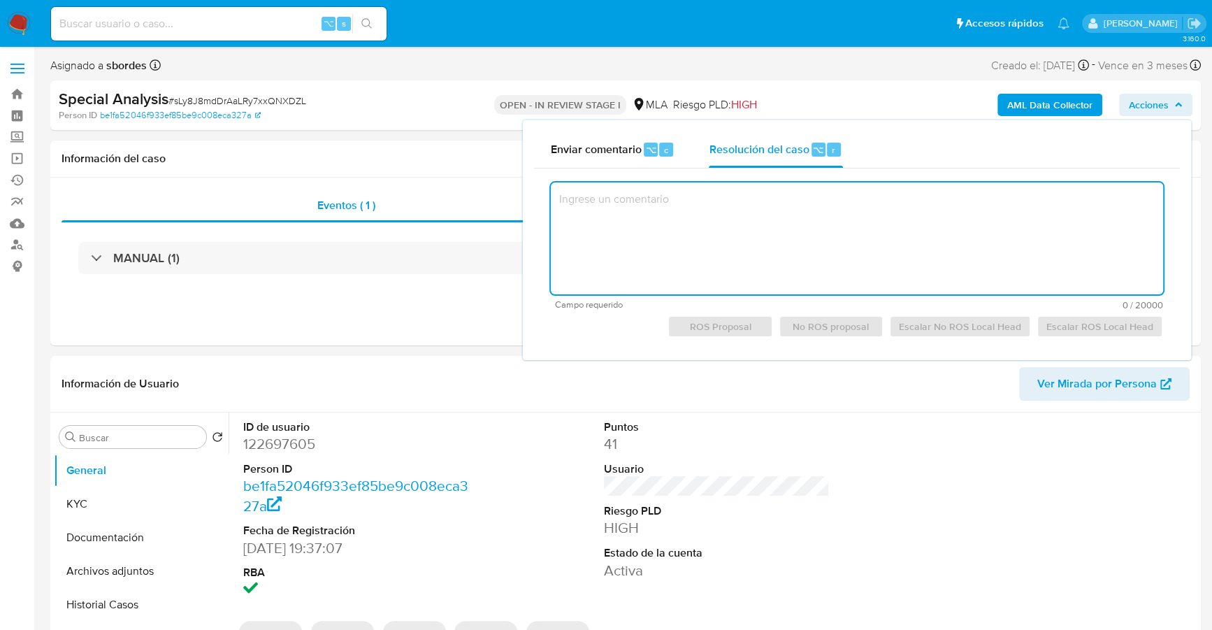
click at [817, 243] on textarea at bounding box center [857, 238] width 612 height 112
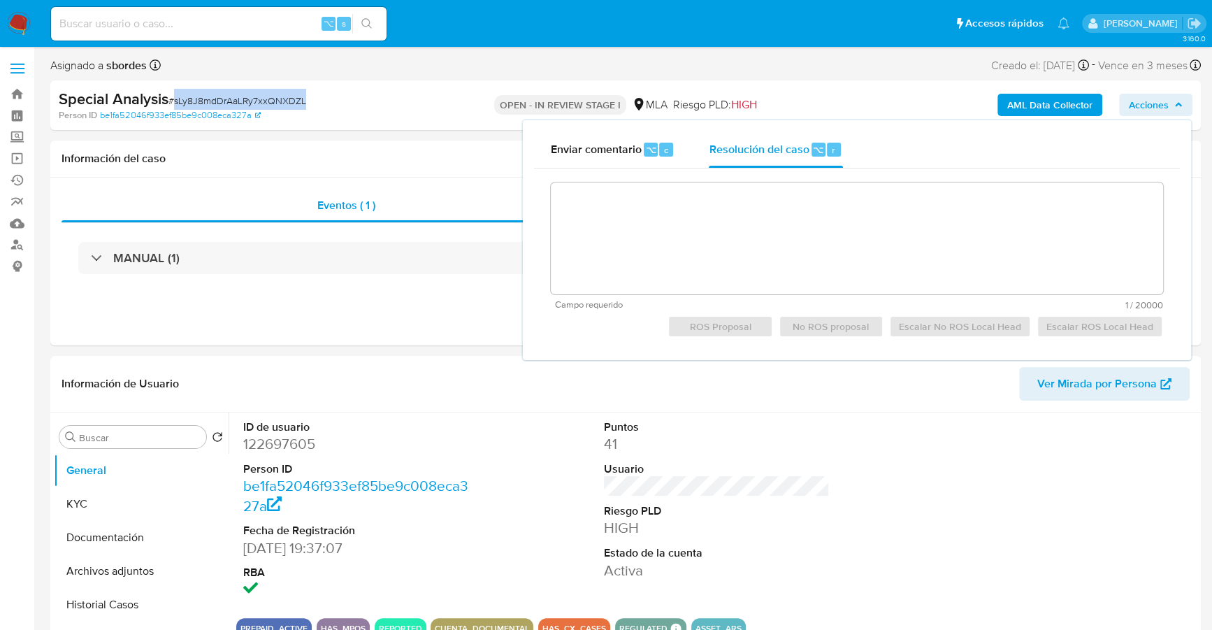
copy span "sLy8J8mdDrAaLRy7xxQNXDZL"
click at [178, 212] on div "Eventos ( 1 )" at bounding box center [347, 206] width 570 height 34
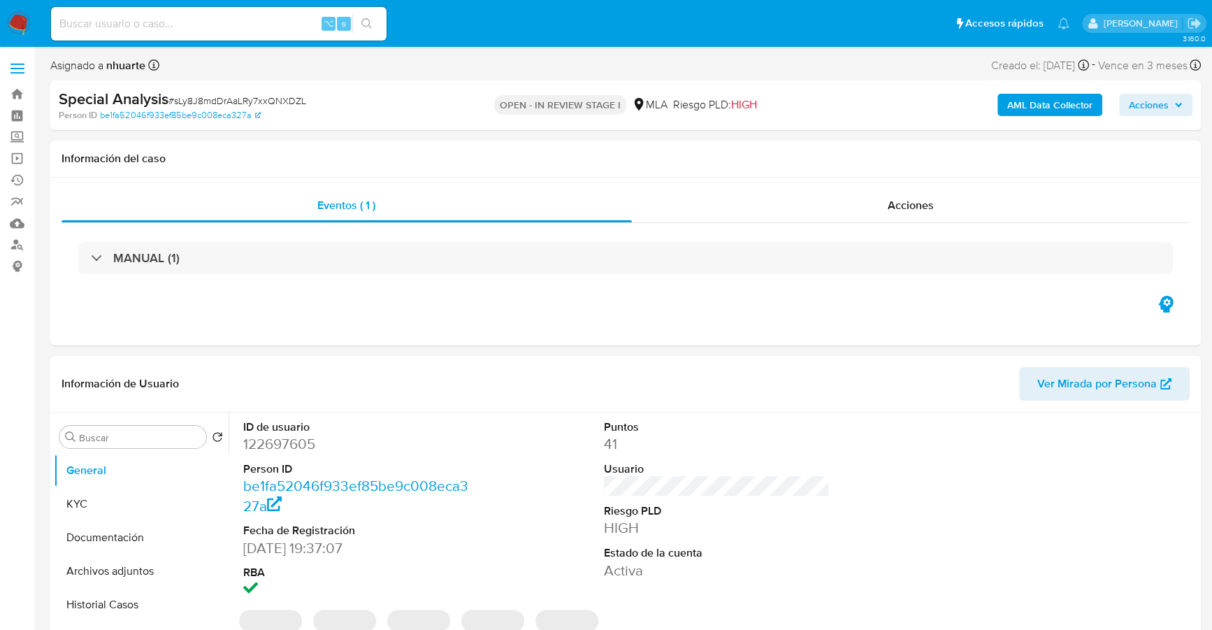
select select "10"
click at [1163, 106] on span "Acciones" at bounding box center [1149, 105] width 40 height 22
